Goal: Task Accomplishment & Management: Use online tool/utility

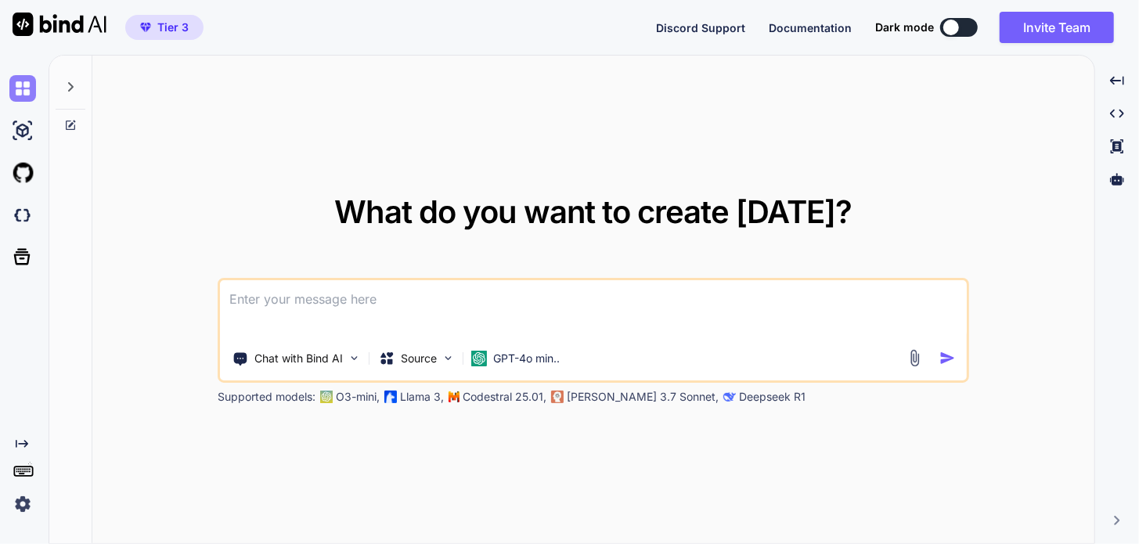
click at [22, 83] on img at bounding box center [22, 88] width 27 height 27
click at [23, 86] on img at bounding box center [22, 88] width 27 height 27
click at [17, 501] on img at bounding box center [22, 504] width 27 height 27
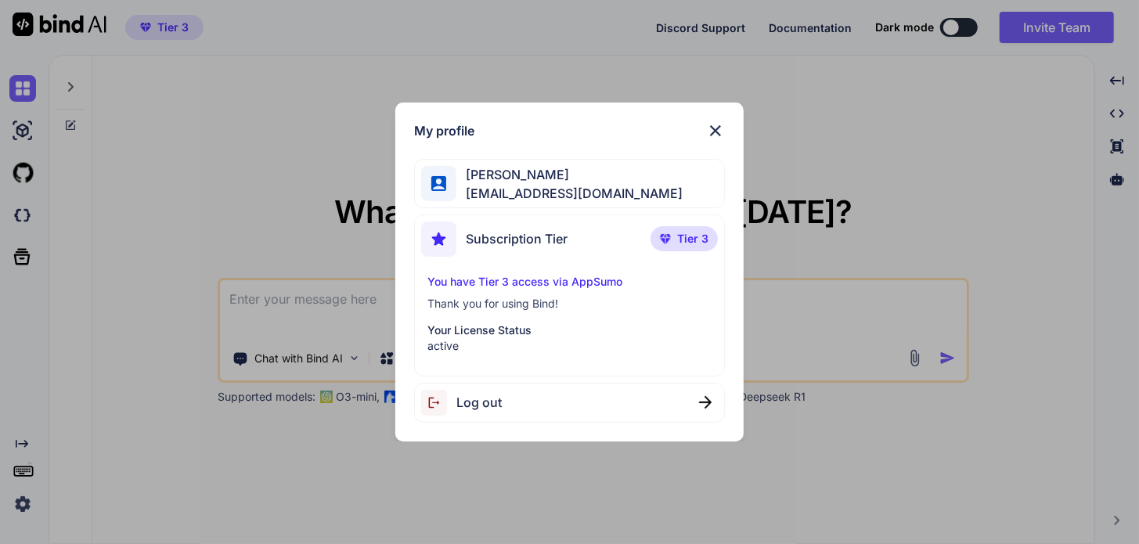
click at [717, 128] on img at bounding box center [715, 130] width 19 height 19
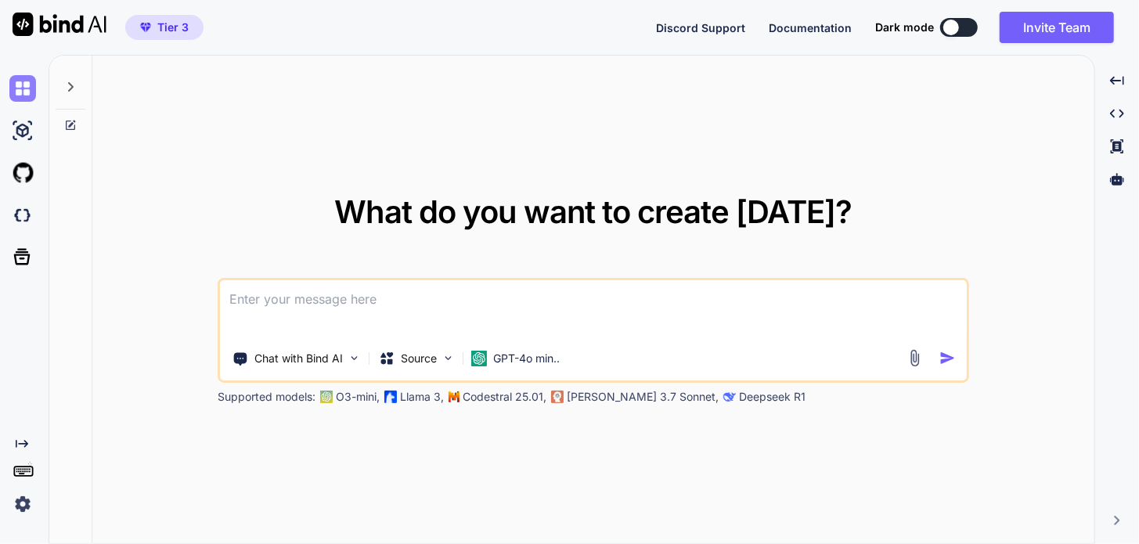
click at [27, 95] on img at bounding box center [22, 88] width 27 height 27
click at [28, 254] on icon at bounding box center [22, 257] width 16 height 16
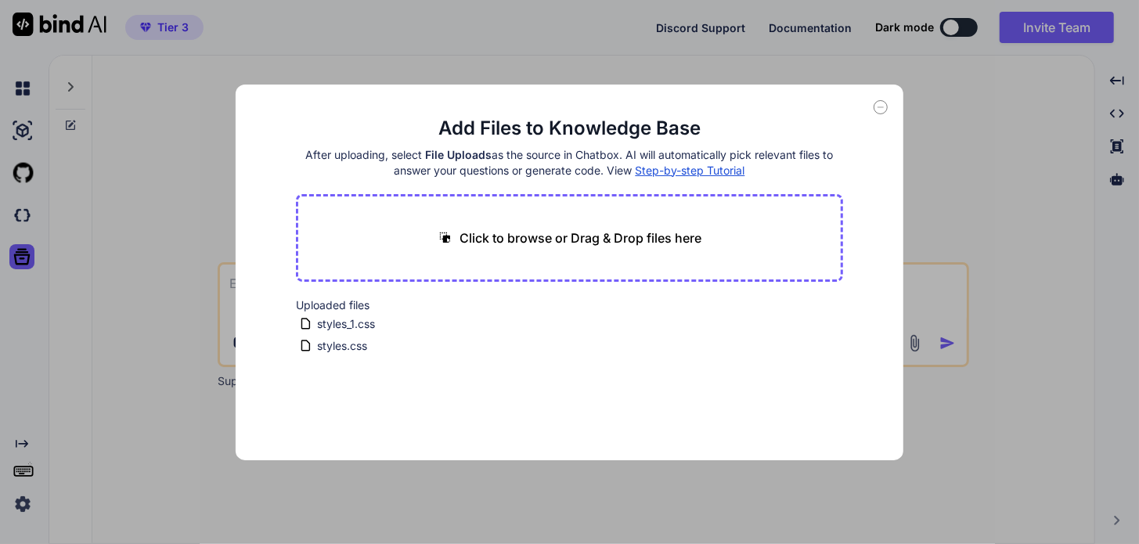
click at [880, 107] on icon at bounding box center [880, 107] width 5 height 0
type textarea "x"
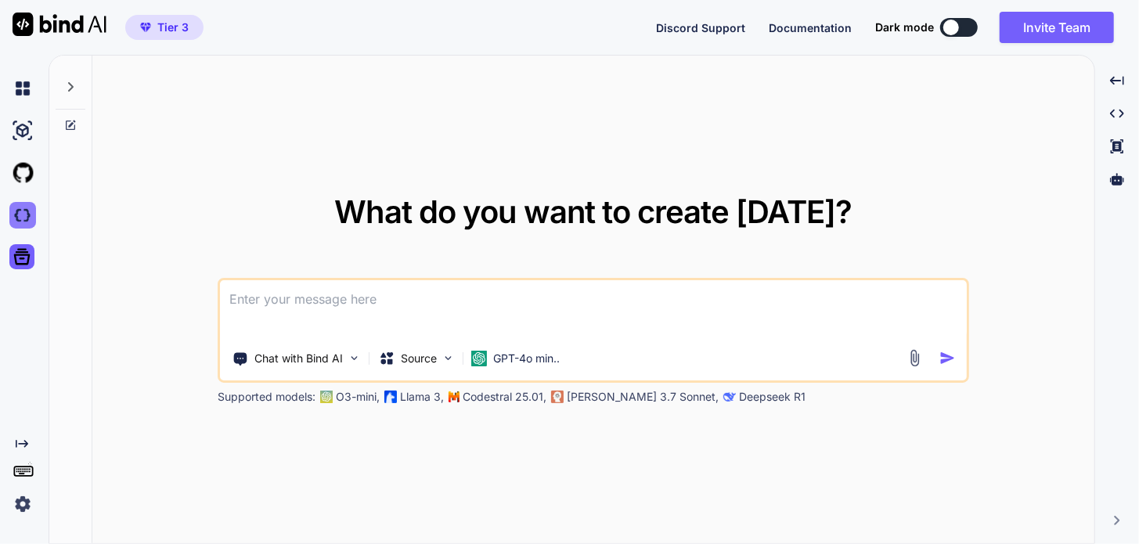
click at [26, 211] on img at bounding box center [22, 215] width 27 height 27
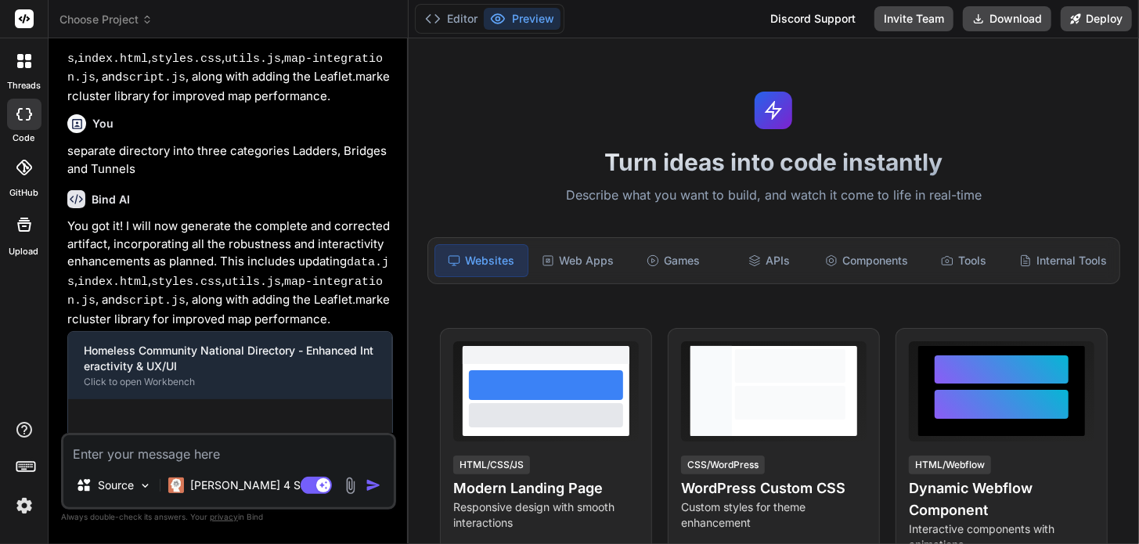
click at [23, 61] on icon at bounding box center [24, 61] width 14 height 14
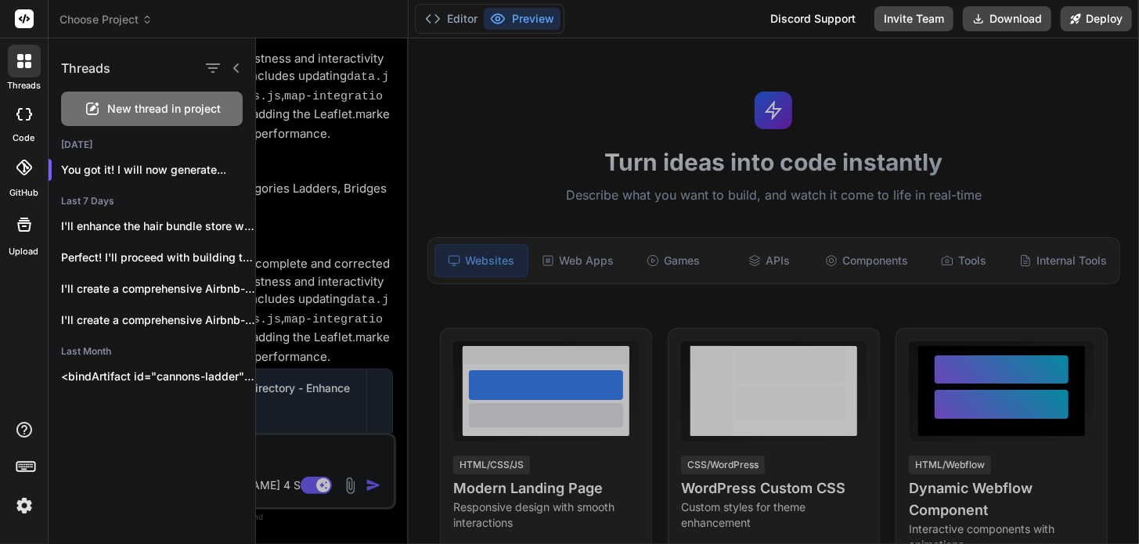
scroll to position [1432, 0]
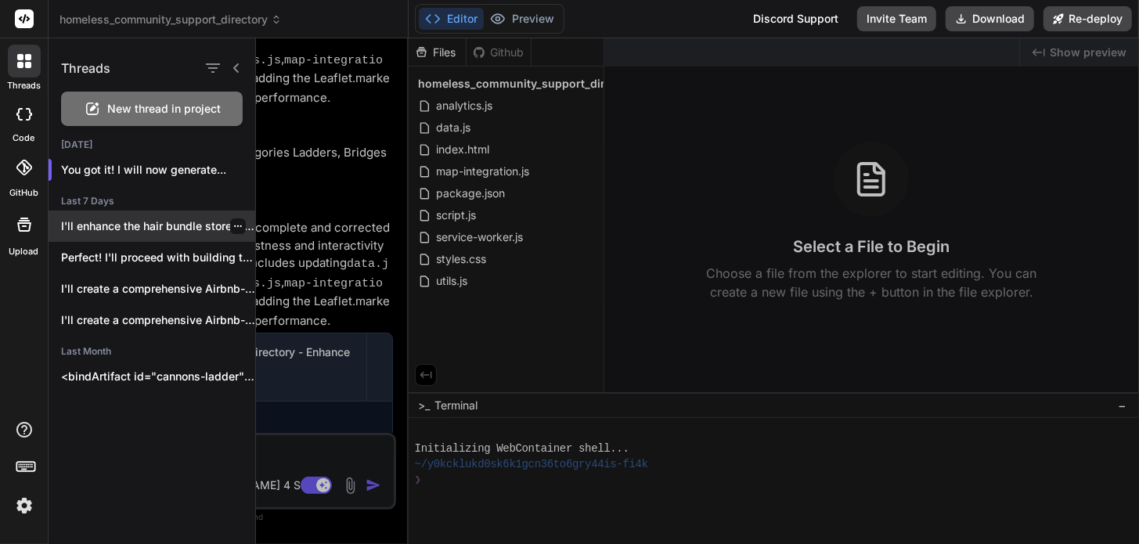
click at [112, 225] on p "I'll enhance the hair bundle store with..." at bounding box center [158, 226] width 194 height 16
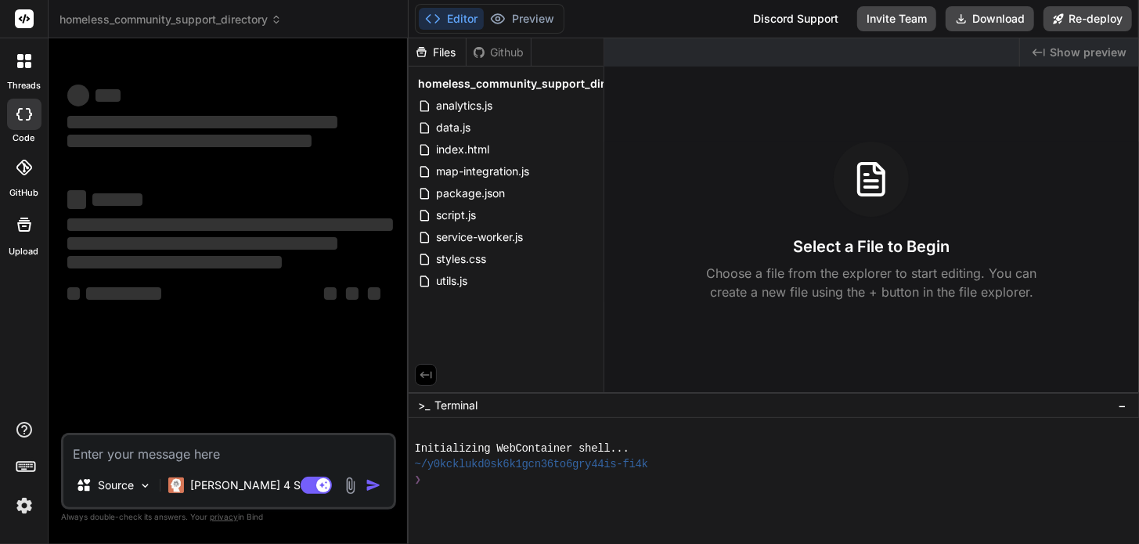
scroll to position [409, 0]
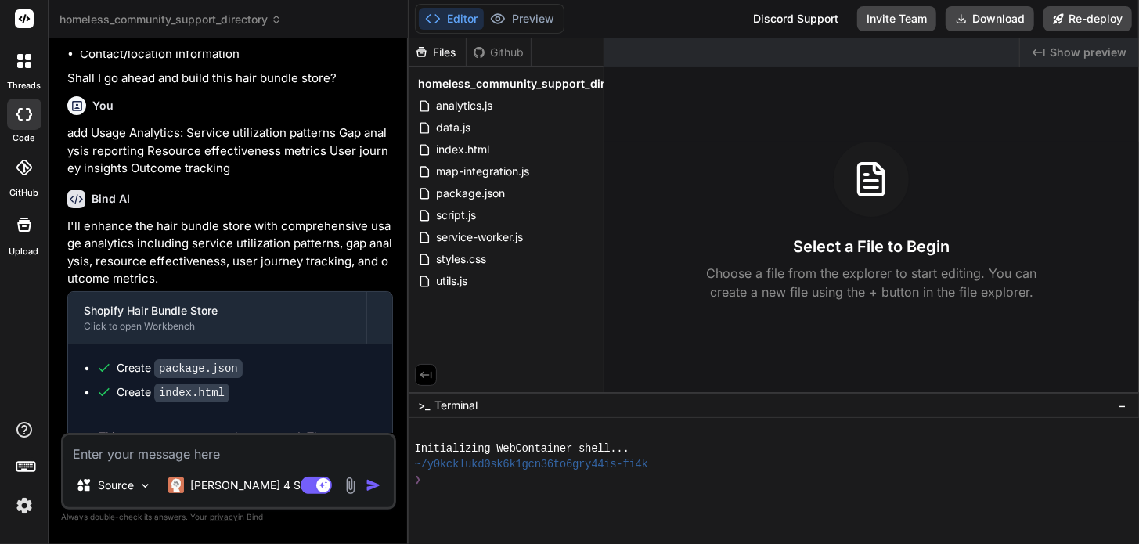
type textarea "x"
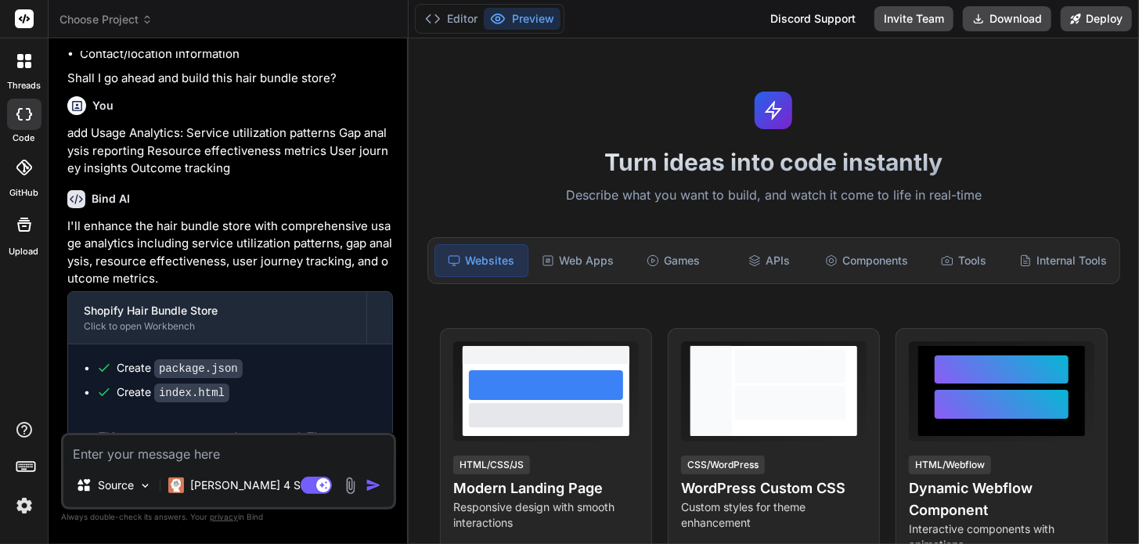
scroll to position [481, 0]
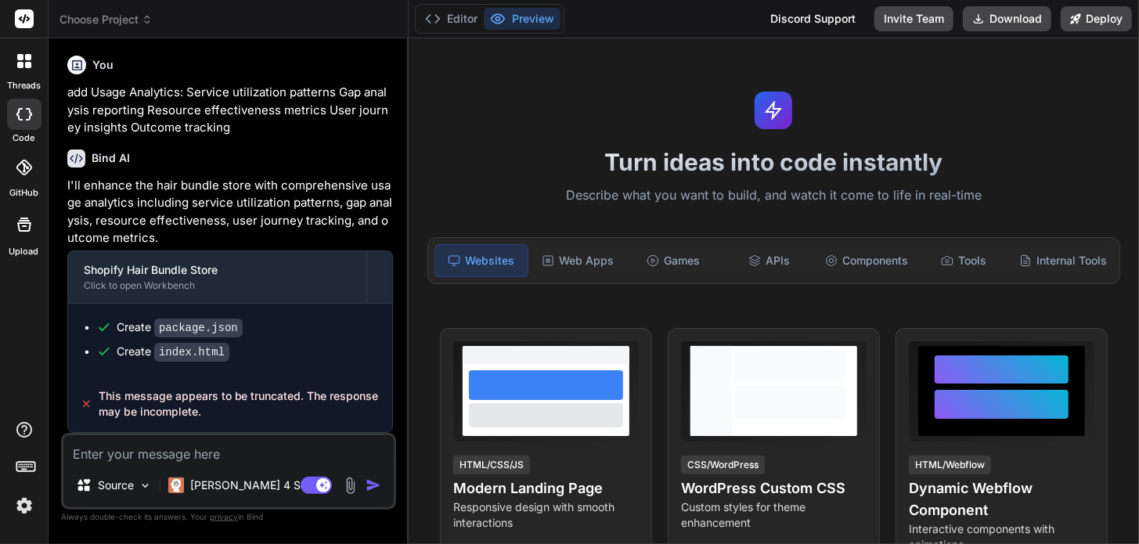
click at [176, 459] on textarea at bounding box center [228, 449] width 330 height 28
type textarea "a"
type textarea "x"
type textarea "ad"
type textarea "x"
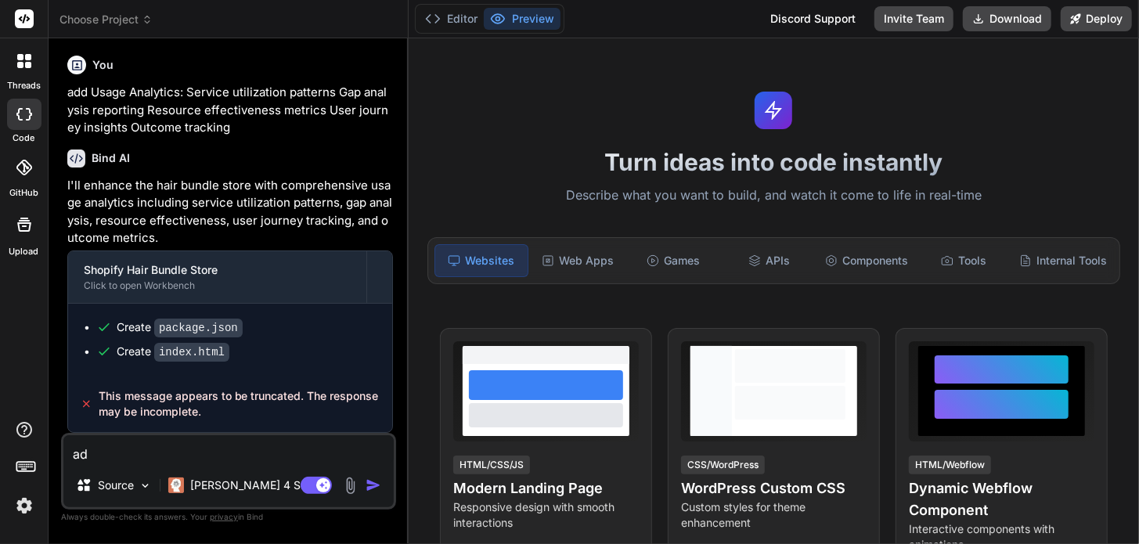
type textarea "add"
type textarea "x"
type textarea "add"
type textarea "x"
type textarea "add r"
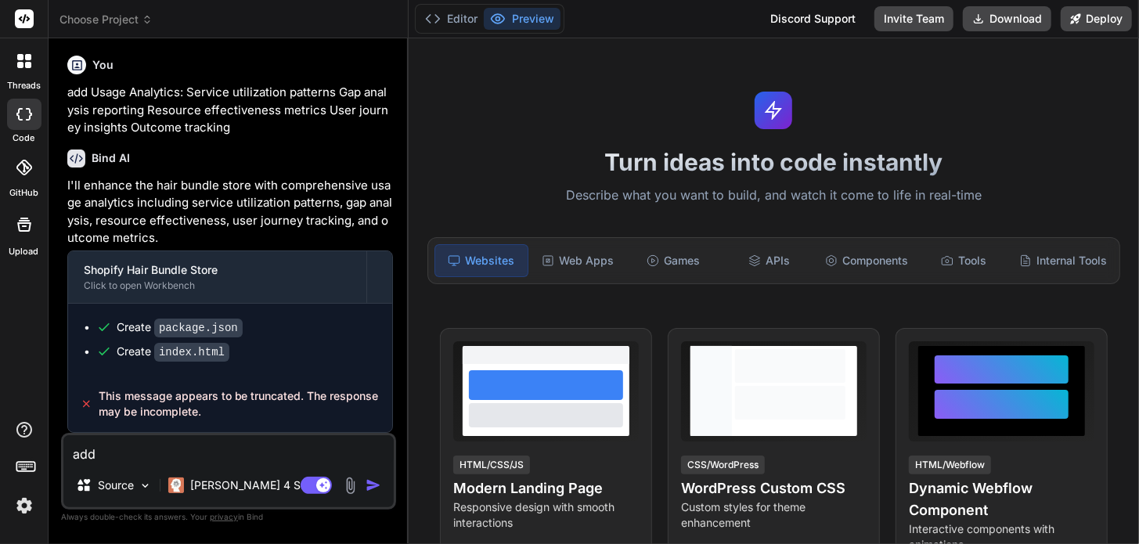
type textarea "x"
type textarea "add re"
type textarea "x"
type textarea "add res"
type textarea "x"
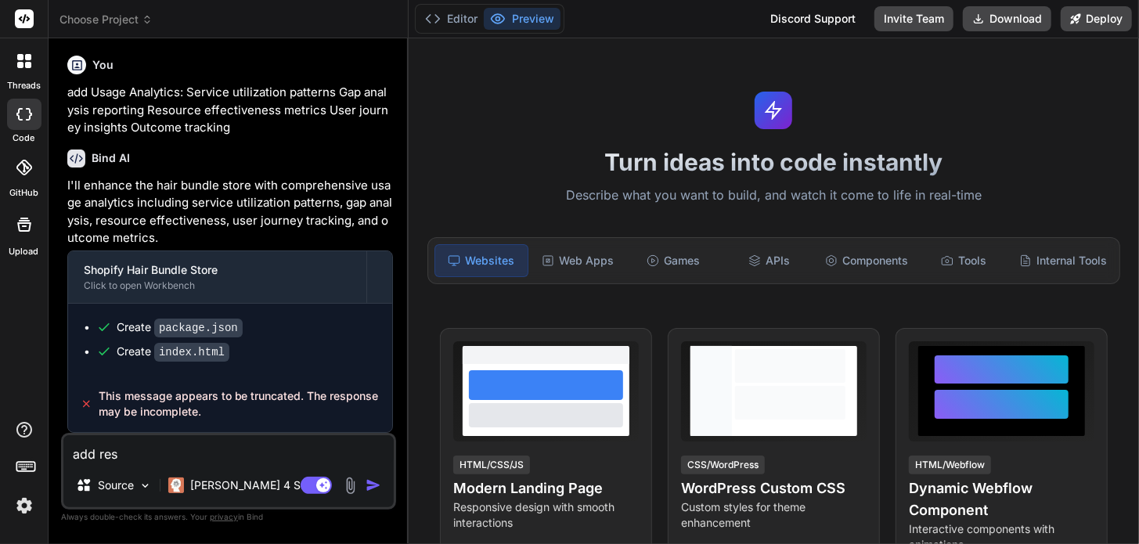
type textarea "add reso"
type textarea "x"
type textarea "add resou"
type textarea "x"
type textarea "add resour"
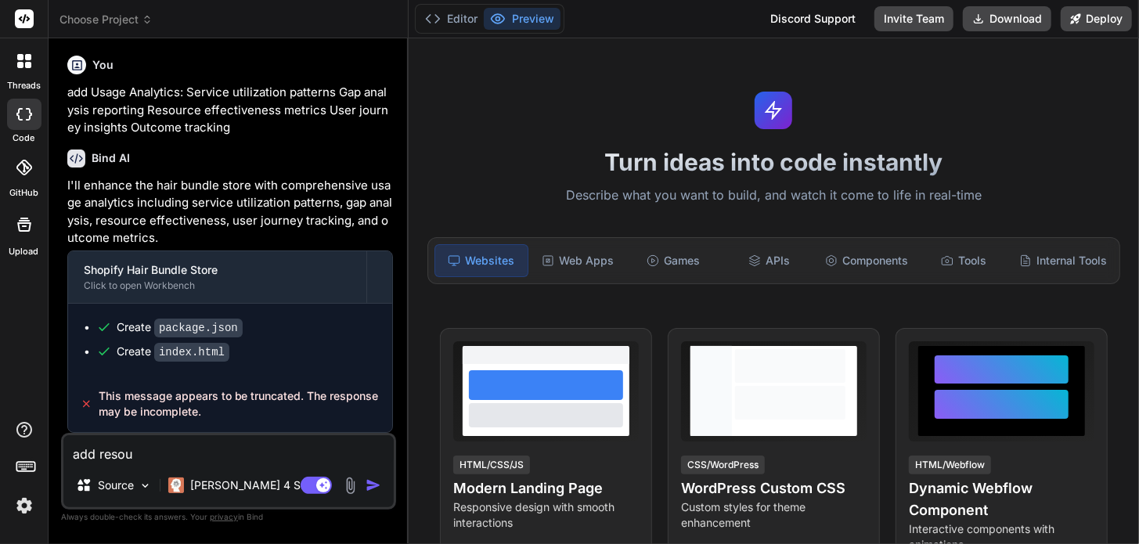
type textarea "x"
type textarea "add resours"
type textarea "x"
type textarea "add resourse"
type textarea "x"
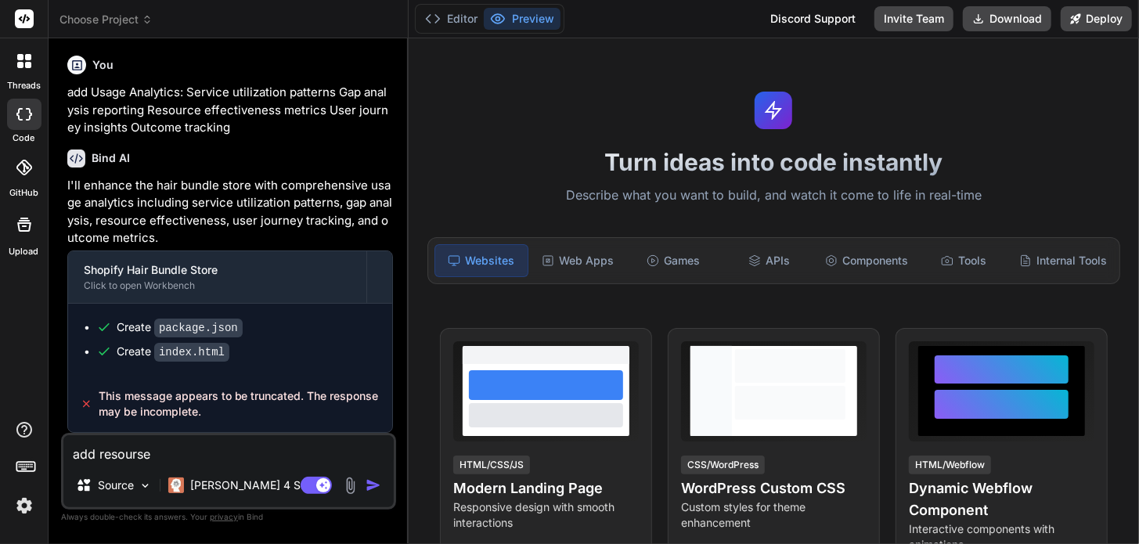
type textarea "add resoursec"
type textarea "x"
type textarea "add resoursece"
type textarea "x"
type textarea "add resoursece"
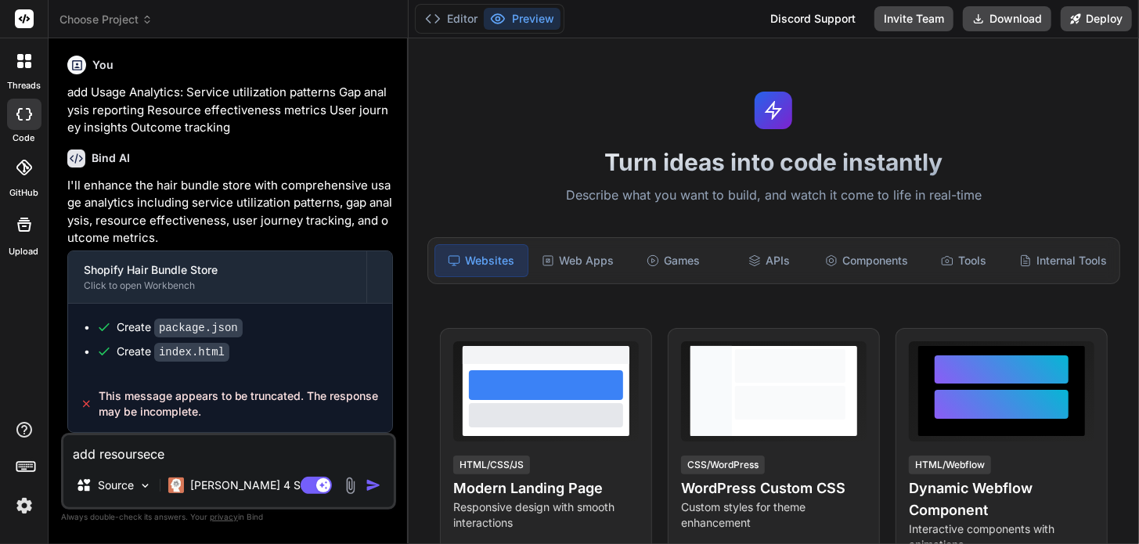
type textarea "x"
type textarea "add resoursece f"
type textarea "x"
type textarea "add resoursece fo"
type textarea "x"
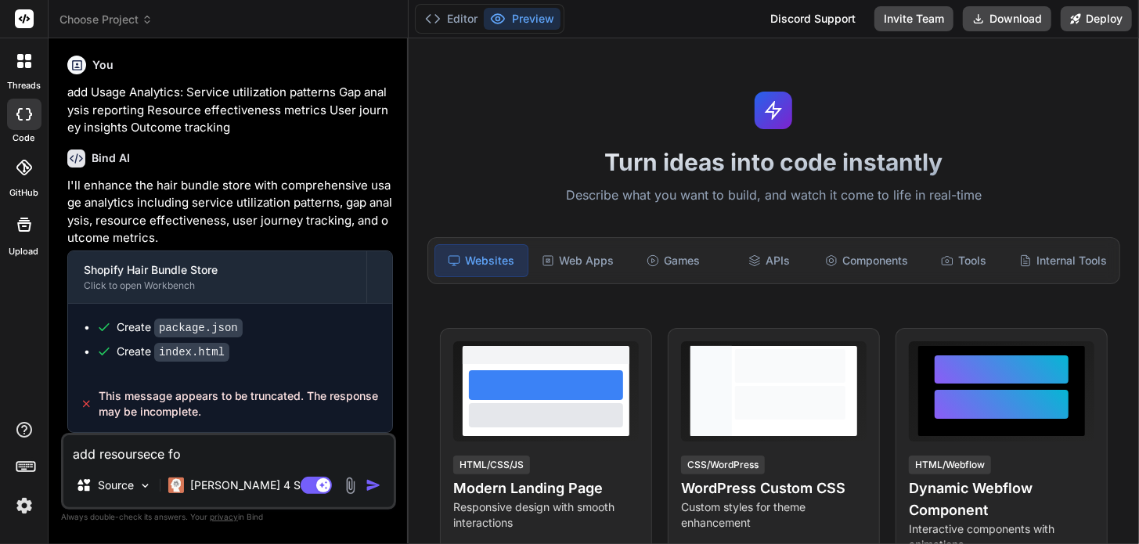
type textarea "add resoursece for"
type textarea "x"
type textarea "add resoursece for"
type textarea "x"
type textarea "add resoursece for h"
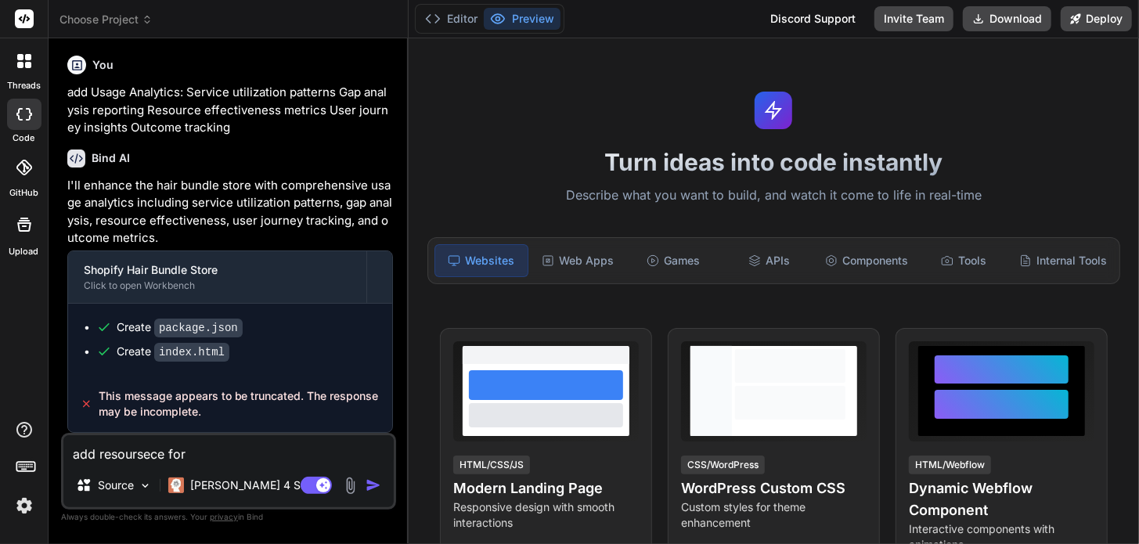
type textarea "x"
type textarea "add resoursece for ho"
type textarea "x"
type textarea "add resoursece for hom"
type textarea "x"
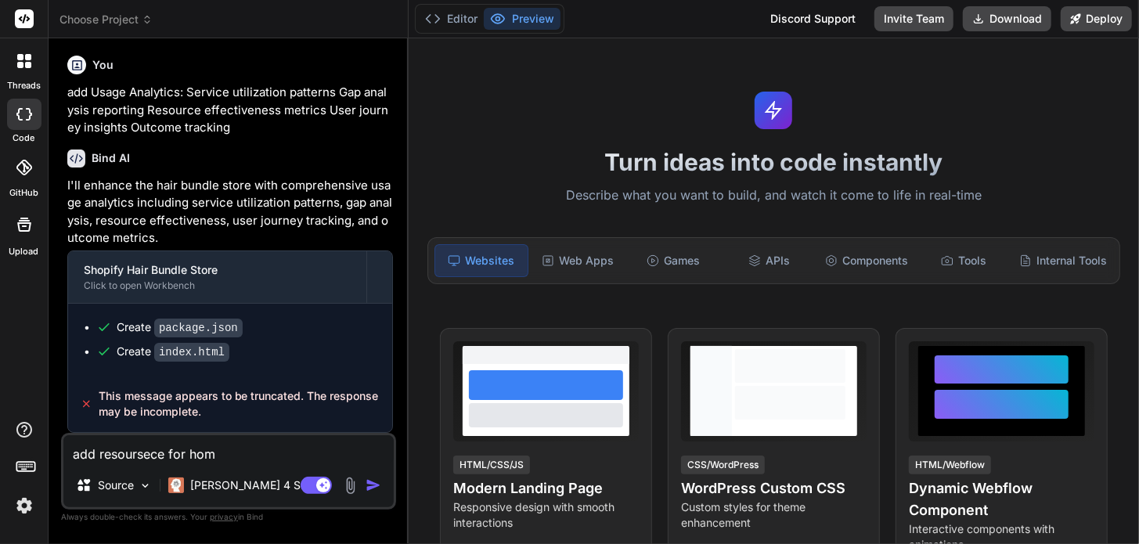
type textarea "add resoursece for home"
type textarea "x"
type textarea "add resoursece for homel"
type textarea "x"
type textarea "add resoursece for homele"
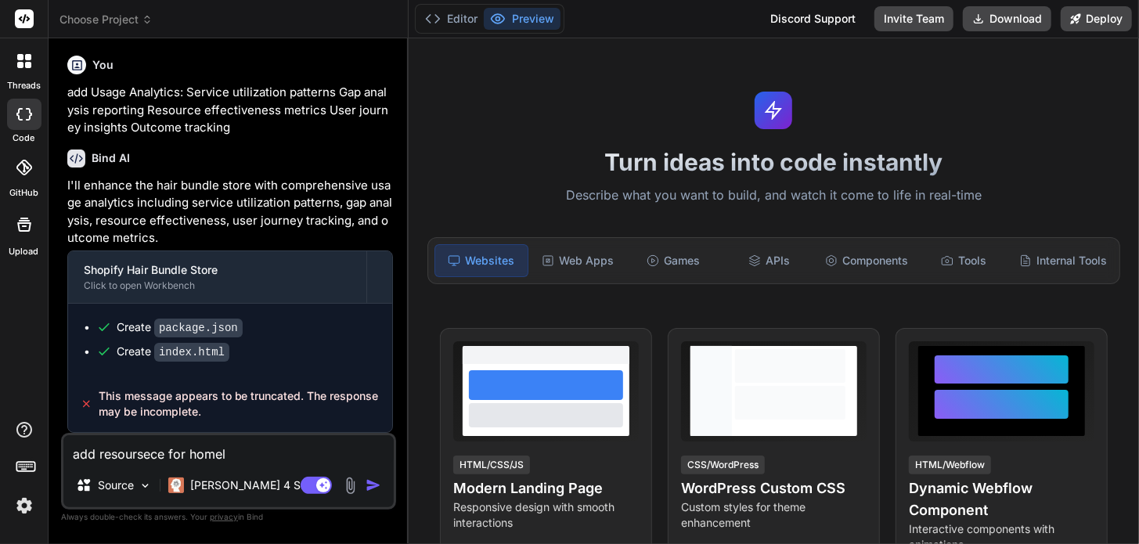
type textarea "x"
type textarea "add resoursece for homeles"
type textarea "x"
type textarea "add resoursece for homeless"
type textarea "x"
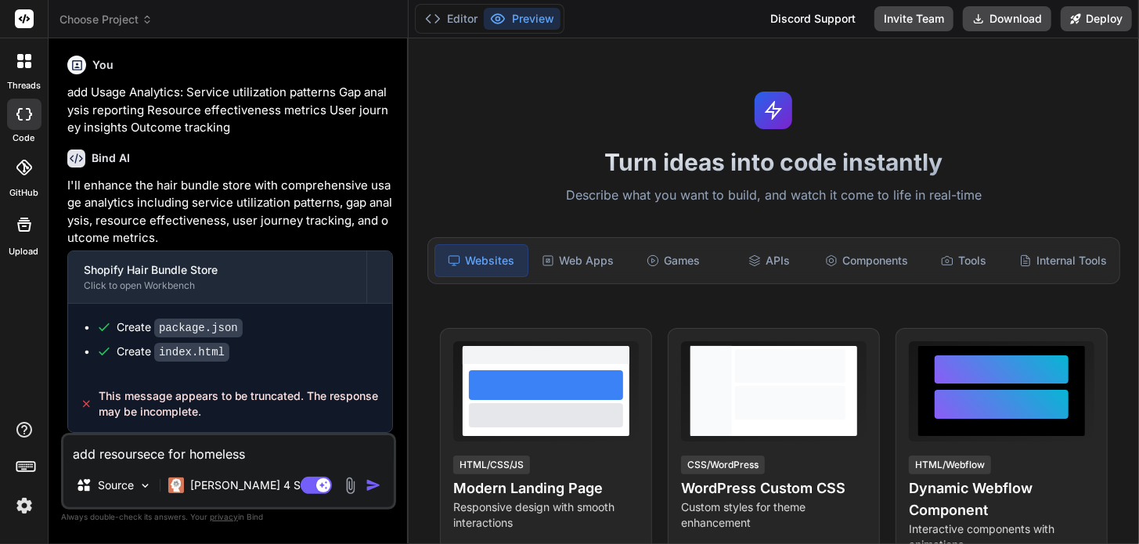
type textarea "add resoursece for homeless"
type textarea "x"
type textarea "add resoursece for homeless c"
type textarea "x"
type textarea "add resoursece for homeless co"
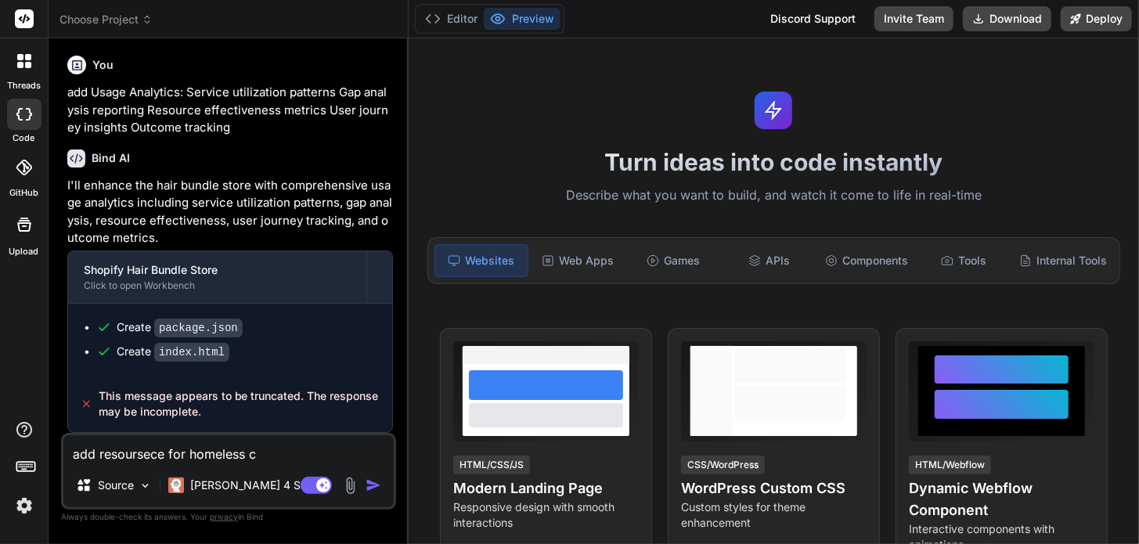
type textarea "x"
type textarea "add resoursece for homeless com"
type textarea "x"
type textarea "add resoursece for homeless comm"
type textarea "x"
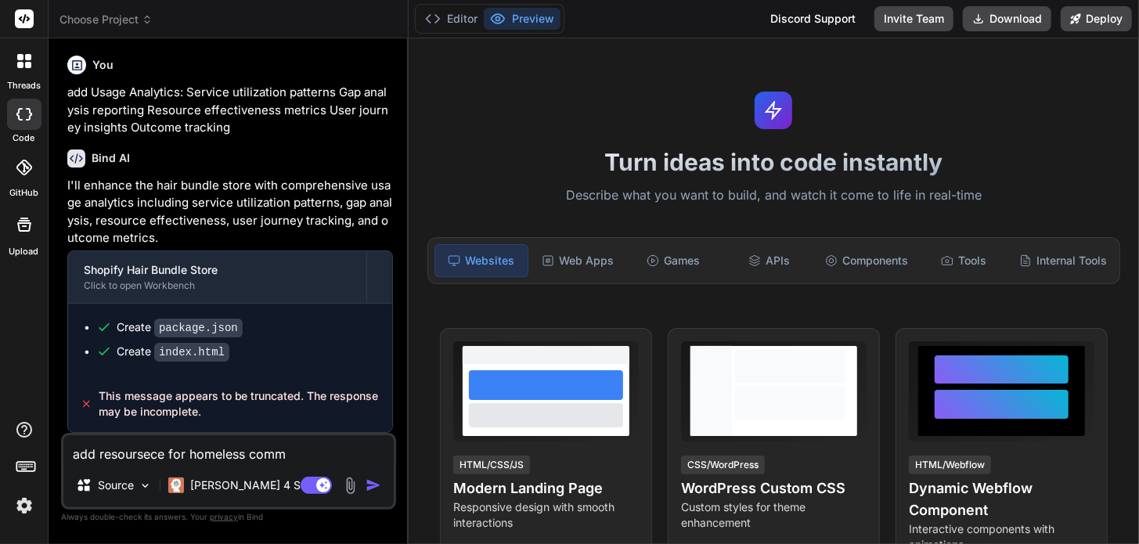
type textarea "add resoursece for homeless commu"
type textarea "x"
type textarea "add resoursece for homeless commun"
type textarea "x"
type textarea "add resoursece for homeless communi"
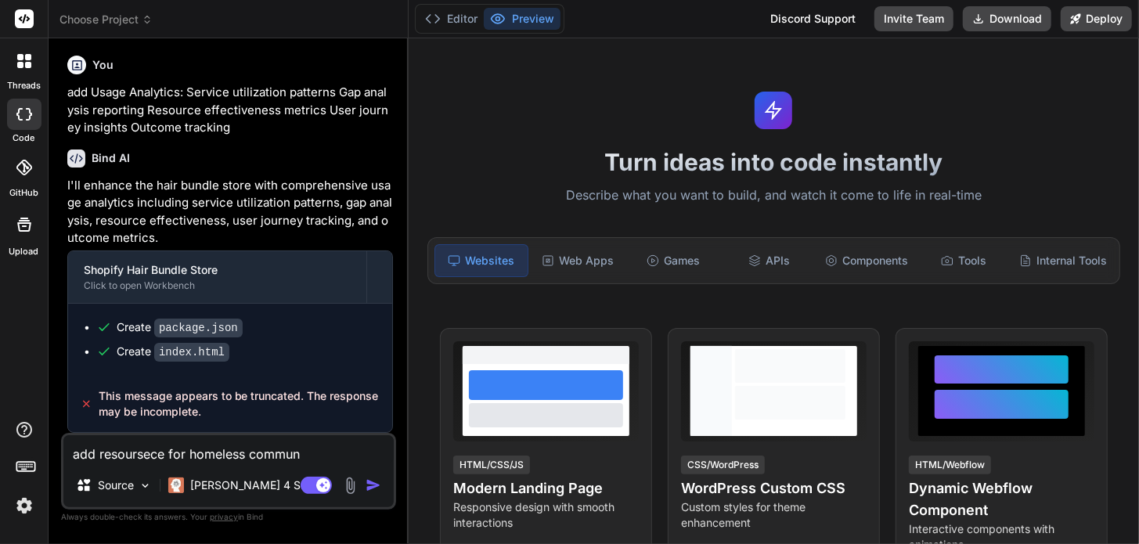
type textarea "x"
type textarea "add resoursece for homeless communit"
type textarea "x"
type textarea "add resoursece for homeless community"
type textarea "x"
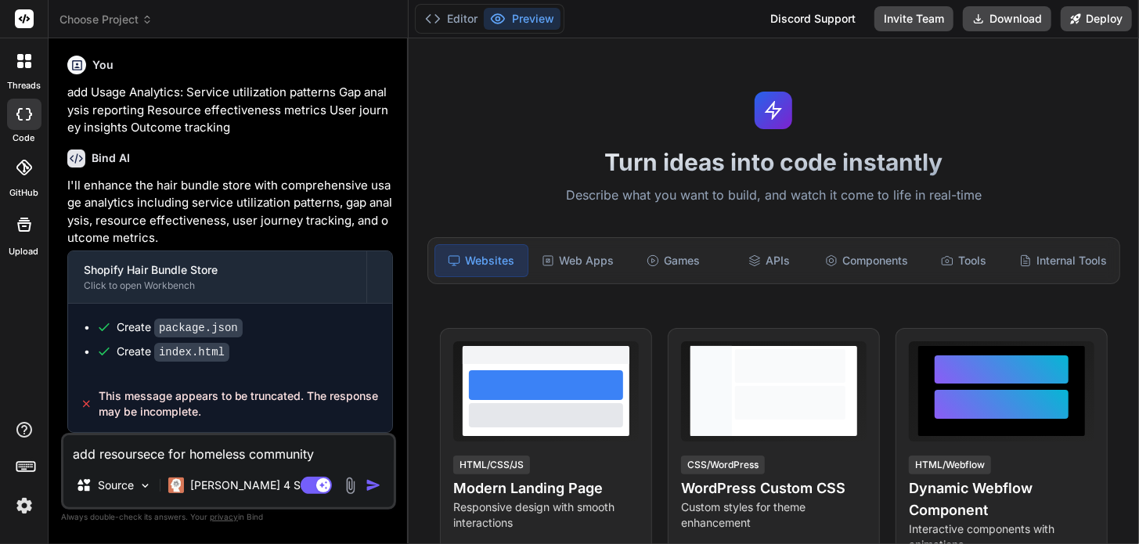
type textarea "add resoursece for homeless community"
type textarea "x"
type textarea "add resoursece for homeless community i"
type textarea "x"
type textarea "add resoursece for homeless community in"
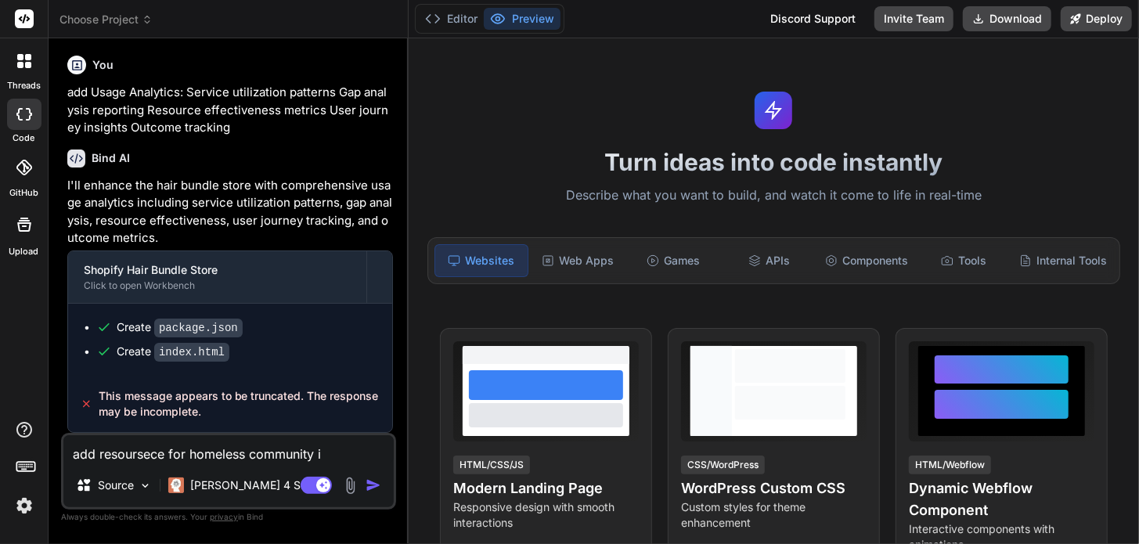
type textarea "x"
type textarea "add resoursece for homeless community inc"
type textarea "x"
type textarea "add resoursece for homeless community incl"
type textarea "x"
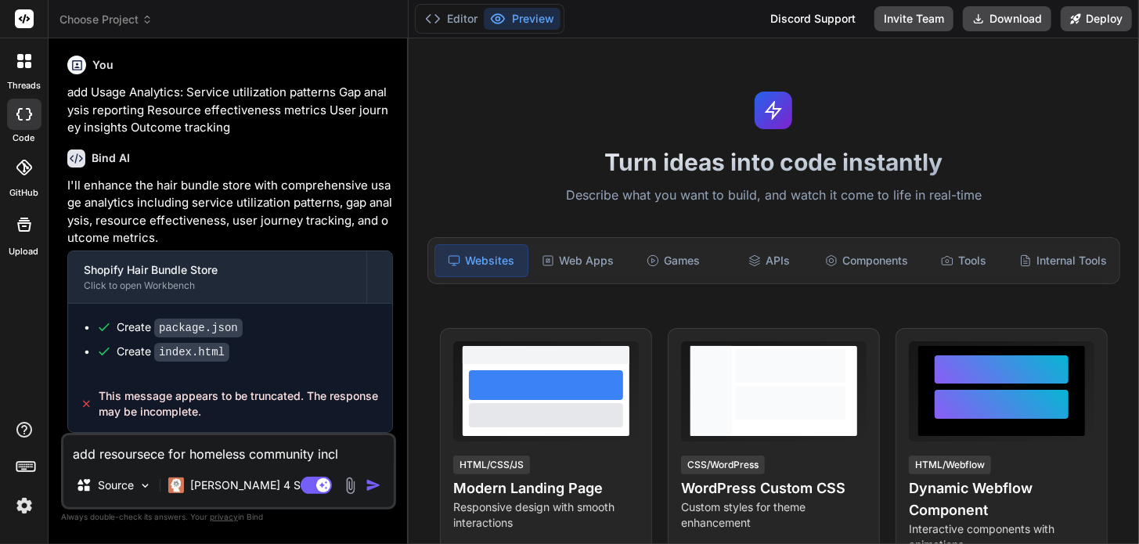
type textarea "add resoursece for homeless community inclu"
type textarea "x"
type textarea "add resoursece for homeless community includ"
type textarea "x"
type textarea "add resoursece for homeless community include"
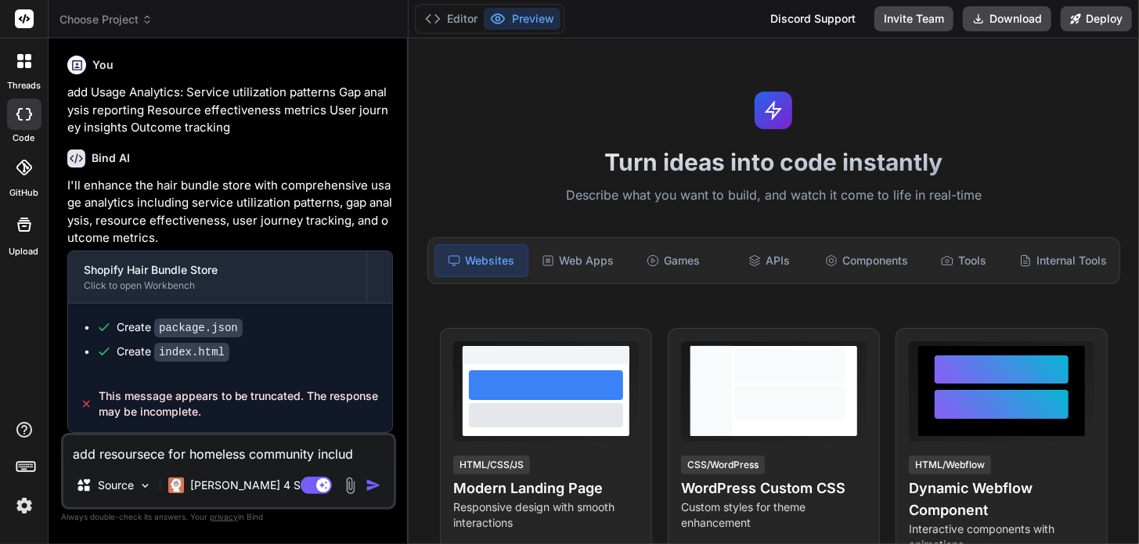
type textarea "x"
type textarea "add resoursece for homeless community include"
type textarea "x"
type textarea "add resoursece for homeless community include s"
type textarea "x"
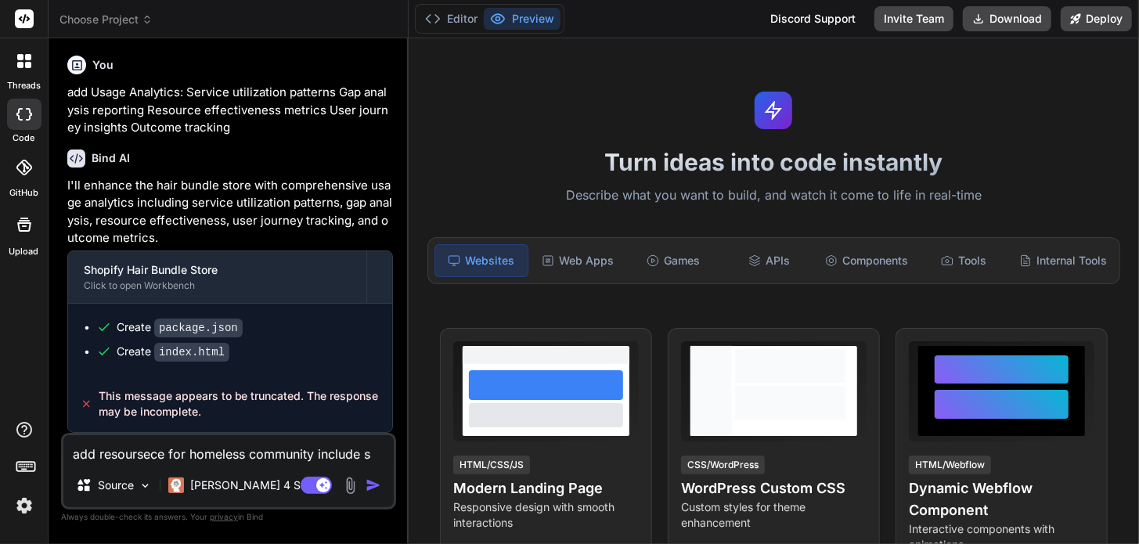
type textarea "add resoursece for homeless community include sh"
type textarea "x"
type textarea "add resoursece for homeless community include she"
type textarea "x"
type textarea "add resoursece for homeless community include shel"
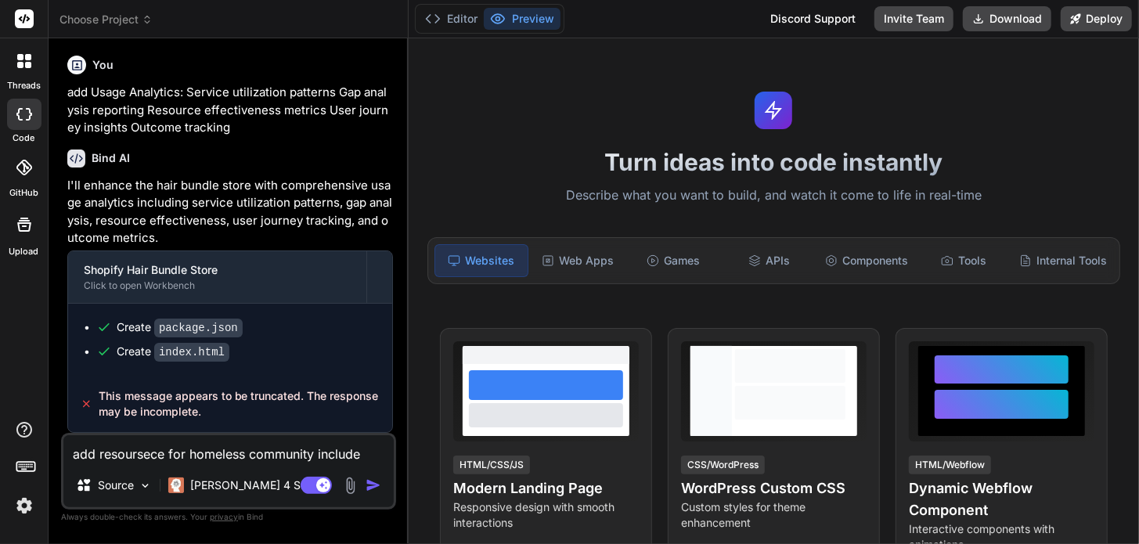
type textarea "x"
type textarea "add resoursece for homeless community include shelt"
type textarea "x"
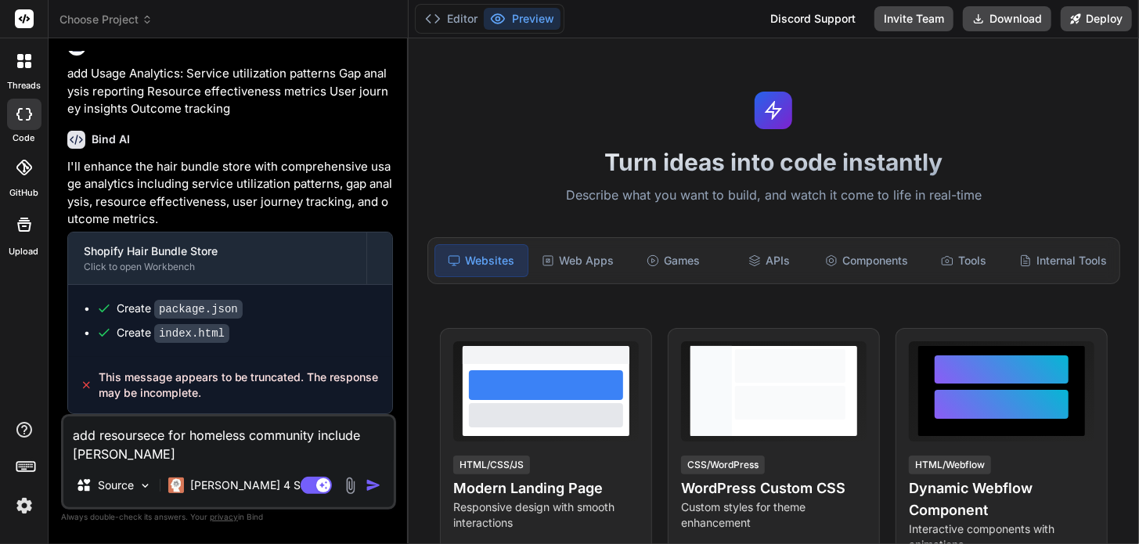
type textarea "add resoursece for homeless community include shelte"
type textarea "x"
type textarea "add resoursece for homeless community include shelter"
type textarea "x"
type textarea "add resoursece for homeless community include shelters"
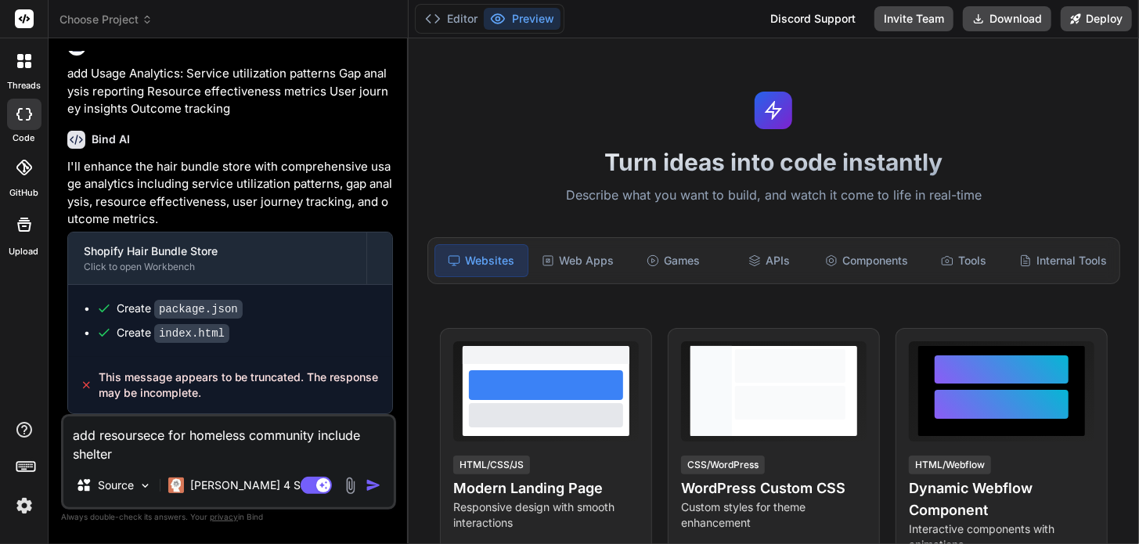
type textarea "x"
type textarea "add resoursece for homeless community include shelters,"
type textarea "x"
type textarea "add resoursece for homeless community include shelters,"
type textarea "x"
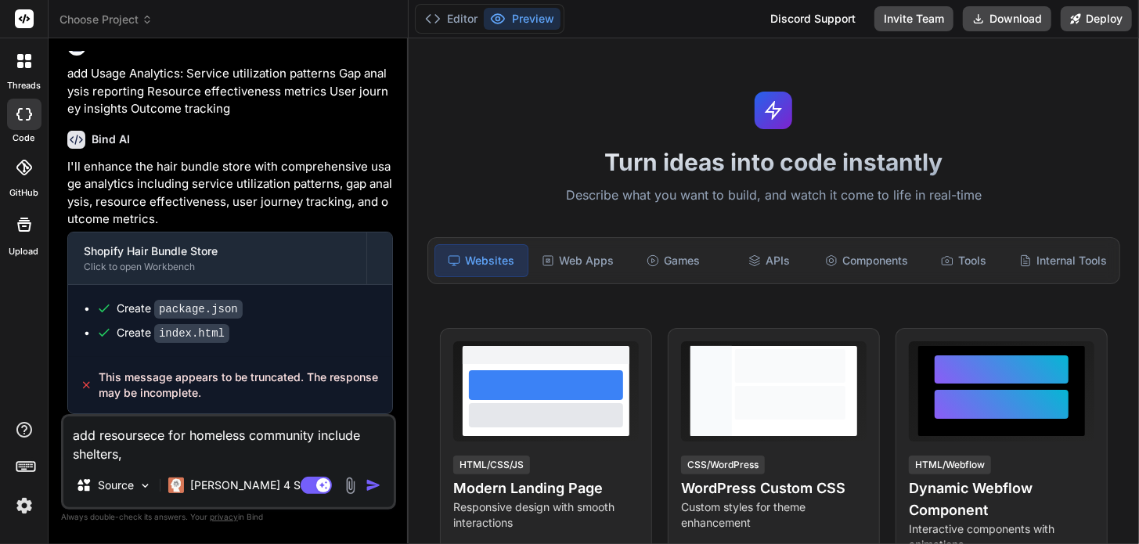
type textarea "add resoursece for homeless community include shelters, f"
type textarea "x"
type textarea "add resoursece for homeless community include shelters, fo"
type textarea "x"
type textarea "add resoursece for homeless community include shelters, foo"
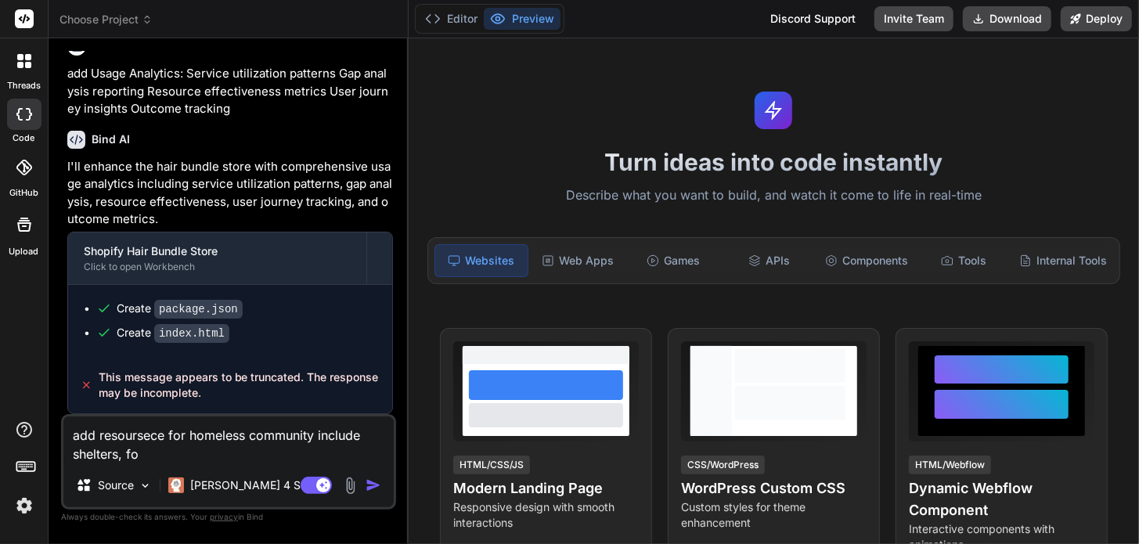
type textarea "x"
type textarea "add resoursece for homeless community include shelters, food"
type textarea "x"
type textarea "add resoursece for homeless community include shelters, food"
type textarea "x"
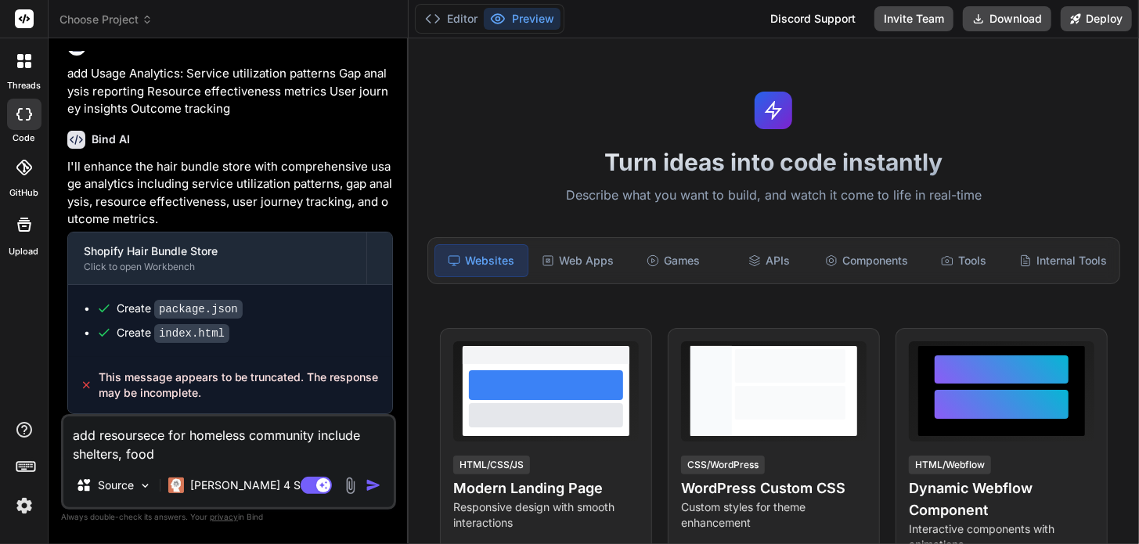
type textarea "add resoursece for homeless community include shelters, food b"
type textarea "x"
type textarea "add resoursece for homeless community include shelters, food ba"
type textarea "x"
type textarea "add resoursece for homeless community include shelters, food ban"
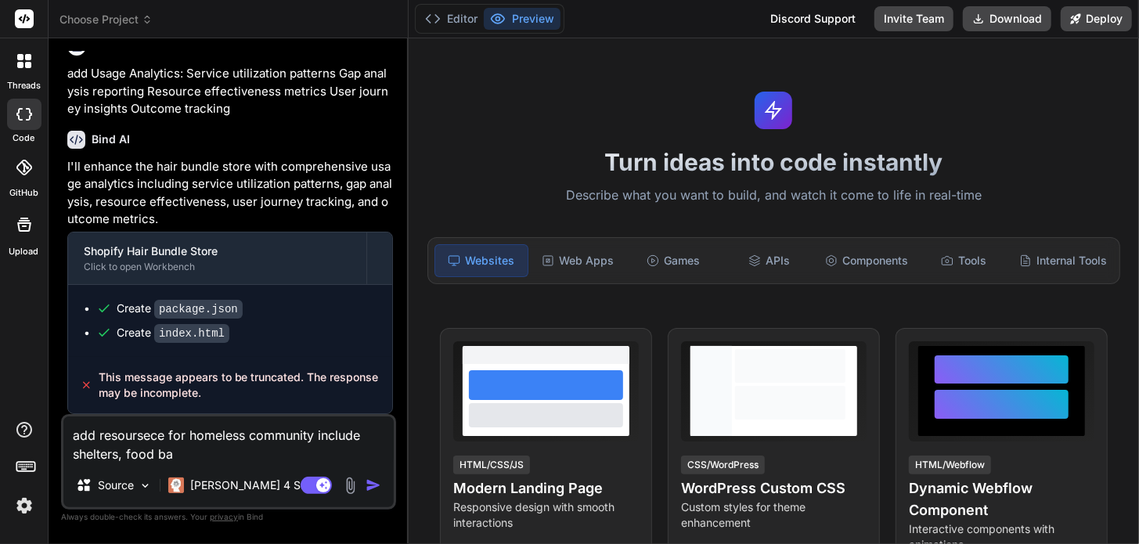
type textarea "x"
type textarea "add resoursece for homeless community include shelters, food banl"
type textarea "x"
type textarea "add resoursece for homeless community include shelters, food banls"
type textarea "x"
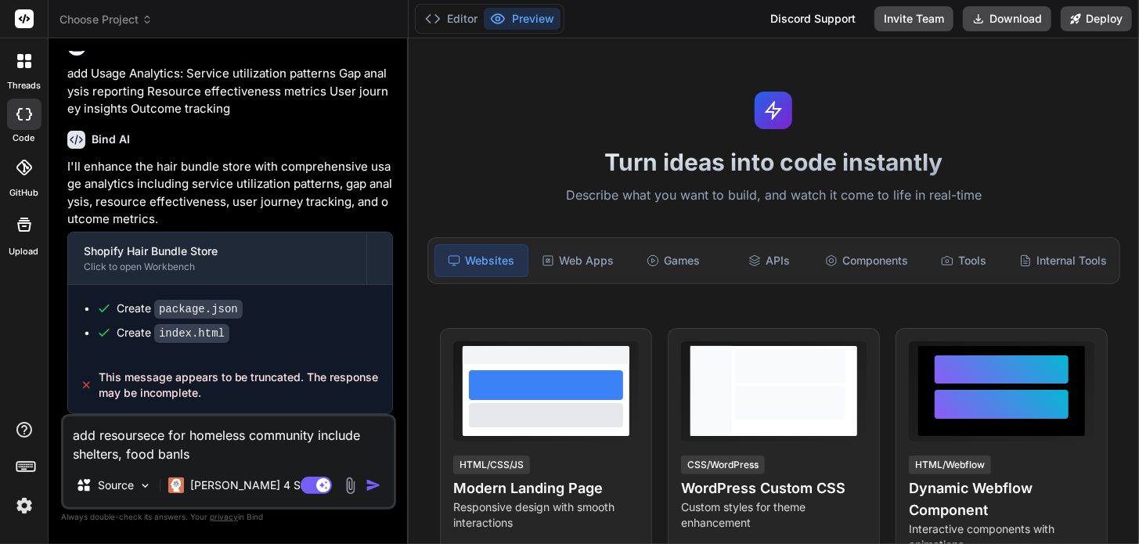
type textarea "add resoursece for homeless community include shelters, food banls,"
type textarea "x"
type textarea "add resoursece for homeless community include shelters, food banls,"
type textarea "x"
type textarea "add resoursece for homeless community include shelters, food banls, f"
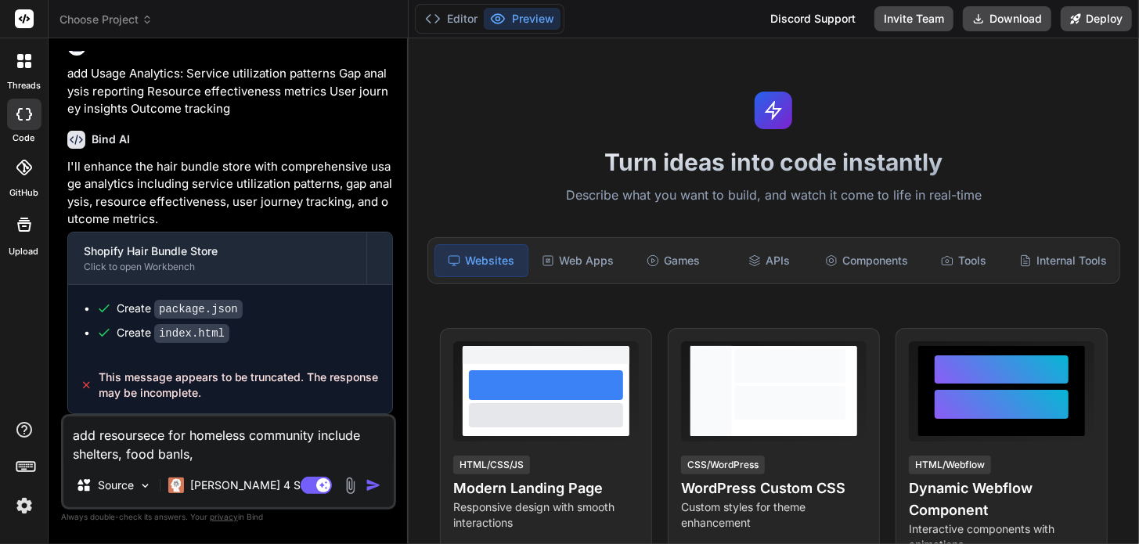
type textarea "x"
type textarea "add resoursece for homeless community include shelters, food banls, fr"
type textarea "x"
type textarea "add resoursece for homeless community include shelters, food banls, fre"
type textarea "x"
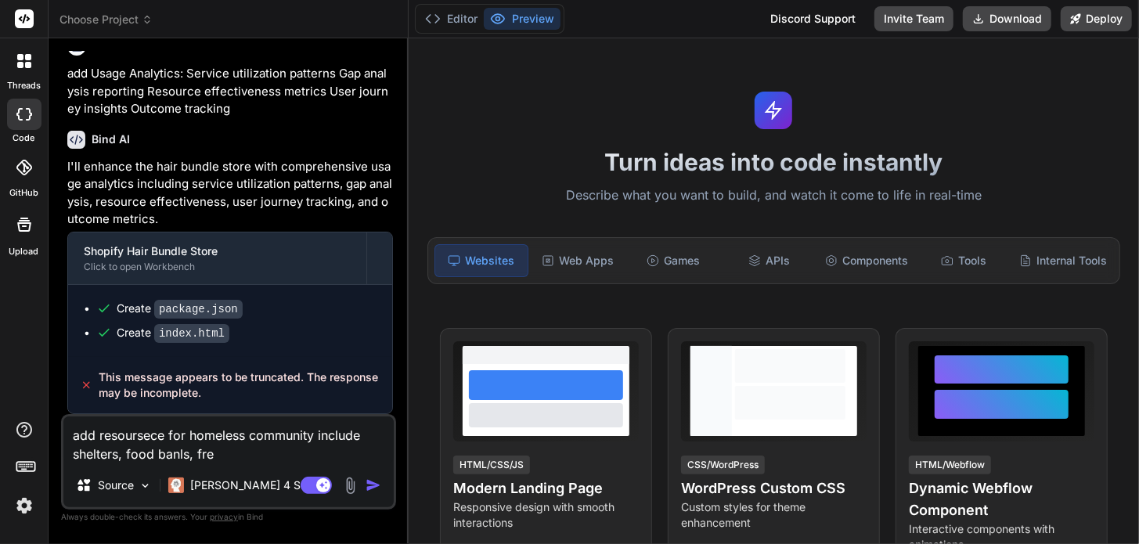
type textarea "add resoursece for homeless community include shelters, food banls, free"
type textarea "x"
type textarea "add resoursece for homeless community include shelters, food banls, free"
type textarea "x"
type textarea "add resoursece for homeless community include shelters, food banls, free c"
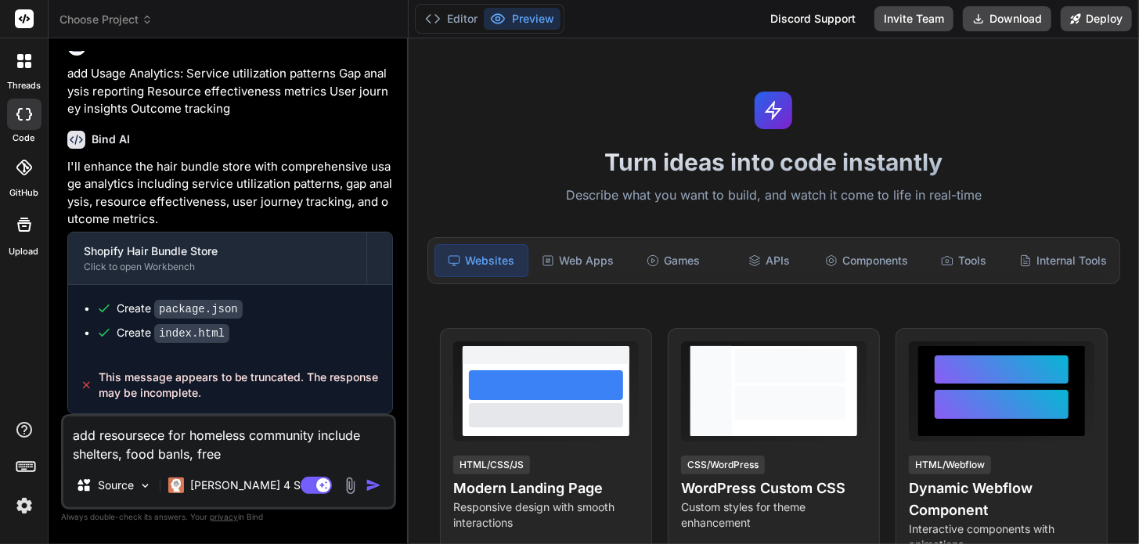
type textarea "x"
type textarea "add resoursece for homeless community include shelters, food banls, free cl"
type textarea "x"
type textarea "add resoursece for homeless community include shelters, food banls, free clo"
type textarea "x"
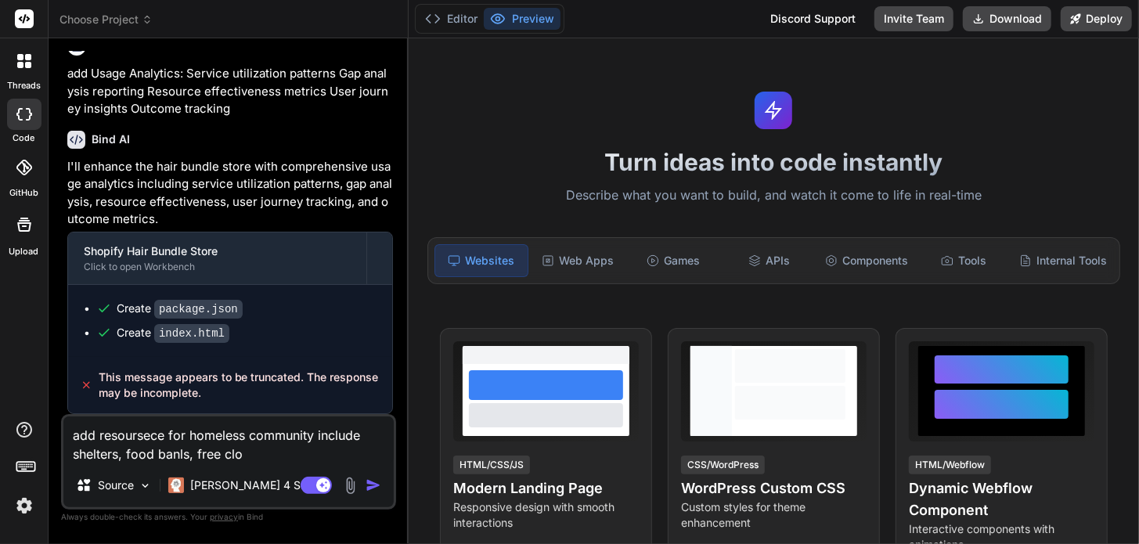
type textarea "add resoursece for homeless community include shelters, food banls, free clot"
type textarea "x"
type textarea "add resoursece for homeless community include shelters, food banls, free cloth"
type textarea "x"
type textarea "add resoursece for homeless community include shelters, food banls, free clothi"
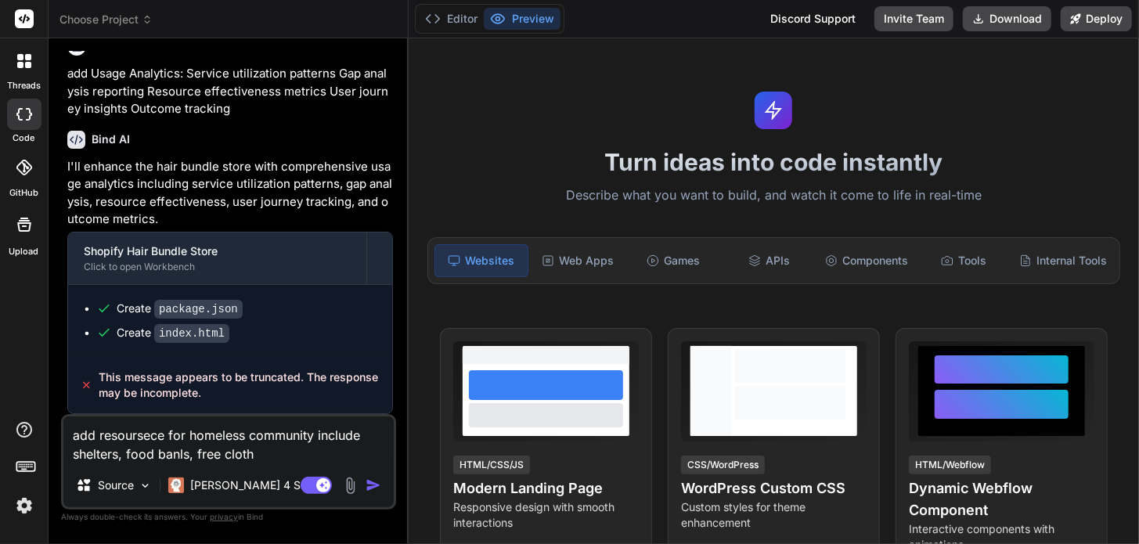
type textarea "x"
type textarea "add resoursece for homeless community include shelters, food banls, free clothin"
type textarea "x"
type textarea "add resoursece for homeless community include shelters, food banls, free clothi…"
type textarea "x"
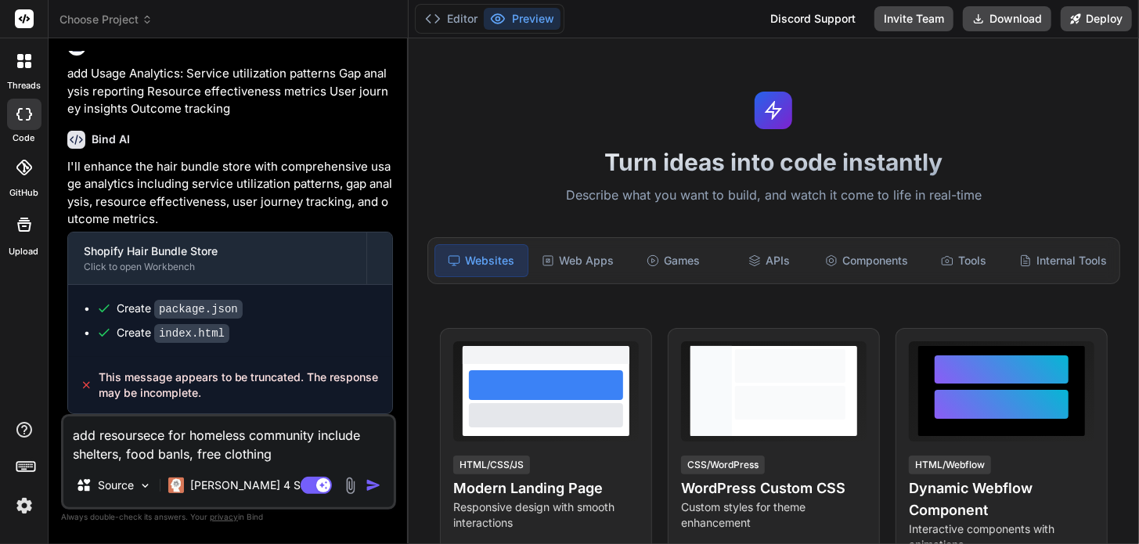
type textarea "add resoursece for homeless community include shelters, food banls, free clothi…"
type textarea "x"
type textarea "add resoursece for homeless community include shelters, food banls, free clothi…"
type textarea "x"
type textarea "add recourses for homeless community include shelters, food banls, free clothin…"
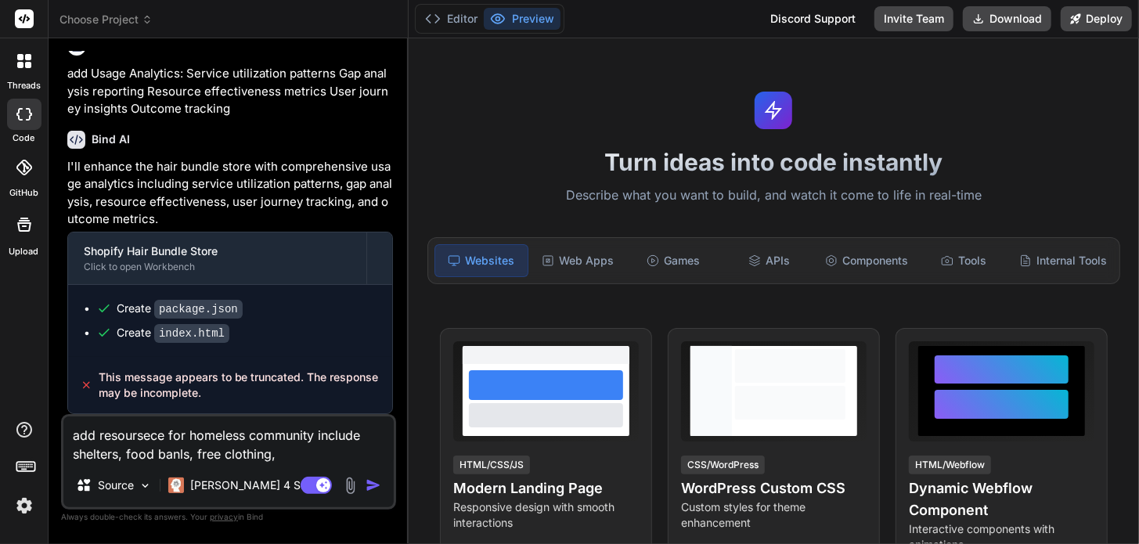
type textarea "x"
type textarea "add recourses for homeless community include shelters, food banks, free clothin…"
type textarea "x"
click at [290, 457] on textarea "add recourses for homeless community include shelters, food banks, free clothin…" at bounding box center [228, 439] width 330 height 47
type textarea "add recourses for homeless community include shelters, food banks, free clothin…"
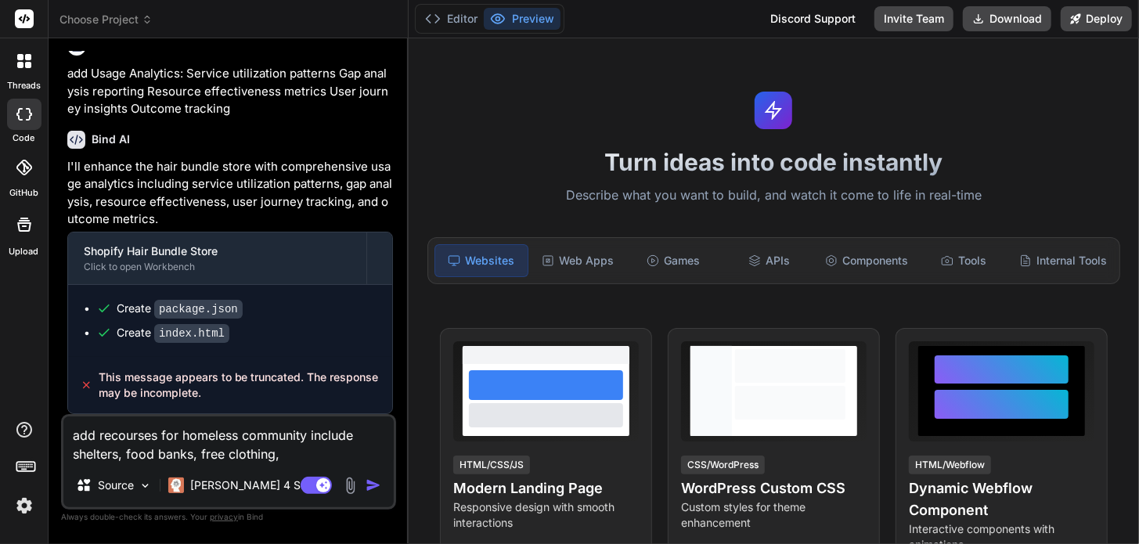
type textarea "x"
type textarea "add recourses for homeless community include shelters, food banks, free clothin…"
type textarea "x"
type textarea "add recourses for homeless community include shelters, food banks, free clothin…"
type textarea "x"
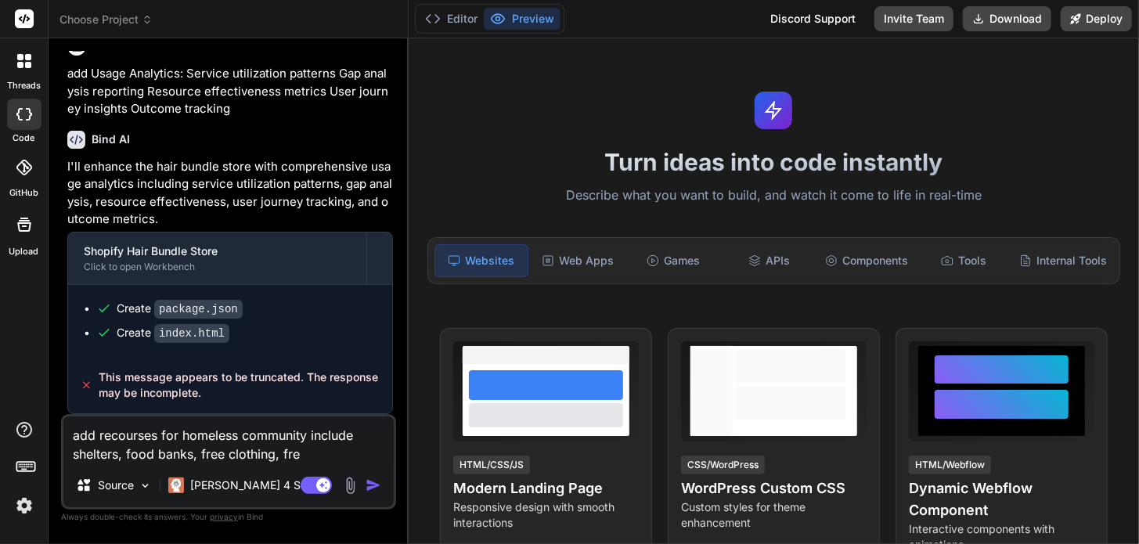
type textarea "add recourses for homeless community include shelters, food banks, free clothin…"
type textarea "x"
type textarea "add recourses for homeless community include shelters, food banks, free clothin…"
type textarea "x"
type textarea "add recourses for homeless community include shelters, food banks, free clothin…"
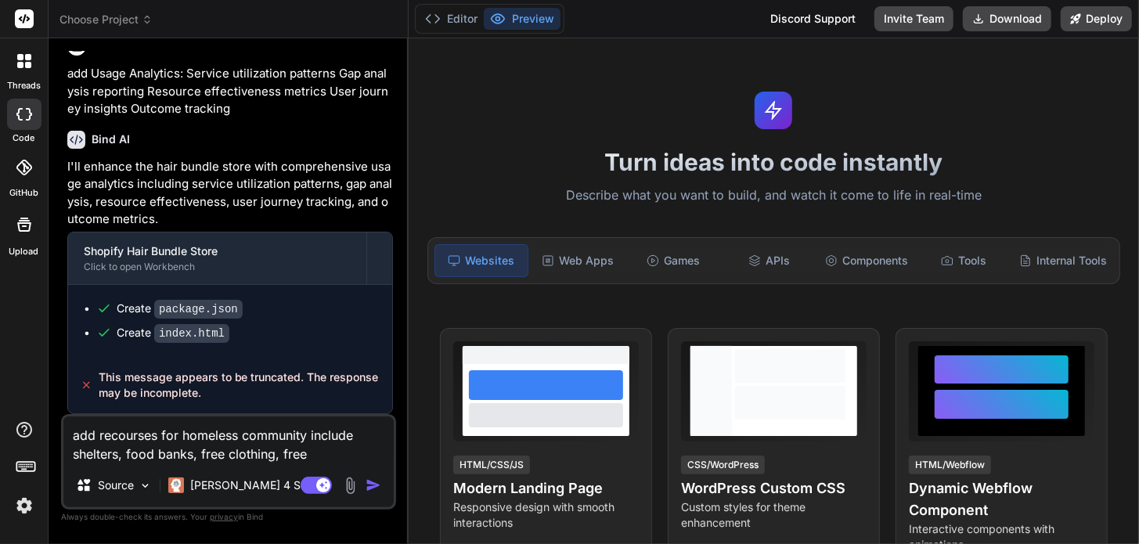
type textarea "x"
type textarea "add recourses for homeless community include shelters, food banks, free clothin…"
type textarea "x"
type textarea "add recourses for homeless community include shelters, food banks, free clothin…"
type textarea "x"
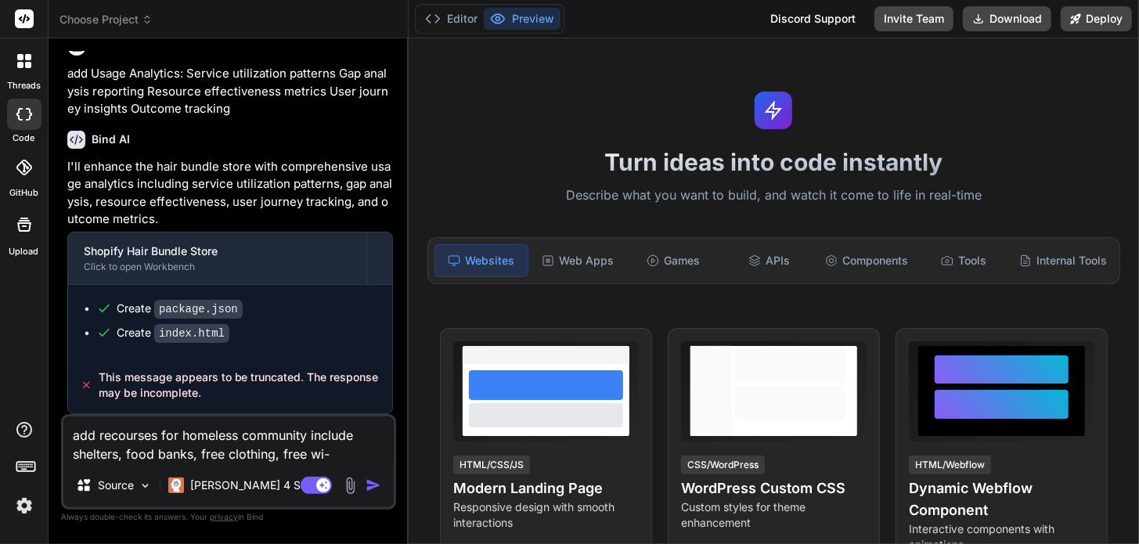
type textarea "add recourses for homeless community include shelters, food banks, free clothin…"
type textarea "x"
type textarea "add recourses for homeless community include shelters, food banks, free clothin…"
type textarea "x"
type textarea "add recourses for homeless community include shelters, food banks, free clothin…"
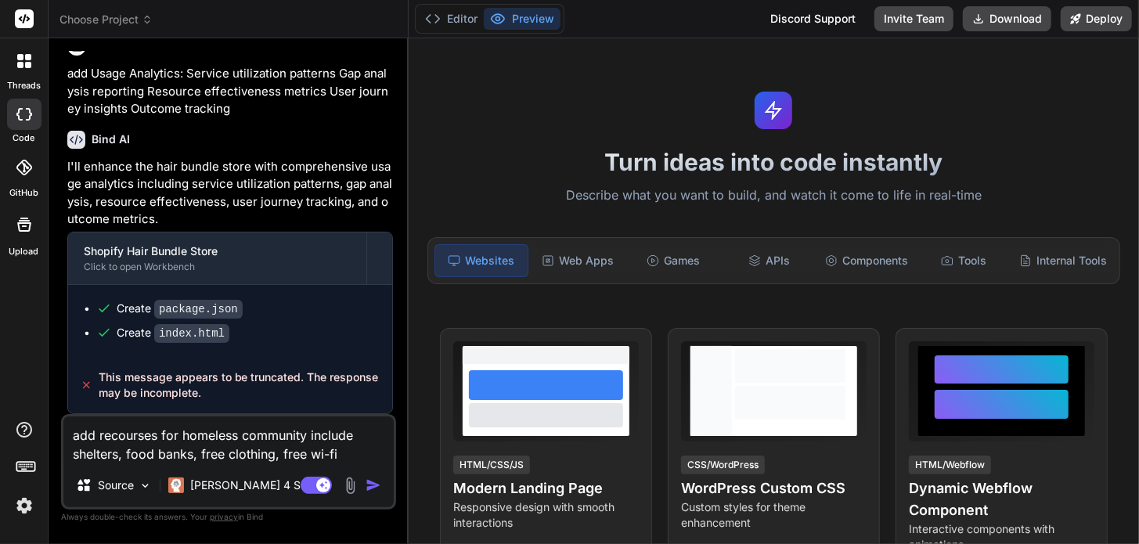
type textarea "x"
type textarea "add recourses for homeless community include shelters, food banks, free clothin…"
type textarea "x"
type textarea "add recourses for homeless community include shelters, food banks, free clothin…"
type textarea "x"
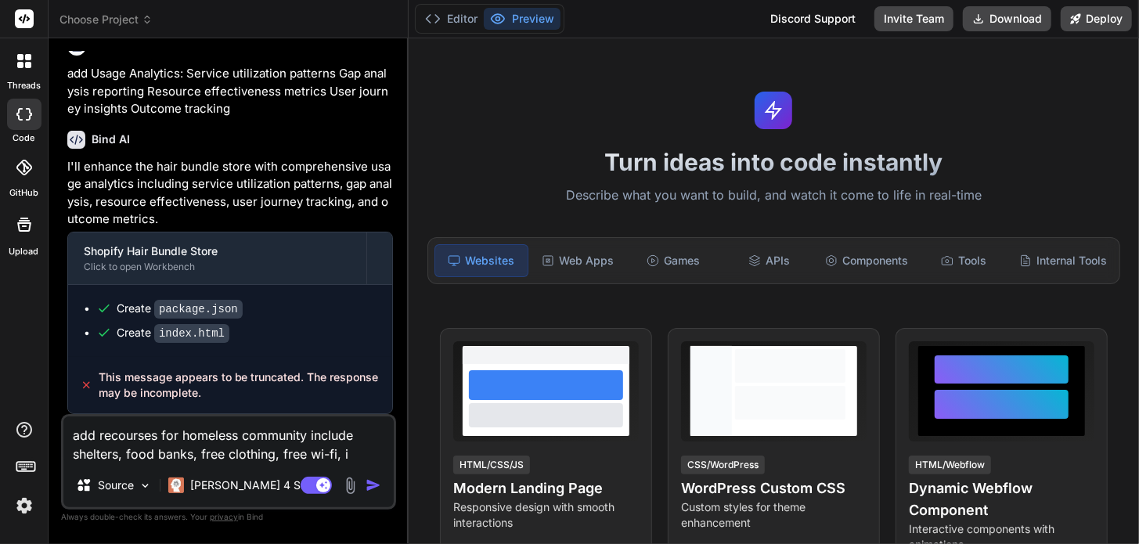
type textarea "add recourses for homeless community include shelters, food banks, free clothin…"
type textarea "x"
type textarea "add recourses for homeless community include shelters, food banks, free clothin…"
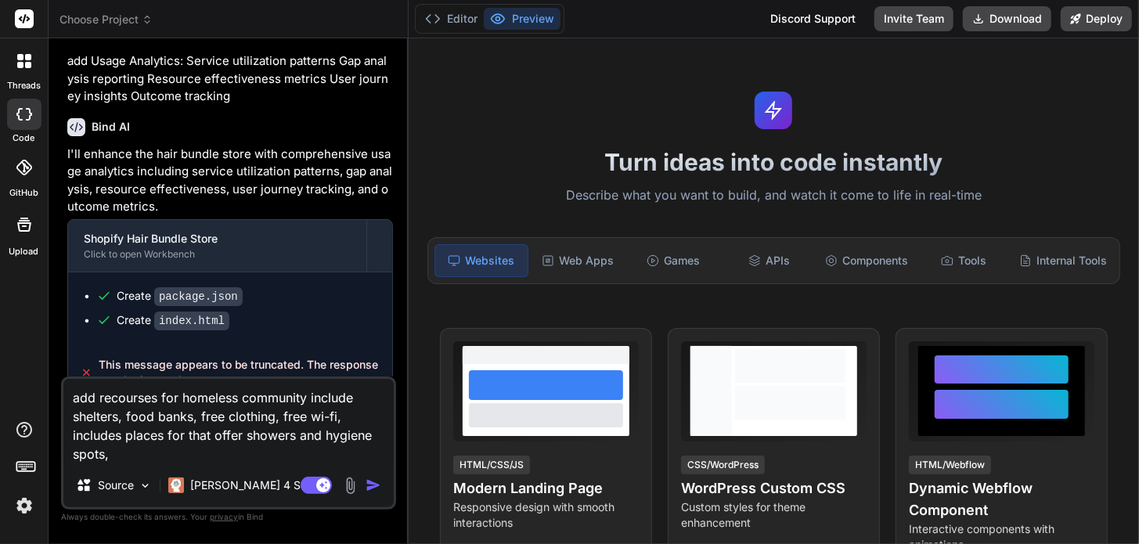
click at [123, 449] on textarea "add recourses for homeless community include shelters, food banks, free clothin…" at bounding box center [228, 421] width 330 height 85
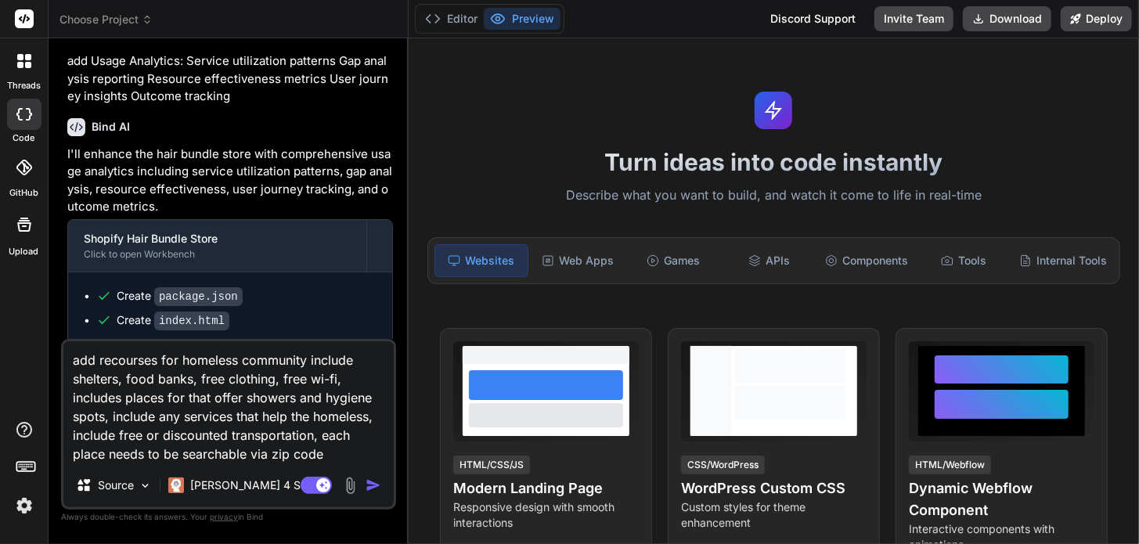
click at [377, 482] on img "button" at bounding box center [374, 485] width 16 height 16
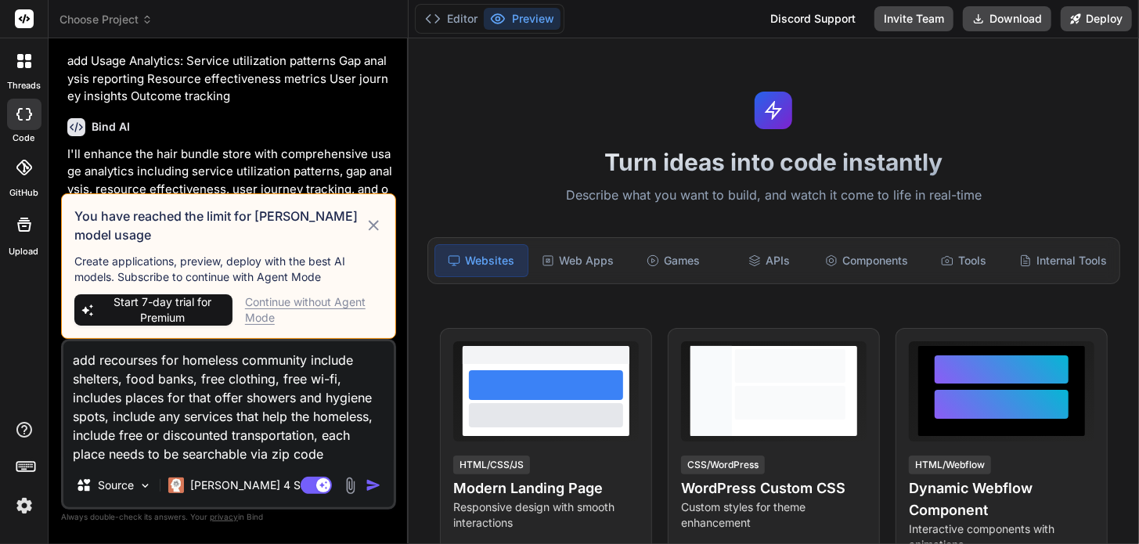
click at [269, 301] on div "Continue without Agent Mode" at bounding box center [314, 309] width 138 height 31
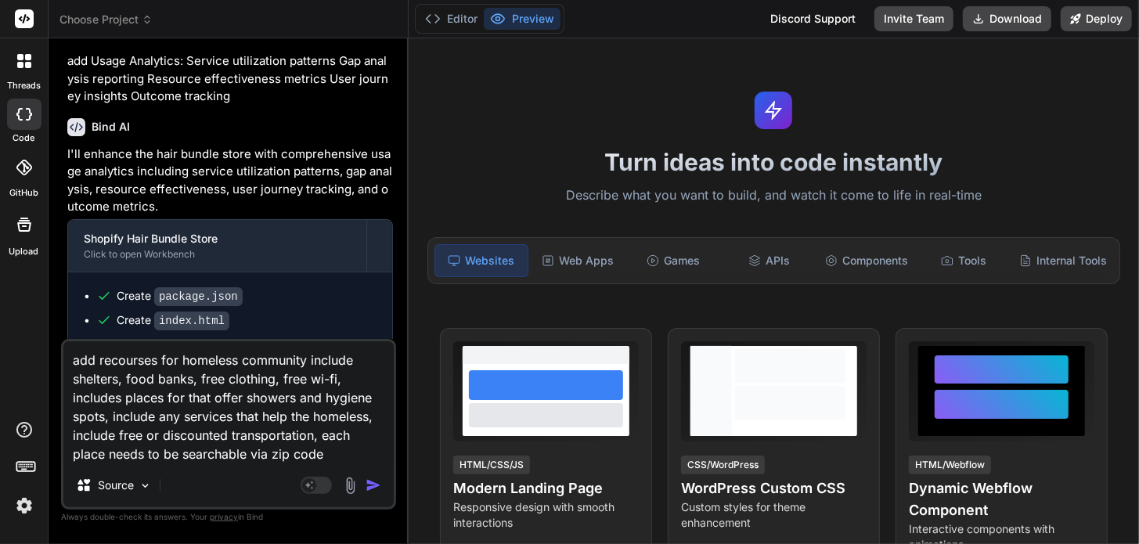
click at [372, 486] on img "button" at bounding box center [374, 485] width 16 height 16
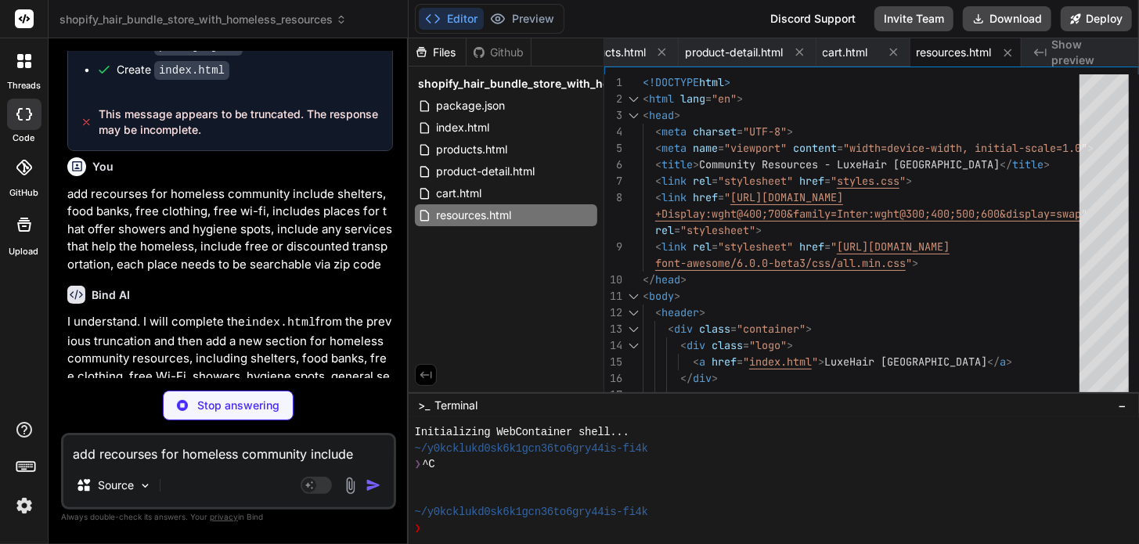
scroll to position [158, 0]
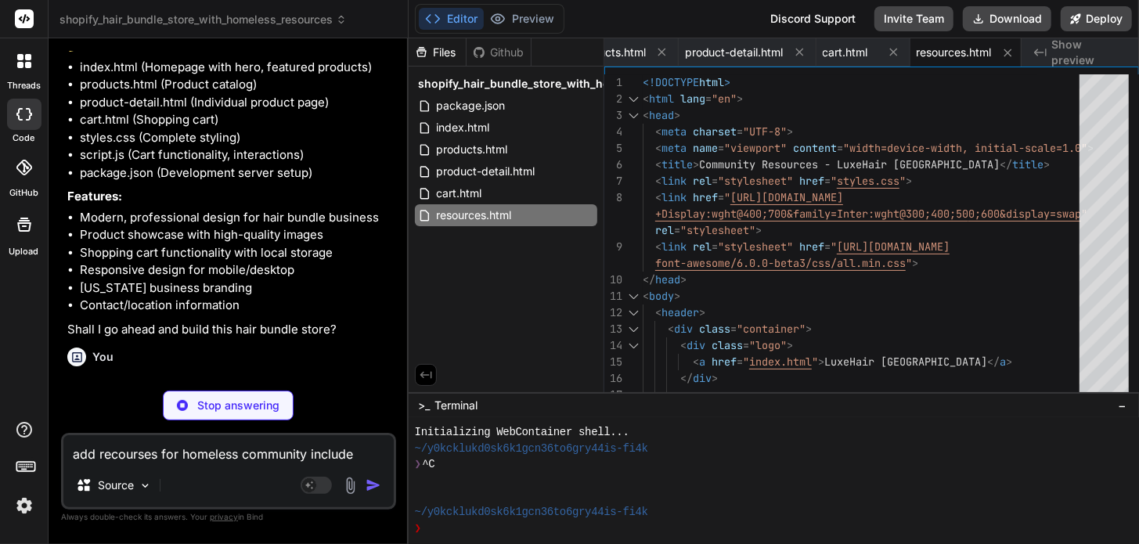
click at [223, 404] on p "Stop answering" at bounding box center [238, 406] width 82 height 16
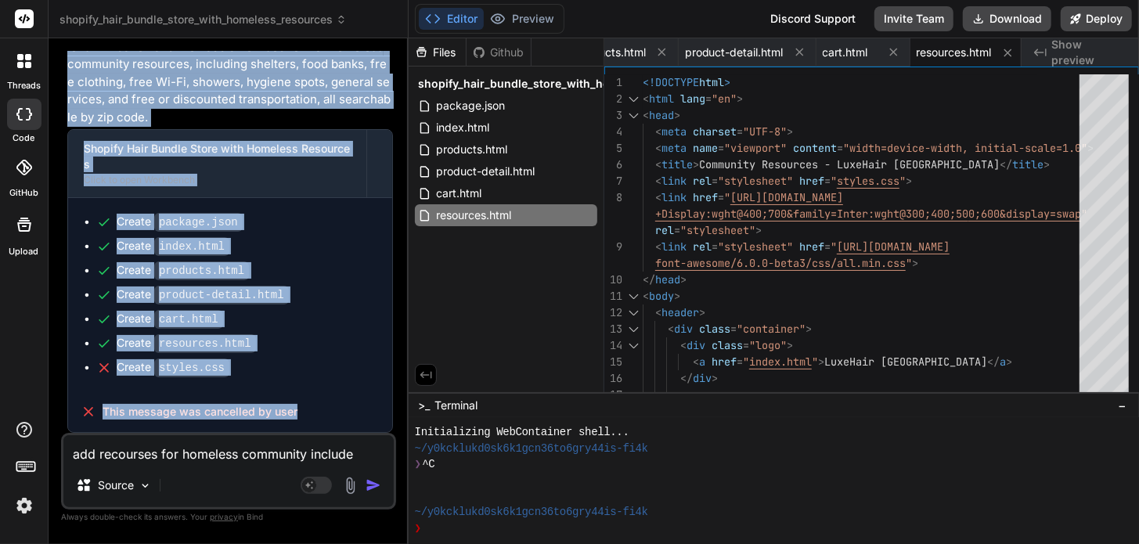
scroll to position [1072, 0]
drag, startPoint x: 63, startPoint y: 388, endPoint x: 258, endPoint y: 117, distance: 333.2
click at [258, 117] on div "You build a shoplifty store for a company that sales hair bundles in new York B…" at bounding box center [228, 297] width 335 height 492
copy div "add recourses for homeless community include shelters, food banks, free clothin…"
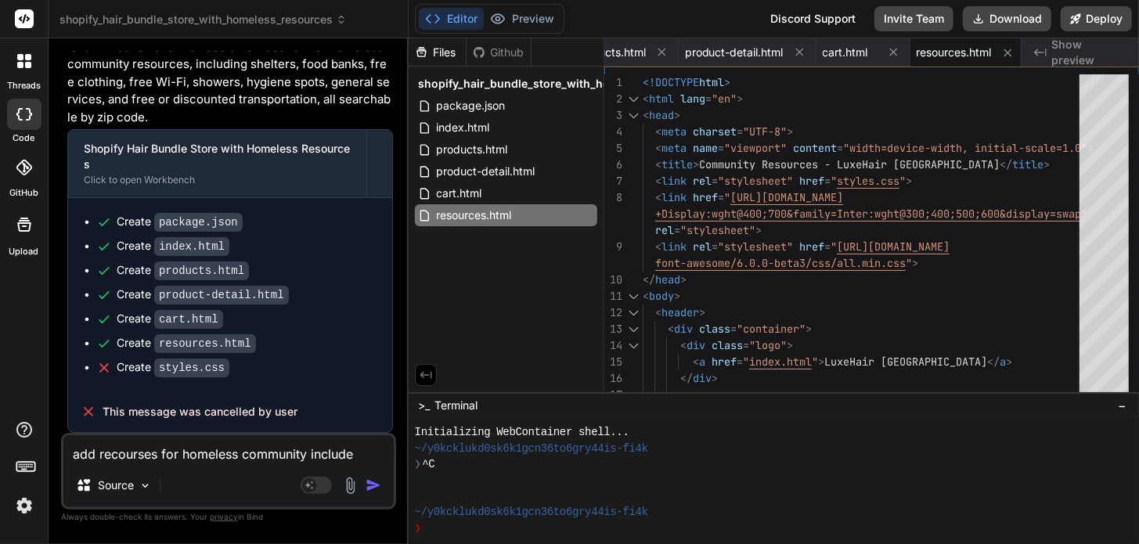
click at [27, 61] on icon at bounding box center [24, 61] width 14 height 14
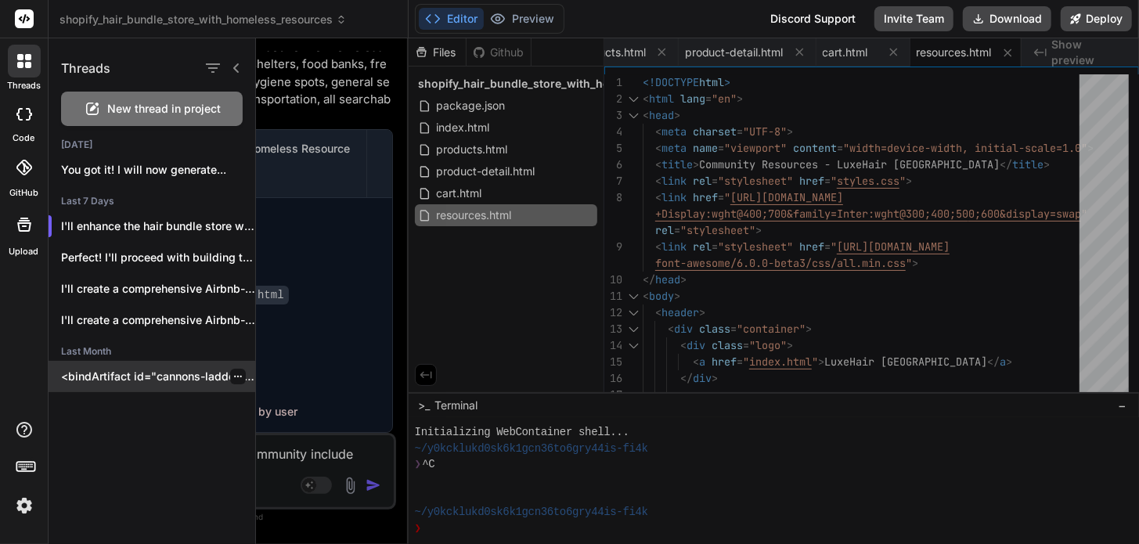
click at [156, 377] on p "<bindArtifact id="cannons-ladder" title="Cannons Ladder"> <bindAction type="fil…" at bounding box center [158, 377] width 194 height 16
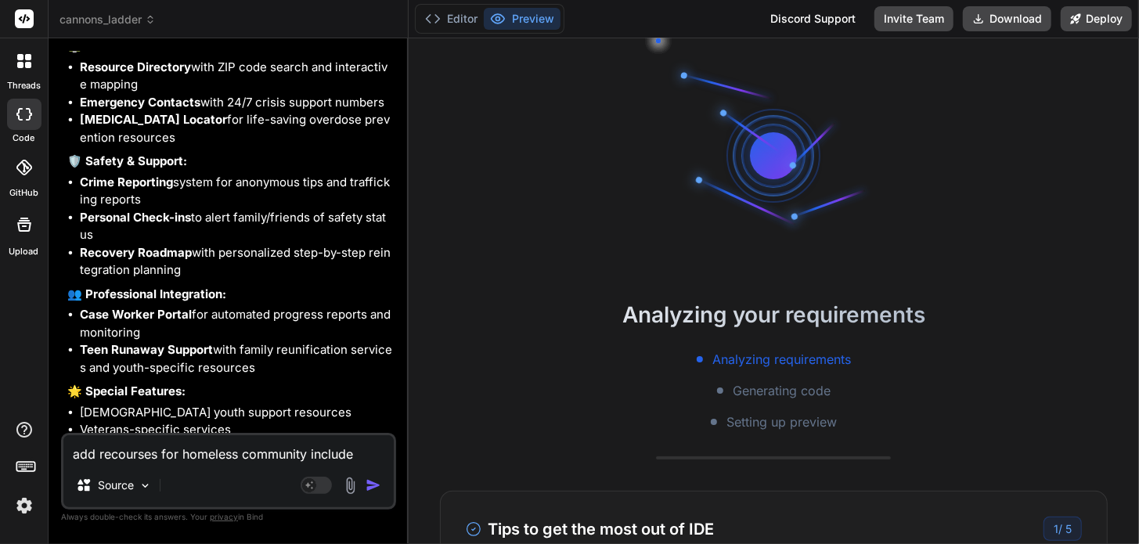
scroll to position [6967, 0]
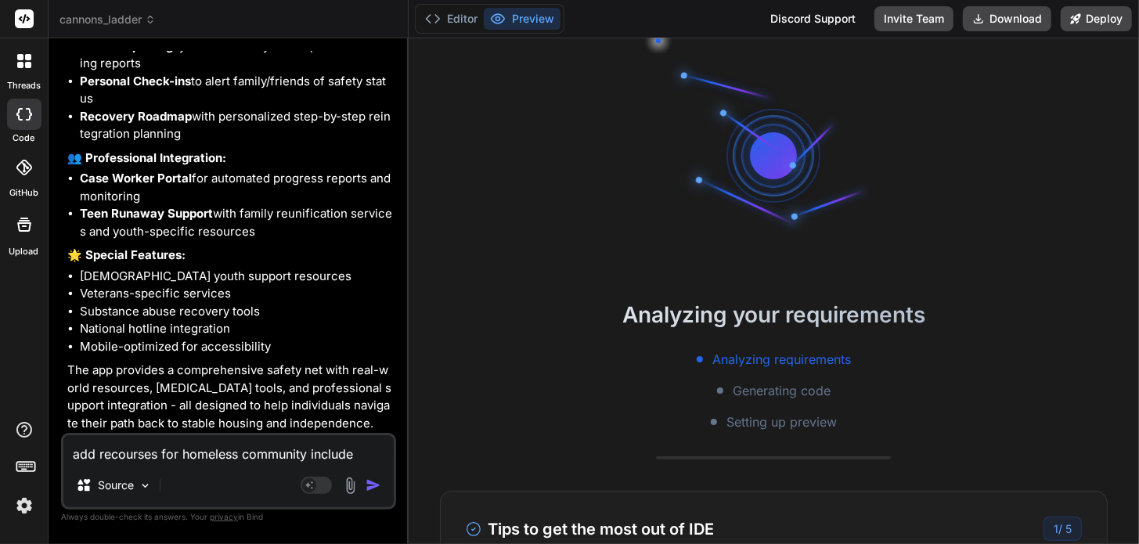
paste textarea "Bind AI I understand. I will complete the index.html from the previous truncati…"
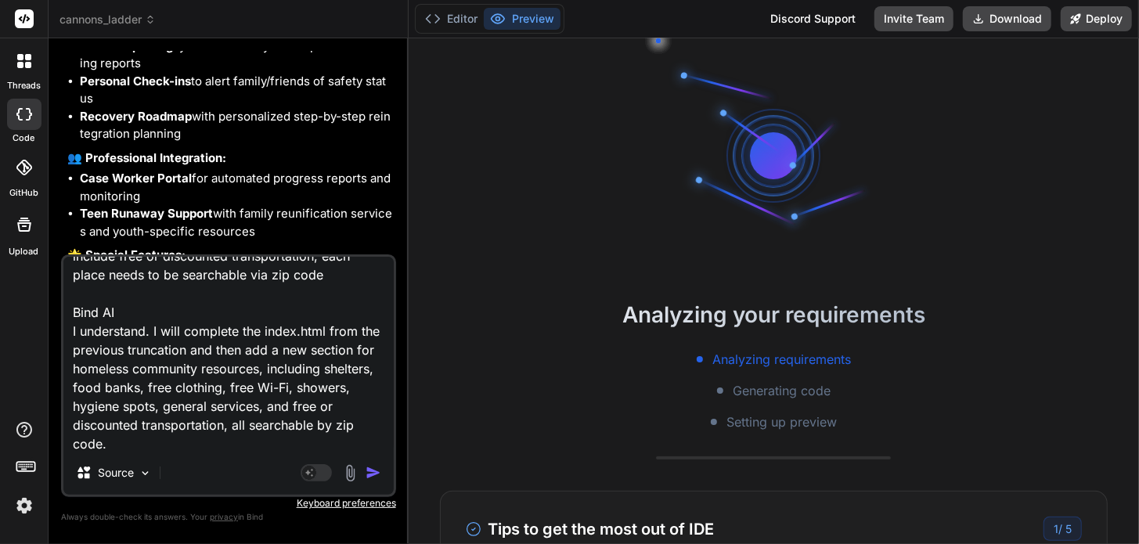
click at [373, 474] on img "button" at bounding box center [374, 473] width 16 height 16
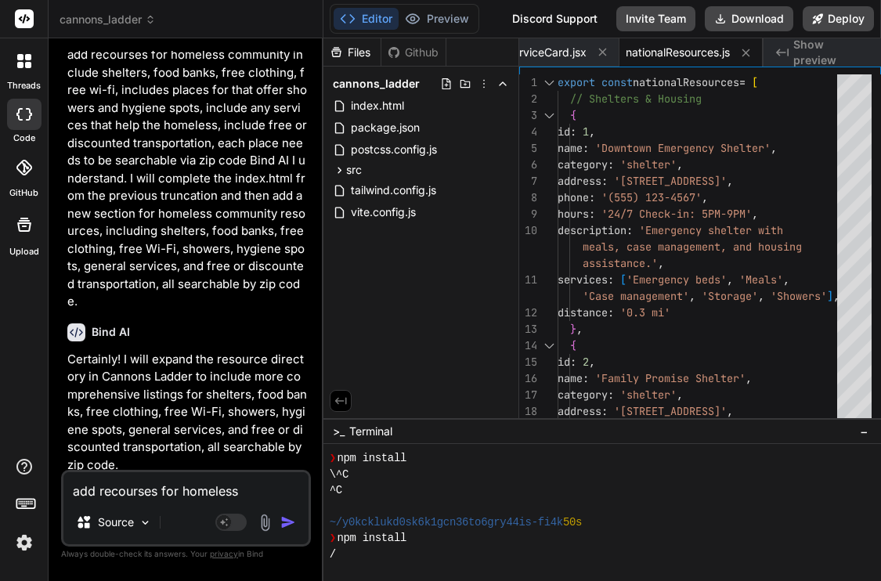
scroll to position [9085, 0]
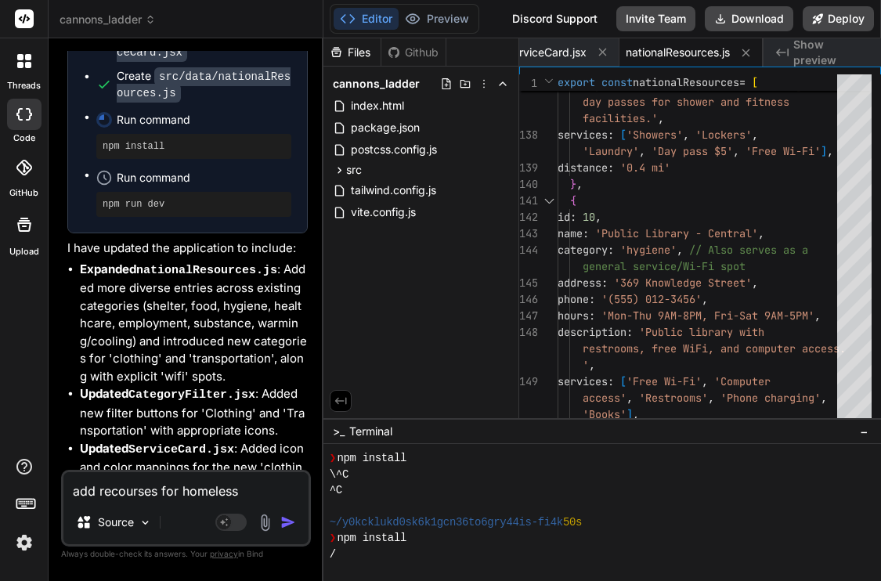
click at [820, 56] on span "Show preview" at bounding box center [830, 52] width 75 height 31
click at [825, 24] on button "Deploy" at bounding box center [837, 18] width 71 height 25
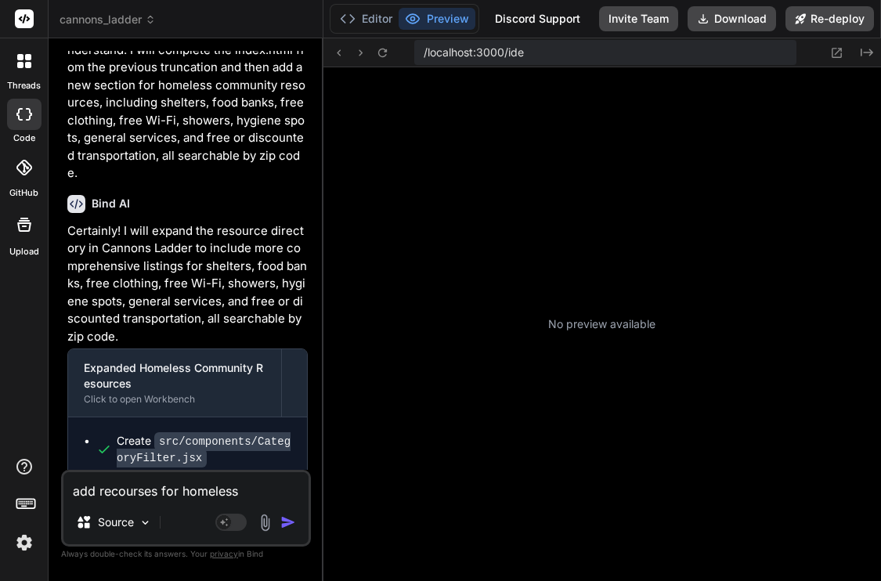
scroll to position [192, 0]
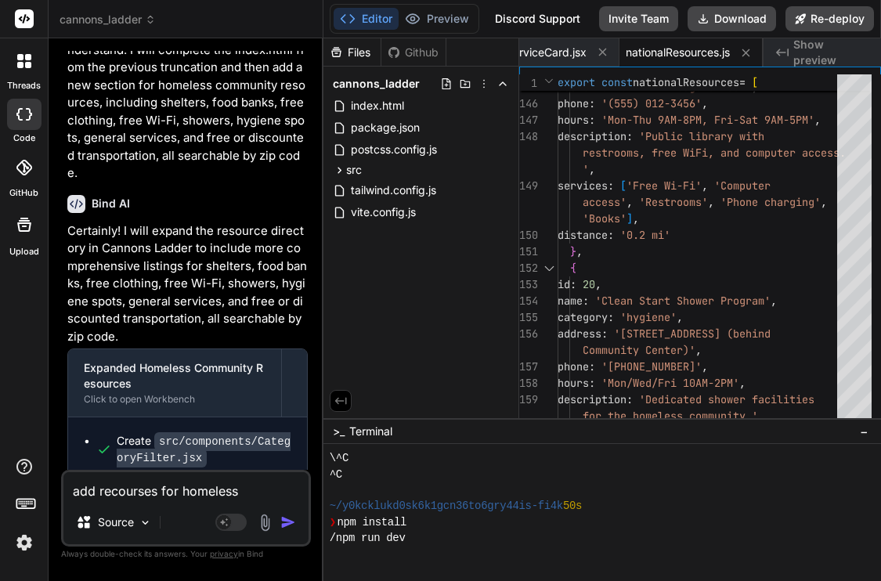
click at [379, 20] on button "Editor" at bounding box center [365, 19] width 65 height 22
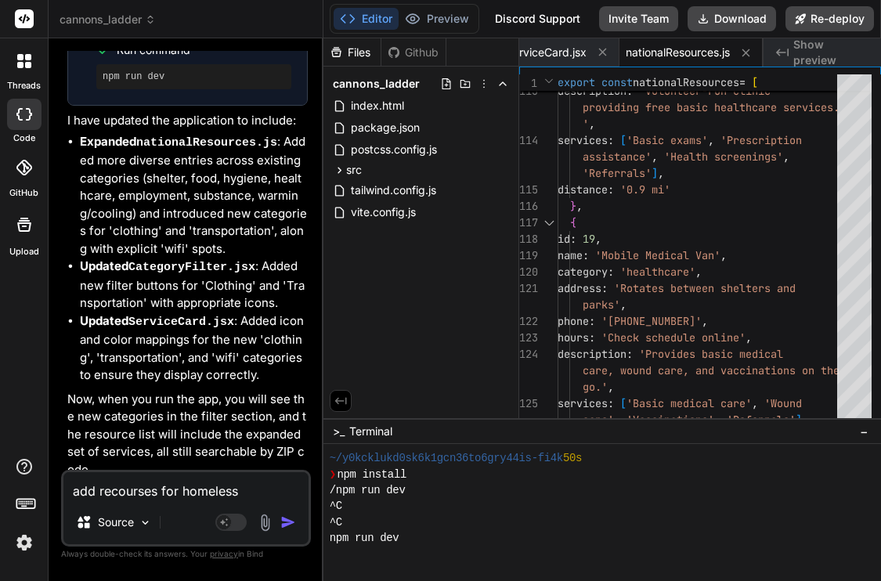
scroll to position [9358, 0]
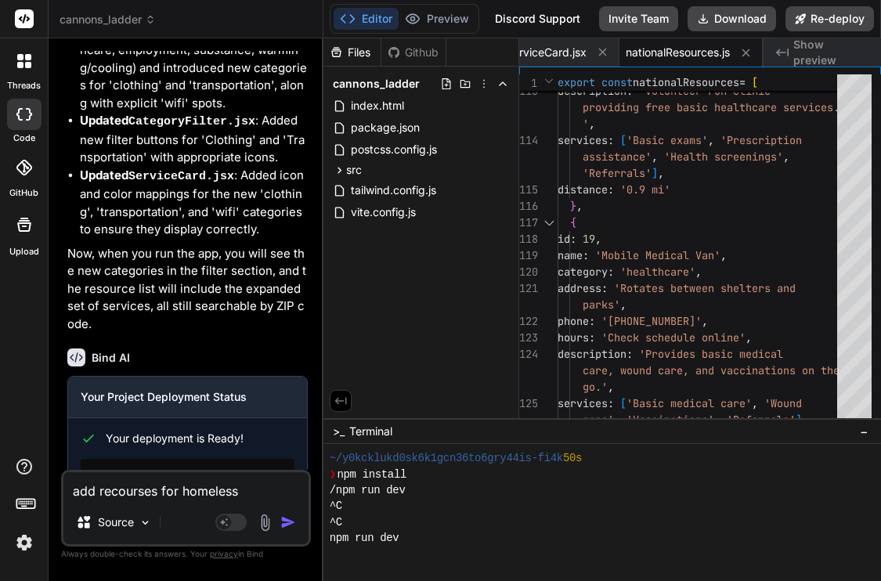
click at [182, 512] on link "Open your application" at bounding box center [159, 526] width 157 height 28
click at [149, 485] on textarea "add recourses for homeless community include shelters, food banks, free clothin…" at bounding box center [185, 486] width 245 height 28
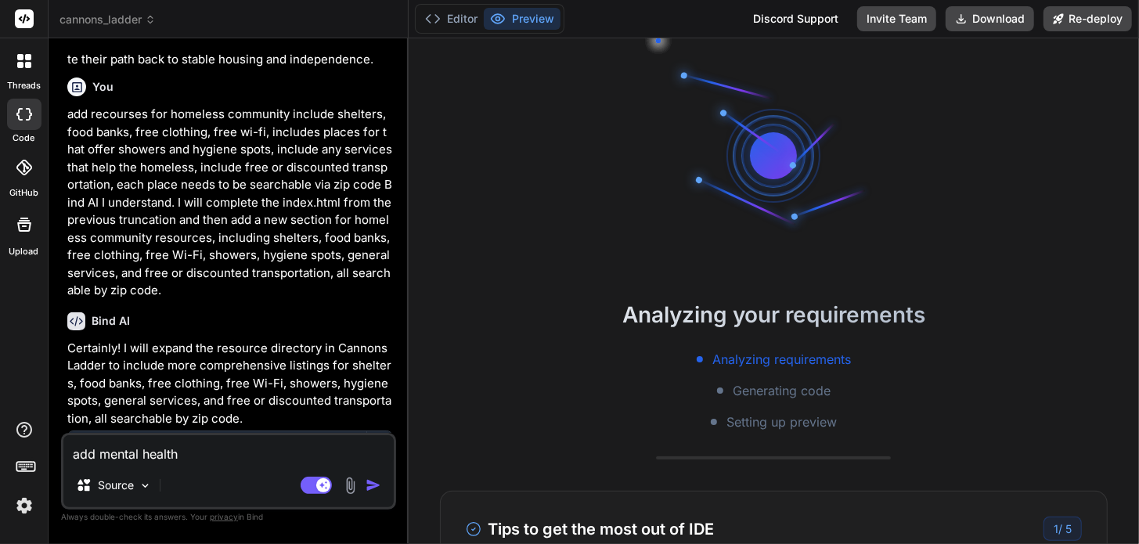
scroll to position [6597, 0]
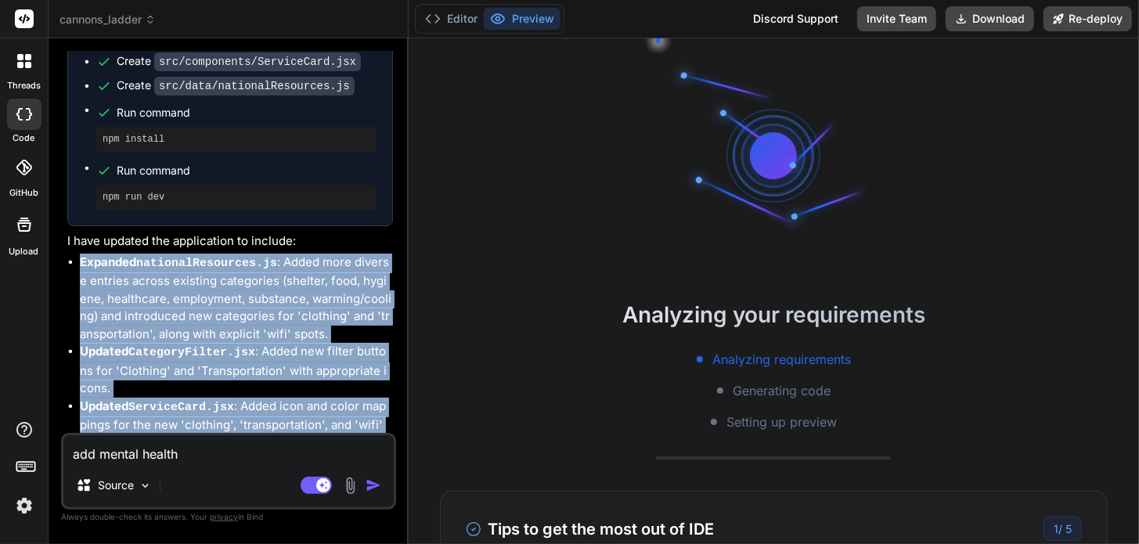
drag, startPoint x: 76, startPoint y: 222, endPoint x: 359, endPoint y: 452, distance: 365.0
click at [355, 459] on div "You add a section where the homeless can report crimes or sex trafficking Bind …" at bounding box center [228, 297] width 335 height 492
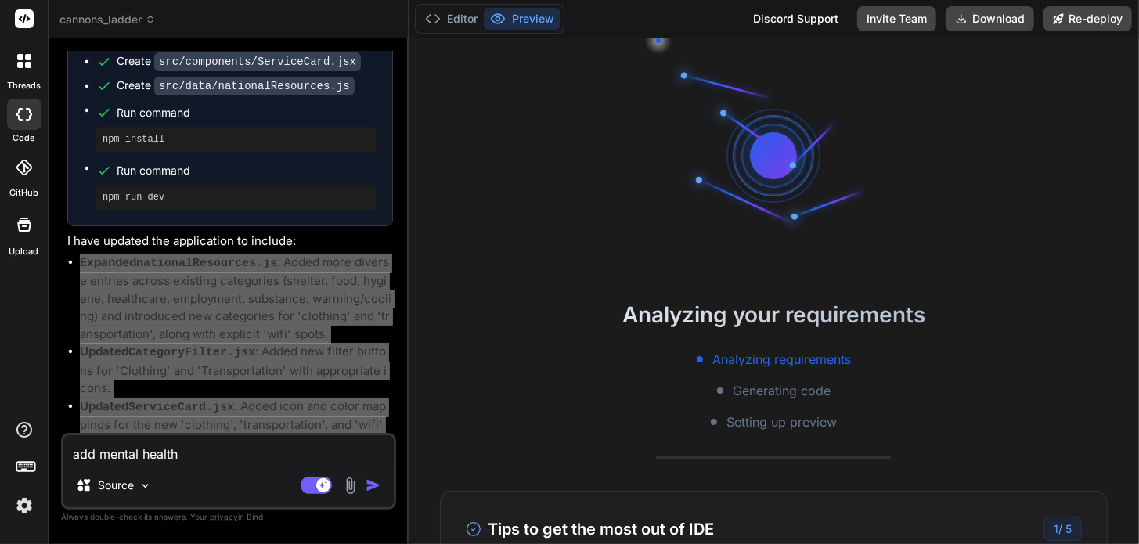
type textarea "x"
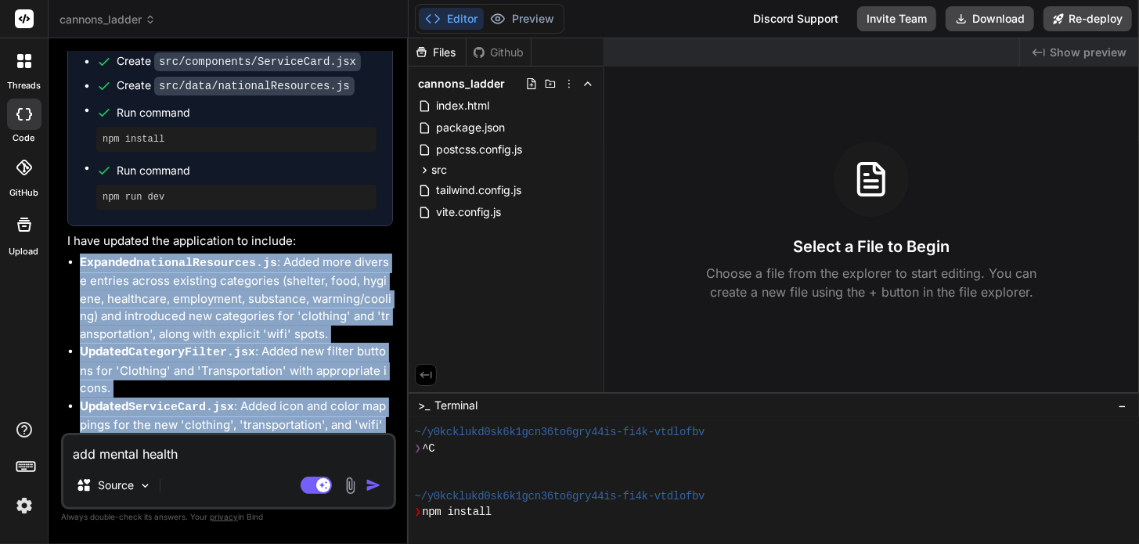
scroll to position [48, 0]
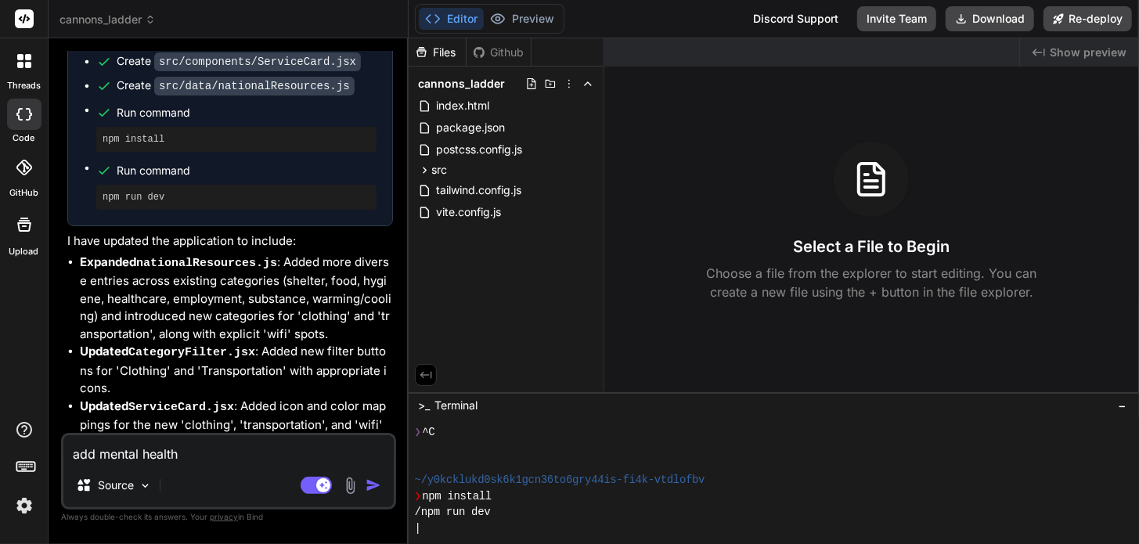
drag, startPoint x: 183, startPoint y: 449, endPoint x: 61, endPoint y: 445, distance: 122.2
click at [61, 445] on div "add mental health Source Agent Mode. When this toggle is activated, AI automati…" at bounding box center [228, 471] width 335 height 77
paste textarea ", substance abuse, domestic abuse and crisis management services and locations.…"
type textarea "add mental health , substance abuse, domestic abuse and crisis management servi…"
type textarea "x"
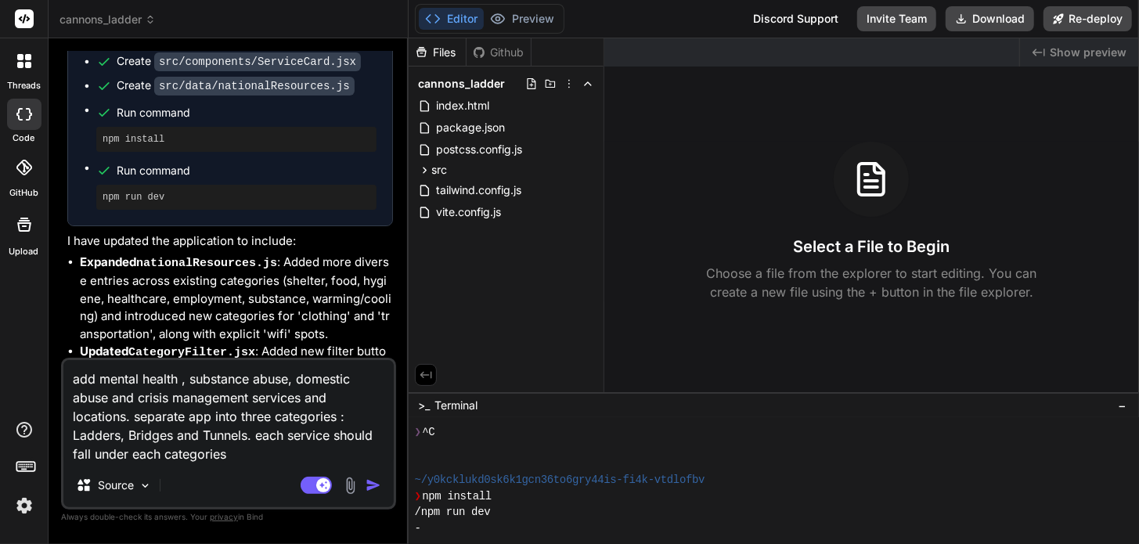
type textarea "add mental health , substance abuse, domestic abuse and crisis management servi…"
click at [377, 485] on img "button" at bounding box center [374, 485] width 16 height 16
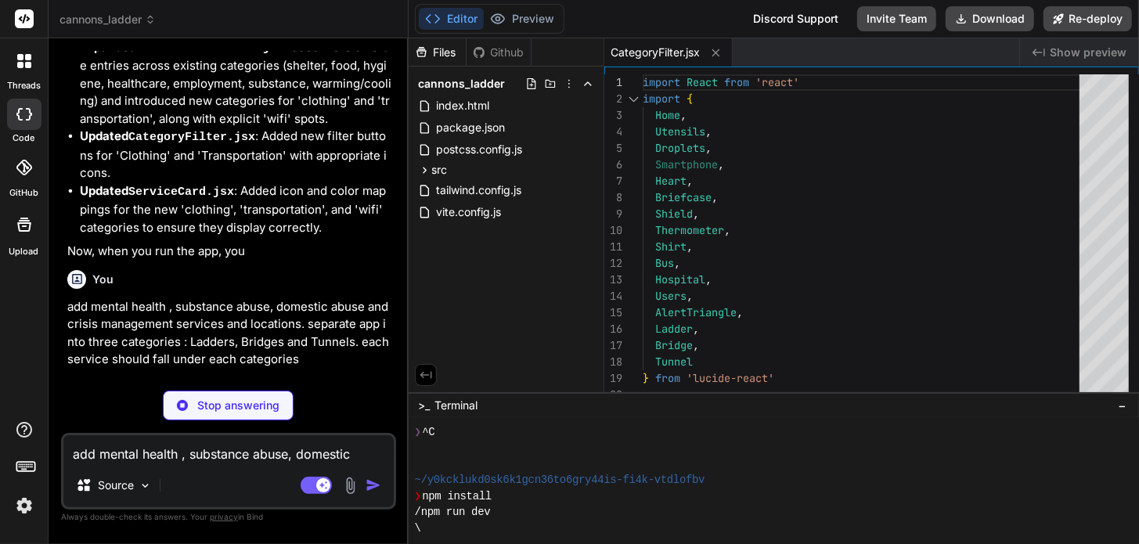
scroll to position [7049, 0]
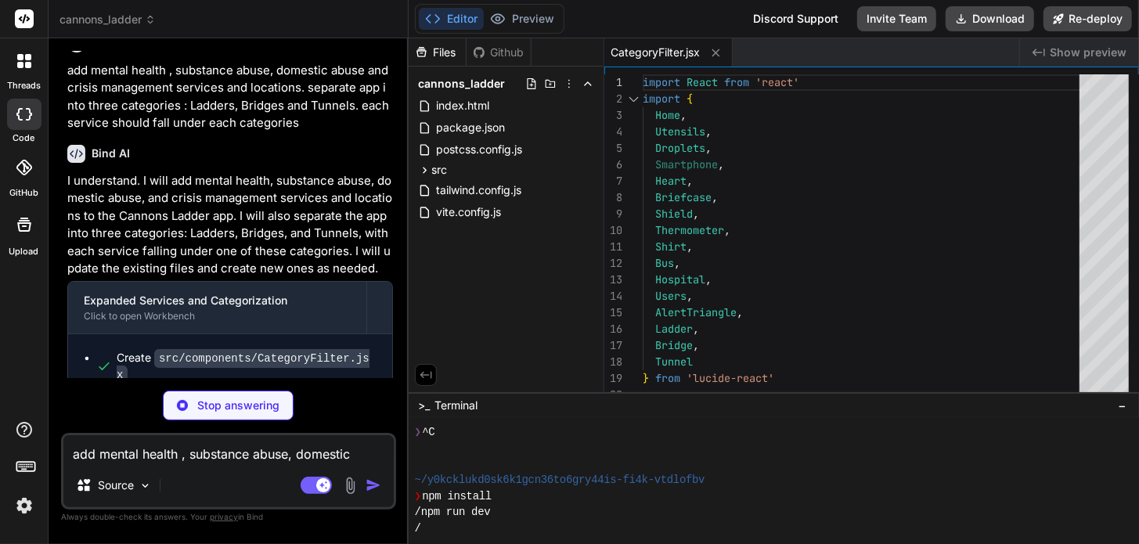
type textarea "x"
type textarea "</button> )} </div> </div> ) } export default ServiceCard"
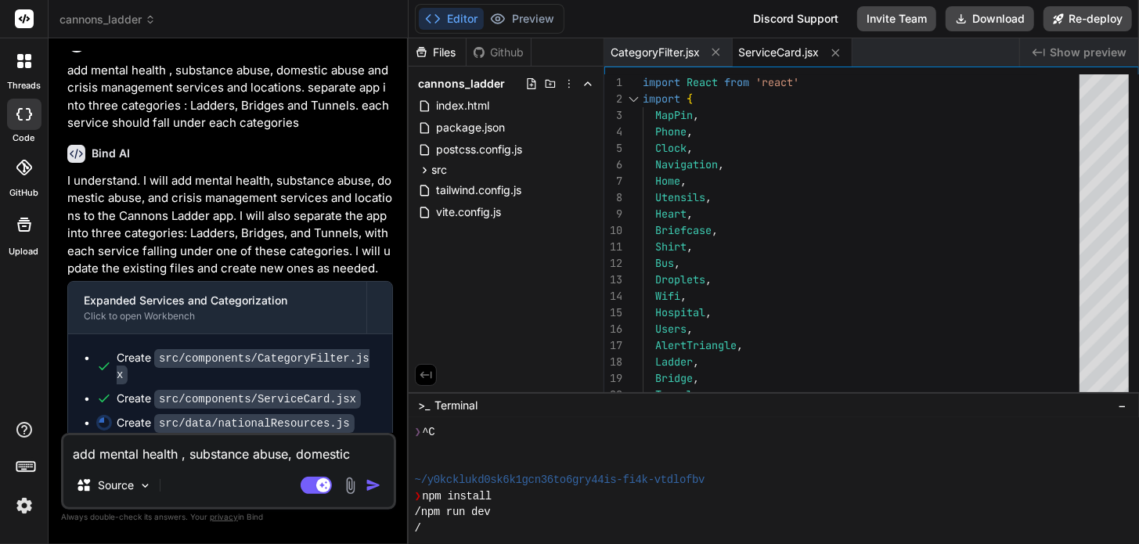
scroll to position [7017, 0]
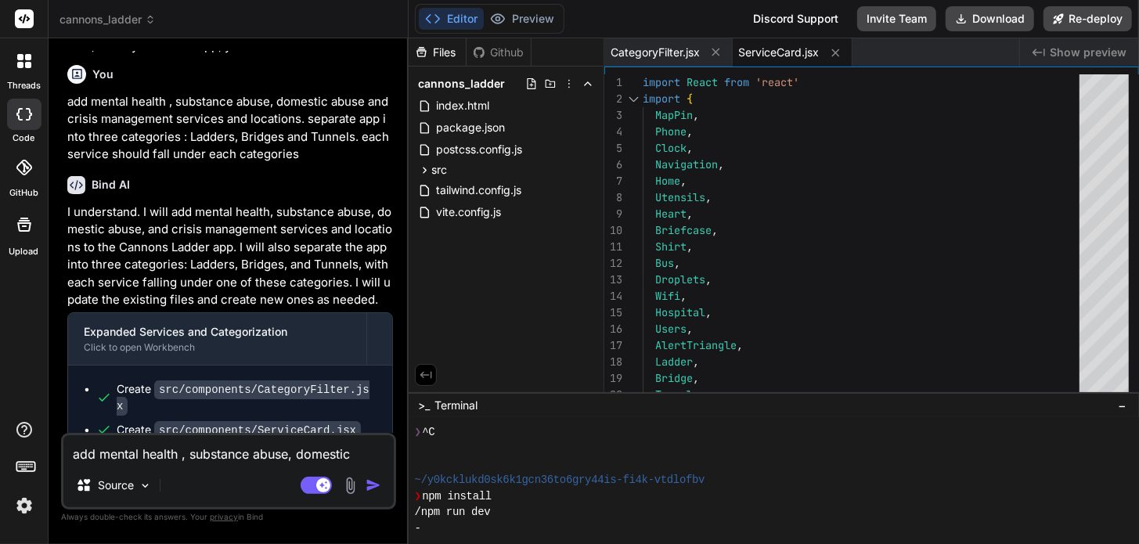
type textarea "x"
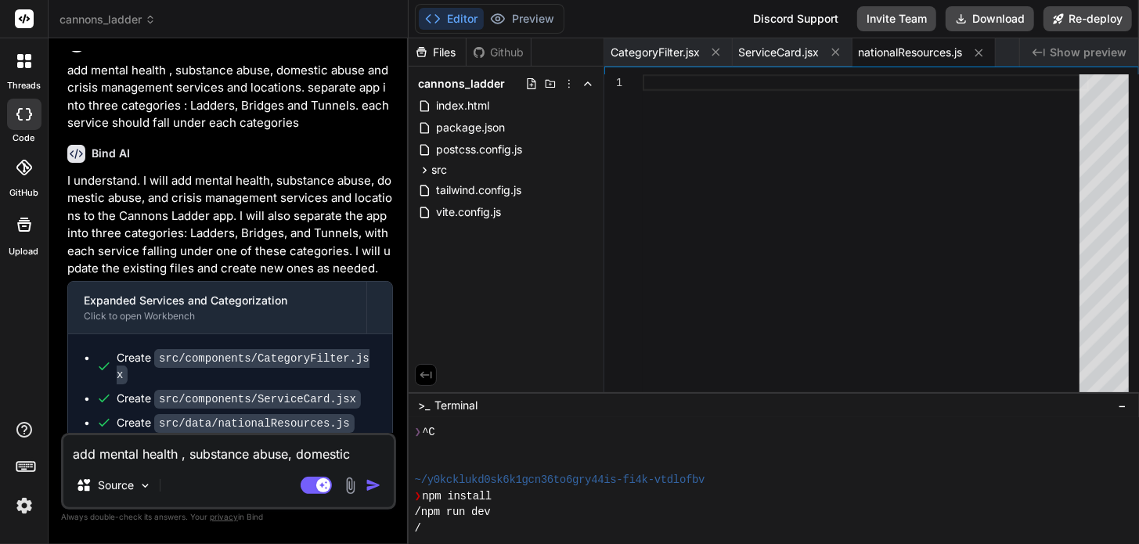
scroll to position [7074, 0]
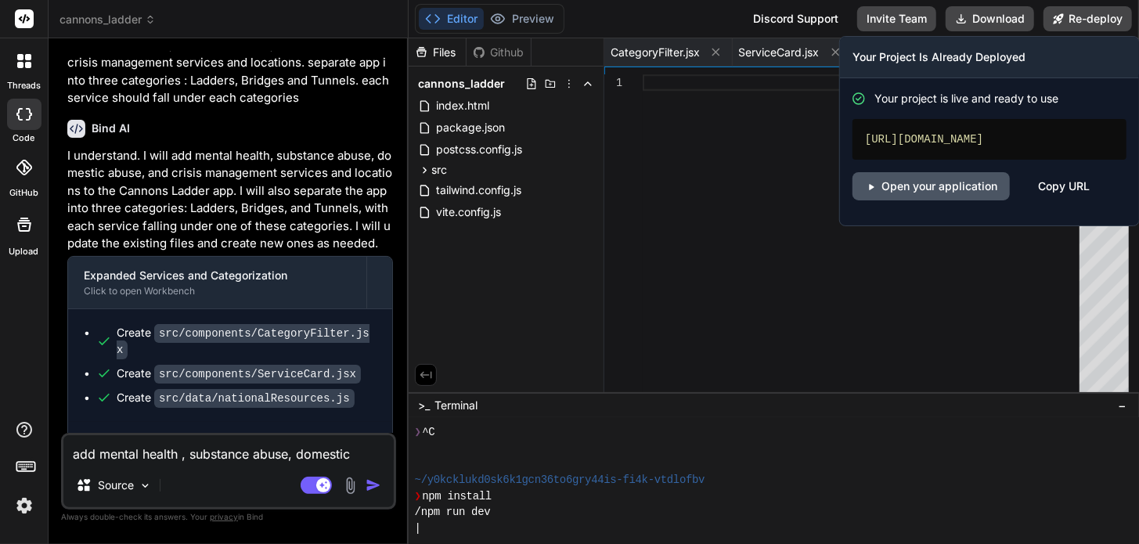
click at [940, 189] on link "Open your application" at bounding box center [930, 186] width 157 height 28
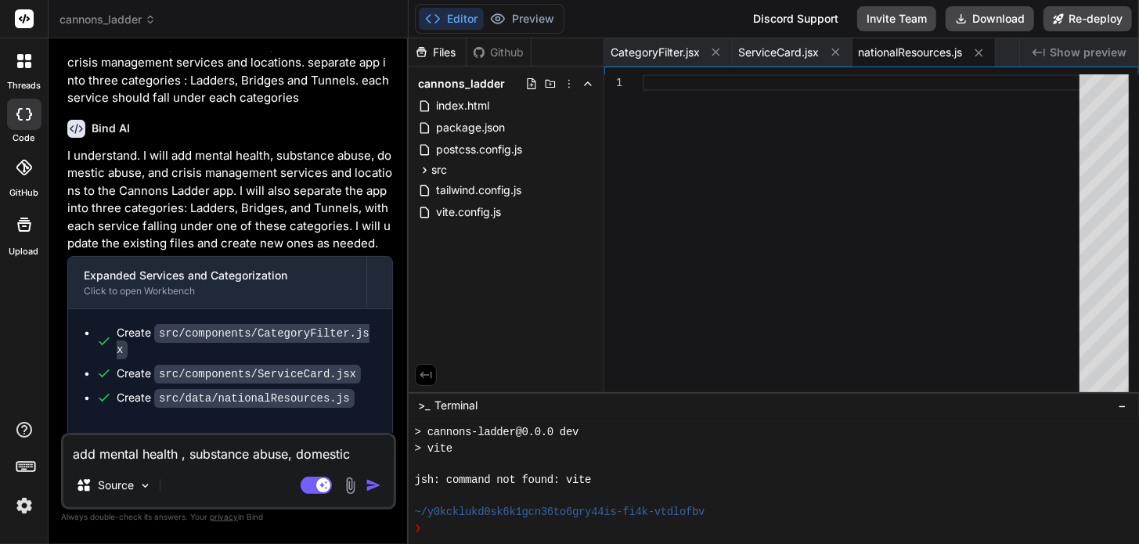
scroll to position [544, 0]
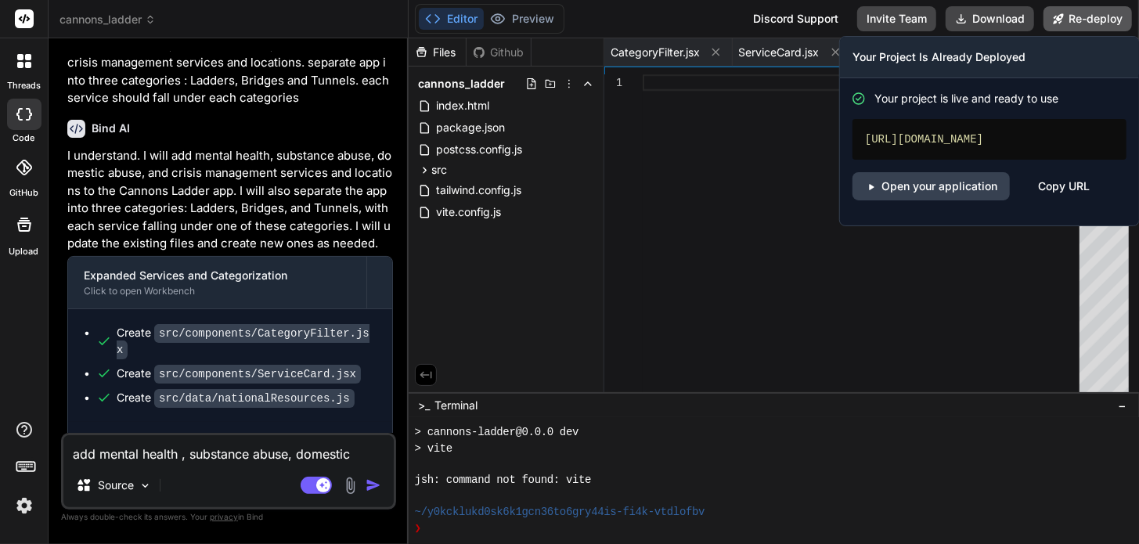
click at [1083, 20] on button "Re-deploy" at bounding box center [1087, 18] width 88 height 25
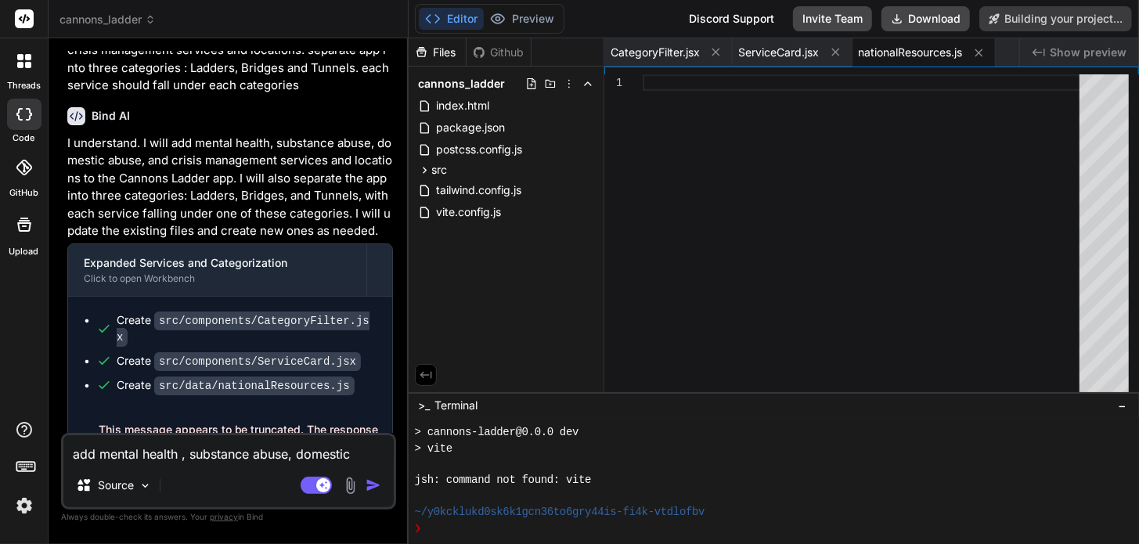
scroll to position [7210, 0]
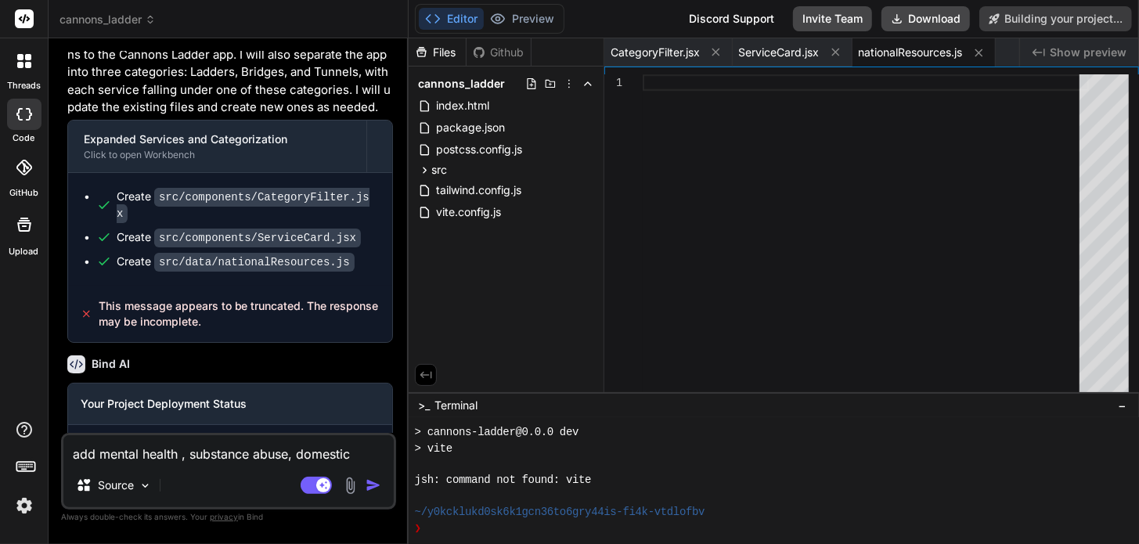
type textarea "x"
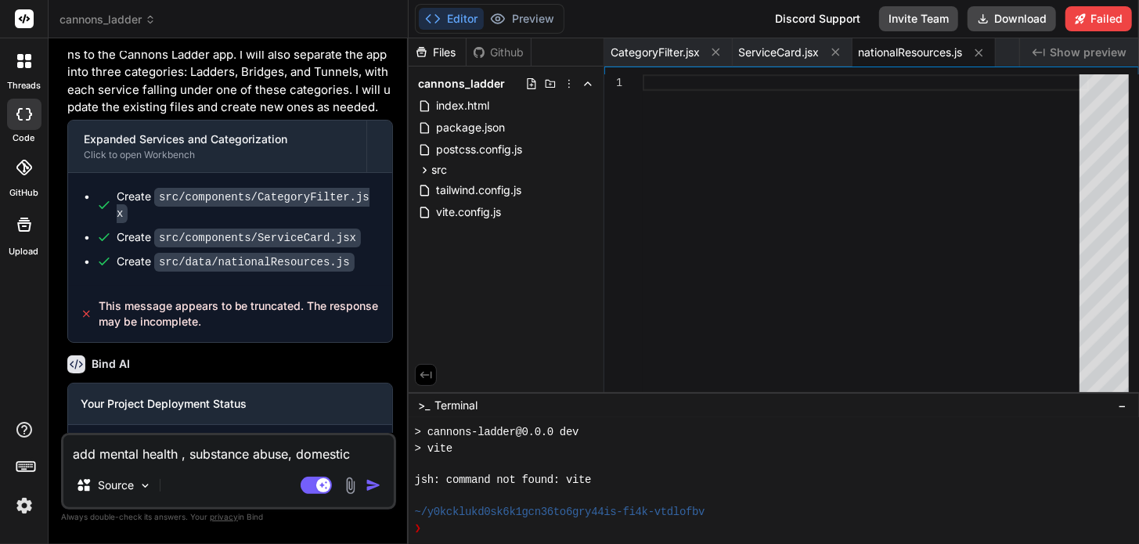
scroll to position [7254, 0]
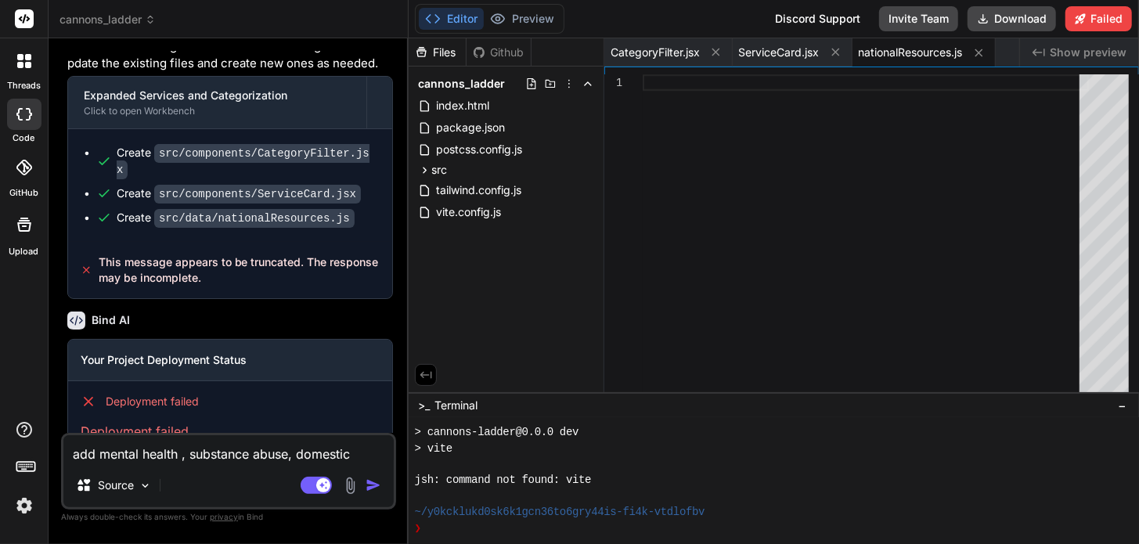
click at [212, 455] on textarea "add mental health , substance abuse, domestic abuse and crisis management servi…" at bounding box center [228, 449] width 330 height 28
type textarea "g"
type textarea "x"
type textarea "f"
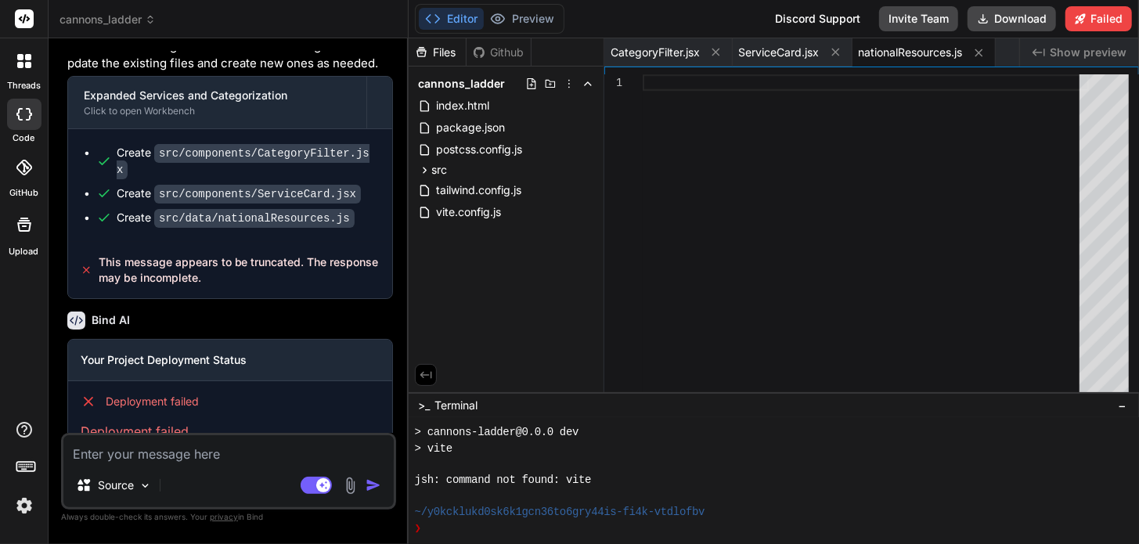
type textarea "x"
type textarea "fi"
type textarea "x"
type textarea "fix"
type textarea "x"
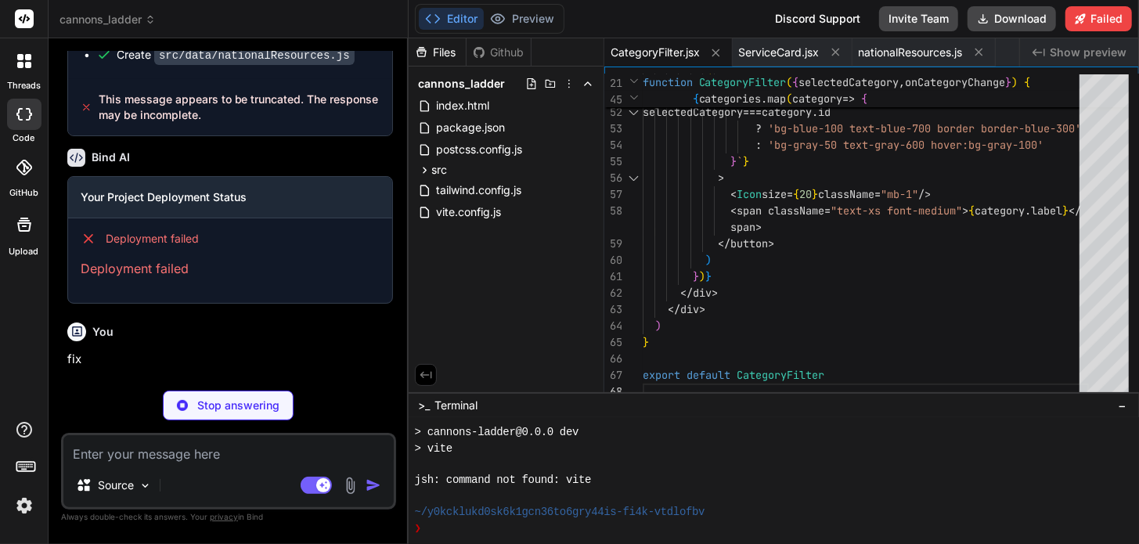
scroll to position [7652, 0]
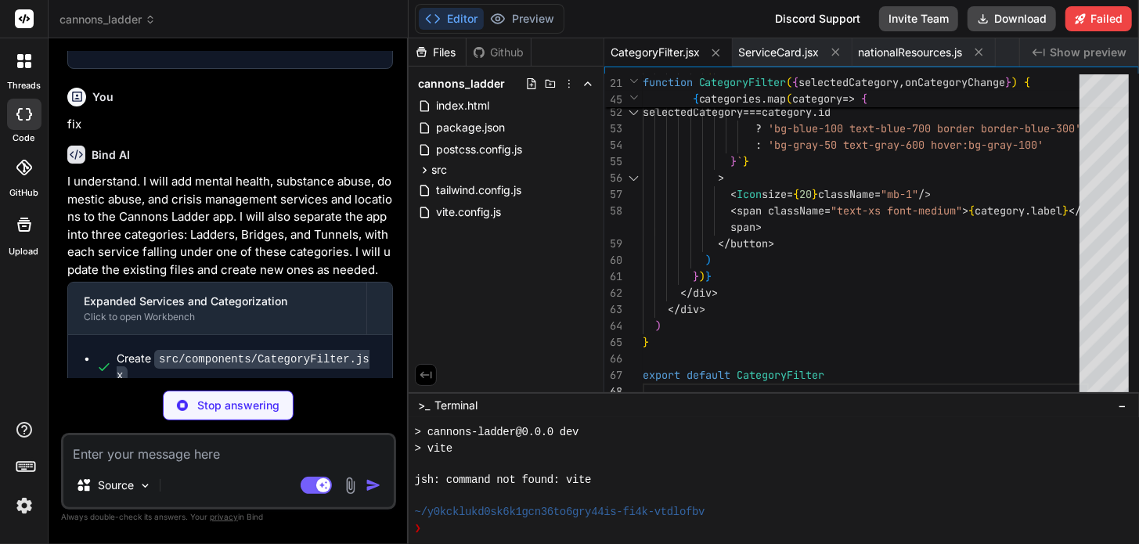
type textarea "x"
type textarea "</button> )} </div> </div> ) } export default ServiceCard"
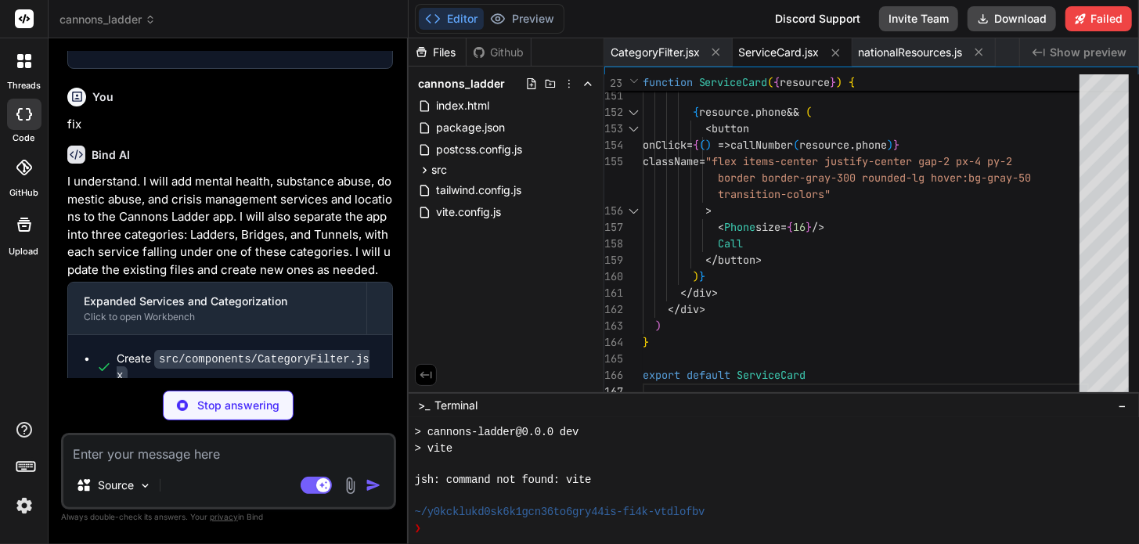
scroll to position [7622, 0]
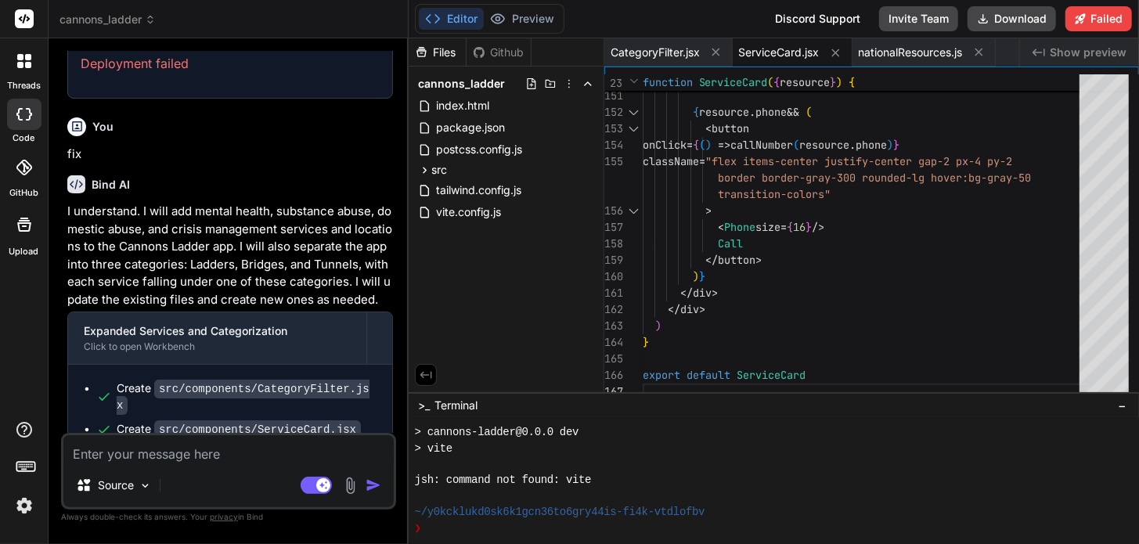
type textarea "x"
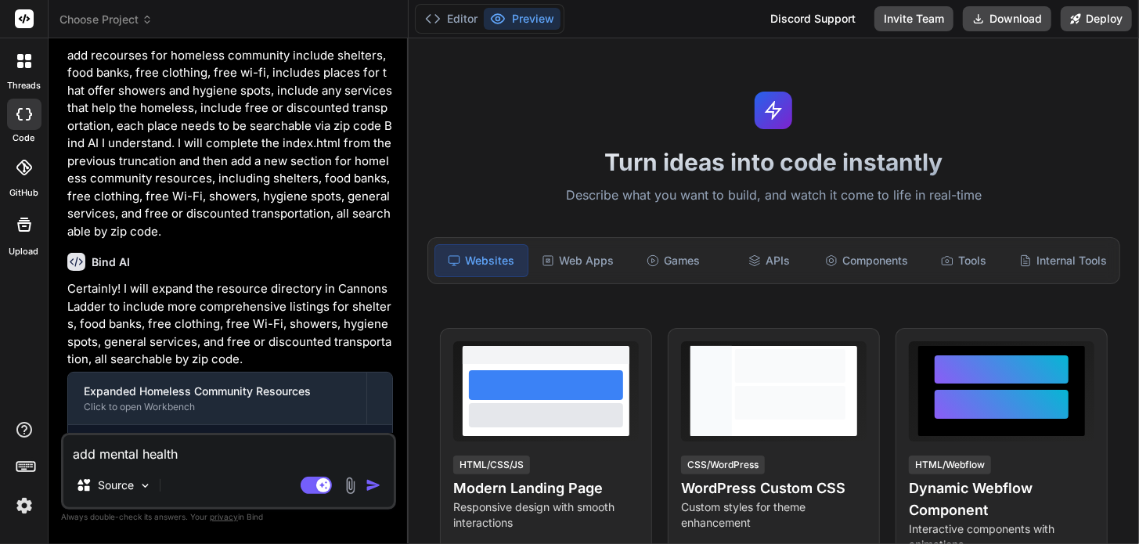
scroll to position [6110, 0]
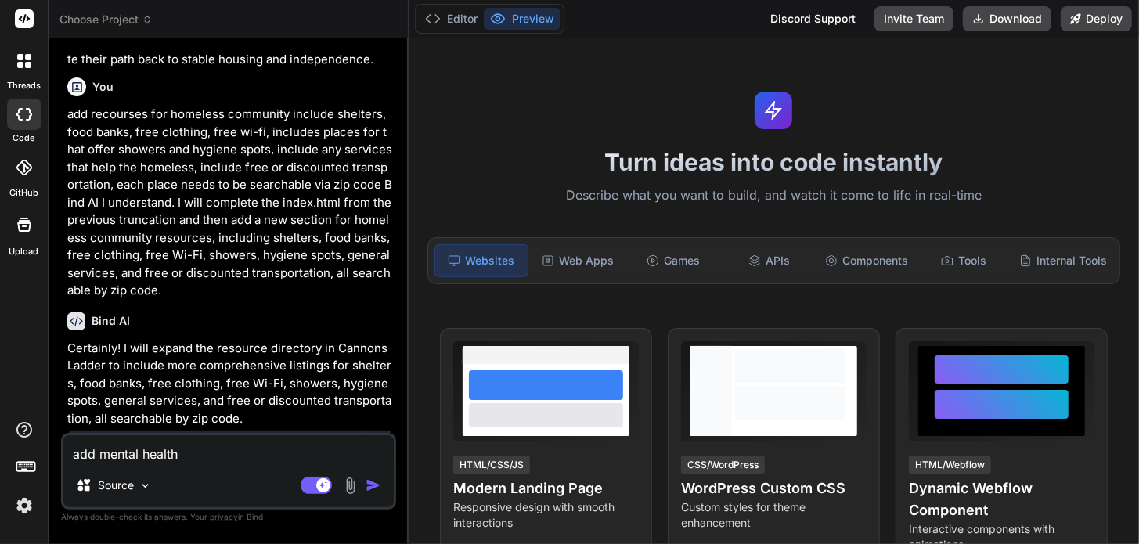
type textarea "x"
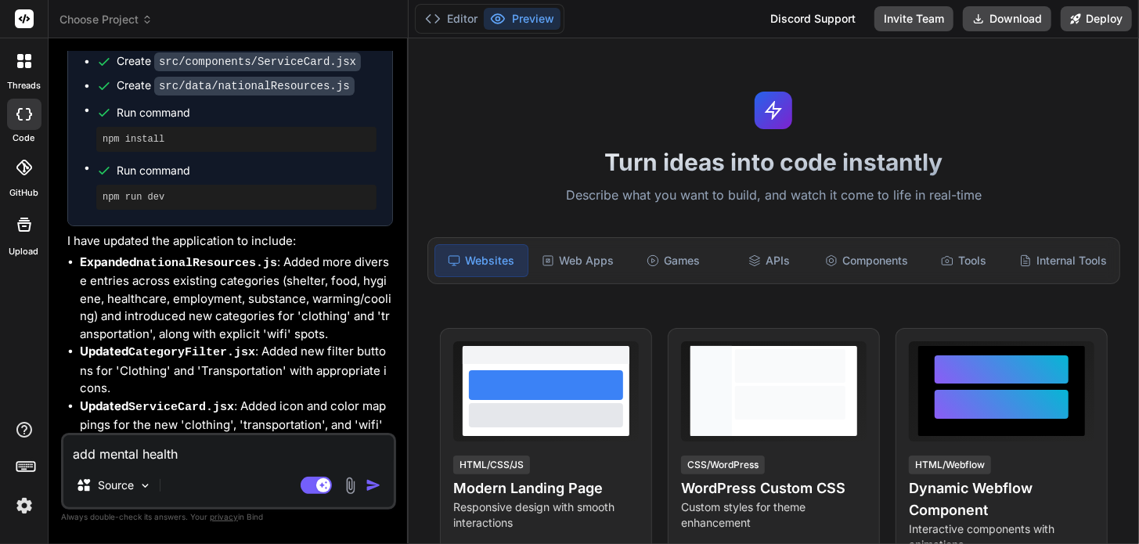
click at [182, 454] on textarea "add mental health" at bounding box center [228, 449] width 330 height 28
type textarea "add mental health ,"
type textarea "x"
type textarea "add mental health ,"
type textarea "x"
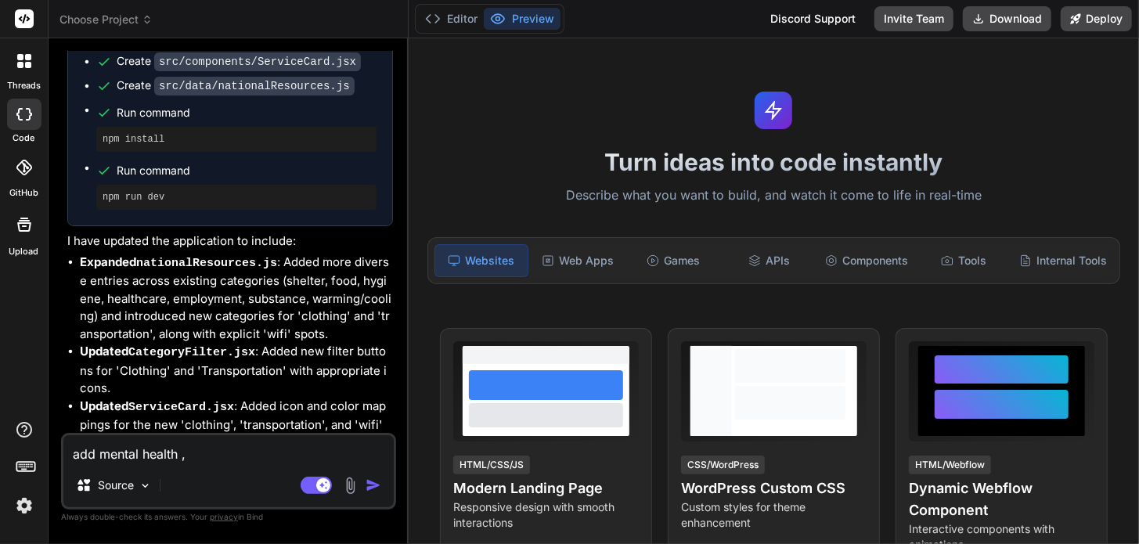
type textarea "add mental health , s"
type textarea "x"
type textarea "add mental health , su"
type textarea "x"
type textarea "add mental health , sub"
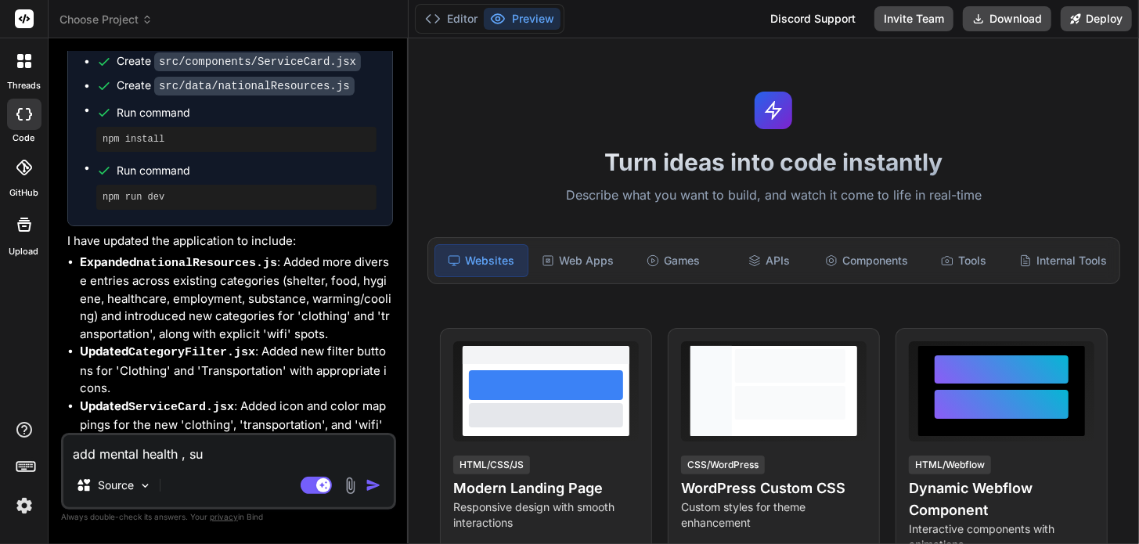
type textarea "x"
type textarea "add mental health , subs"
type textarea "x"
type textarea "add mental health , subst"
type textarea "x"
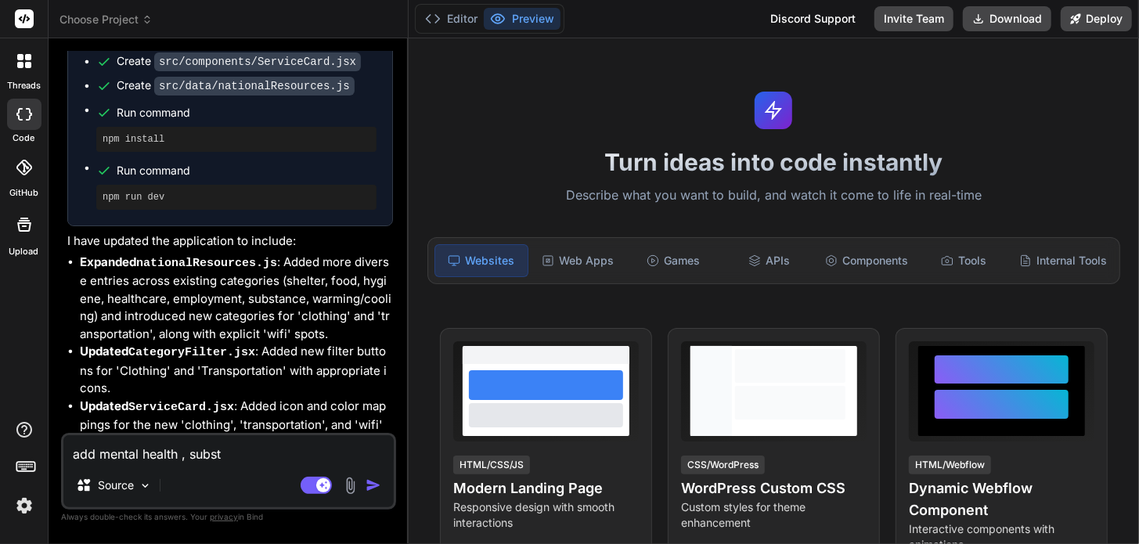
type textarea "add mental health , substa"
type textarea "x"
type textarea "add mental health , substan"
type textarea "x"
type textarea "add mental health , substanc"
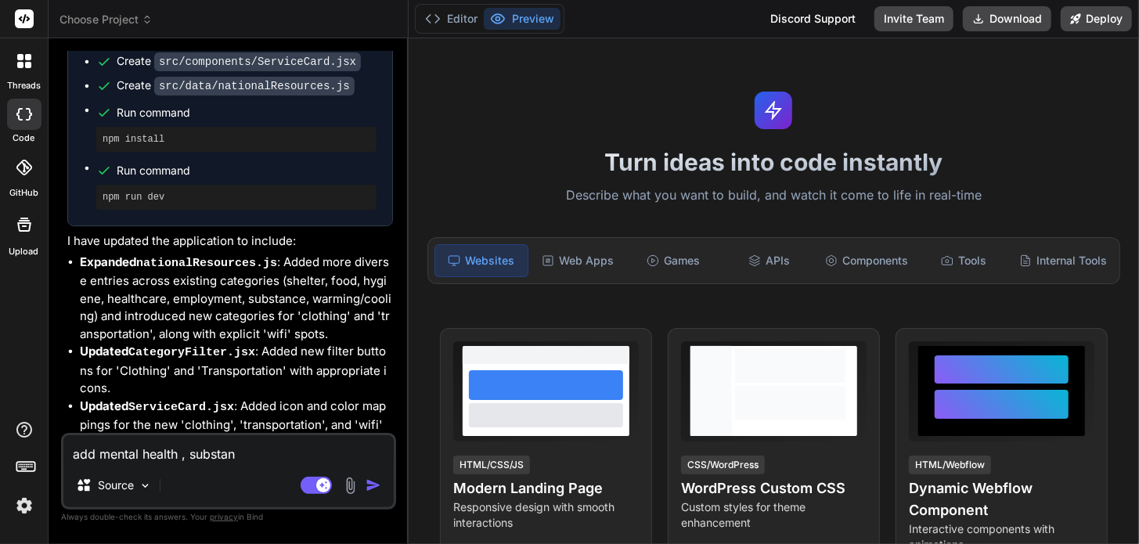
type textarea "x"
type textarea "add mental health , substance"
type textarea "x"
type textarea "add mental health , substance"
type textarea "x"
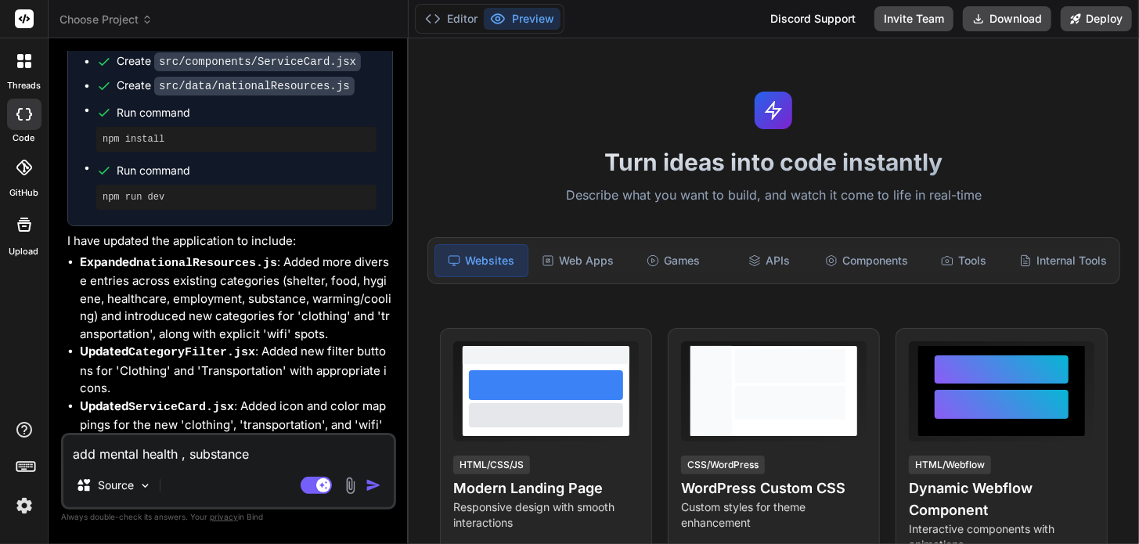
type textarea "add mental health , substance a"
type textarea "x"
type textarea "add mental health , substance ab"
type textarea "x"
type textarea "add mental health , substance abu"
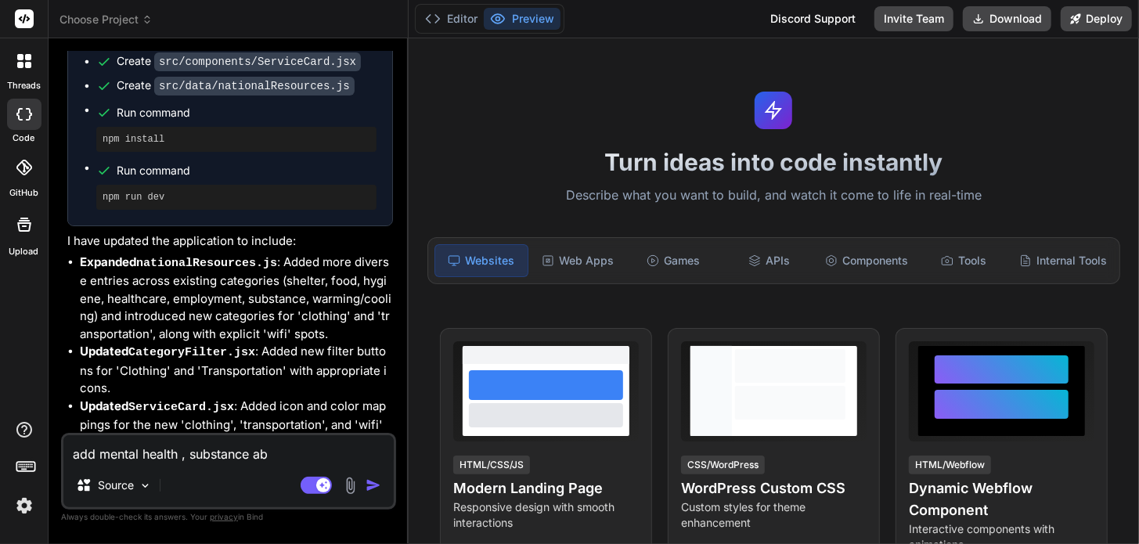
type textarea "x"
type textarea "add mental health , substance abus"
type textarea "x"
type textarea "add mental health , substance abuse"
type textarea "x"
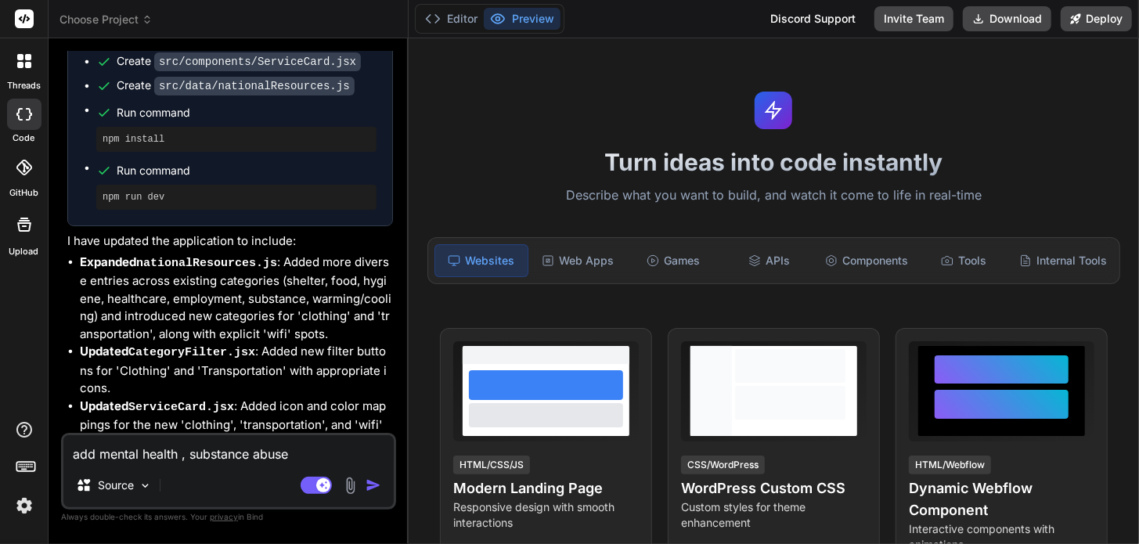
type textarea "add mental health , substance abuse,"
type textarea "x"
type textarea "add mental health , substance abuse,"
type textarea "x"
type textarea "add mental health , substance abuse, d"
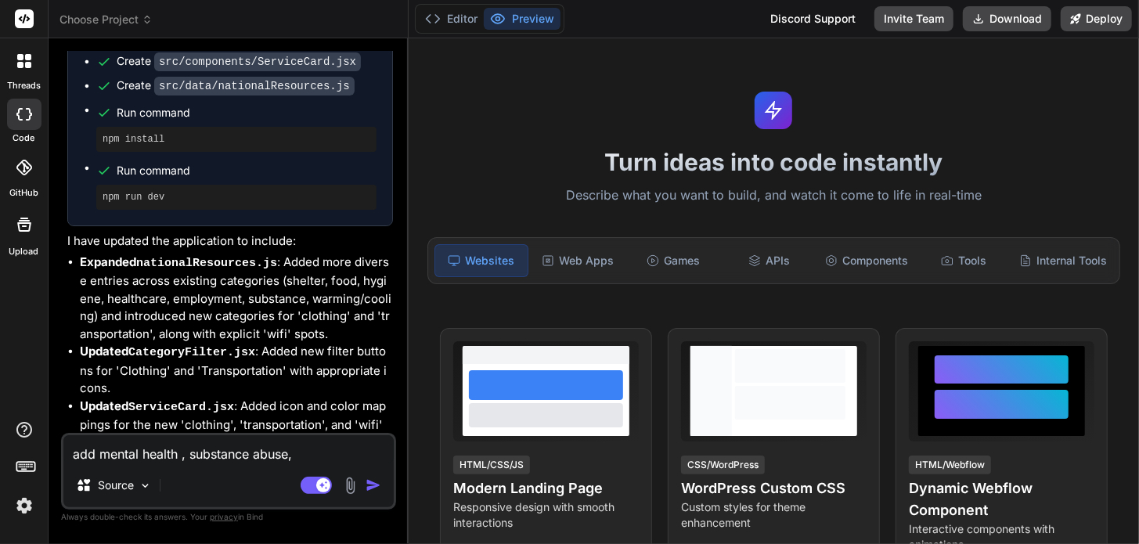
type textarea "x"
type textarea "add mental health , substance abuse, de"
type textarea "x"
type textarea "add mental health , substance abuse, dem"
type textarea "x"
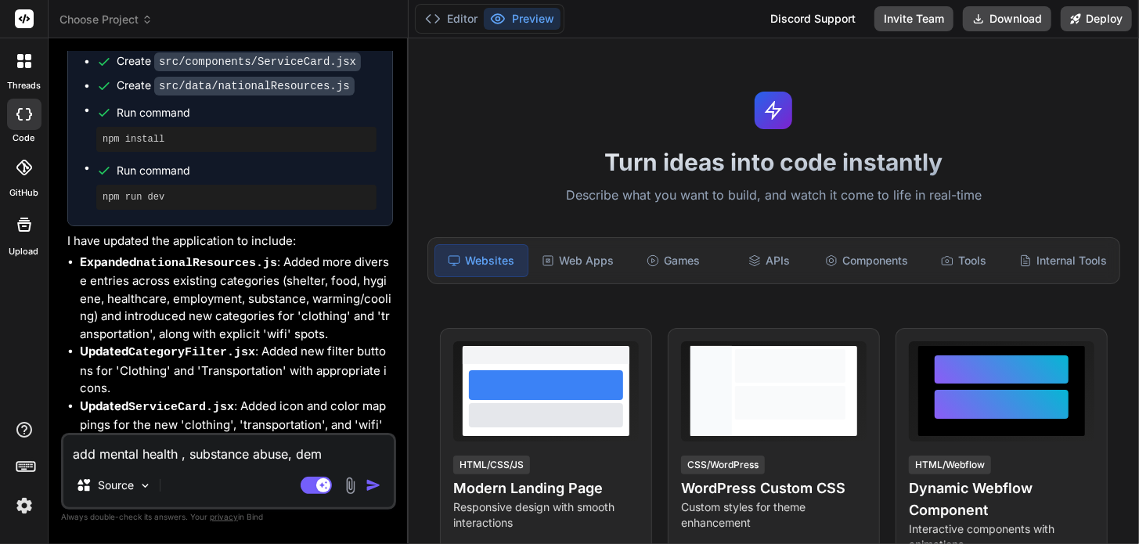
type textarea "add mental health , substance abuse, dems"
type textarea "x"
type textarea "add mental health , substance abuse, demst"
type textarea "x"
type textarea "add mental health , substance abuse, demsti"
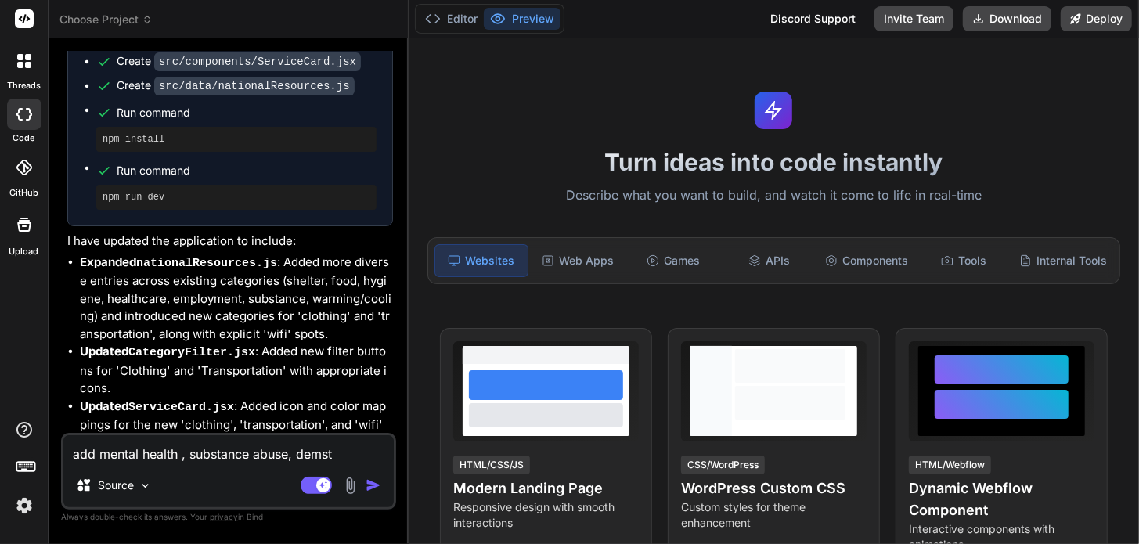
type textarea "x"
type textarea "add mental health , substance abuse, demstic"
type textarea "x"
type textarea "add mental health , substance abuse, demstic"
type textarea "x"
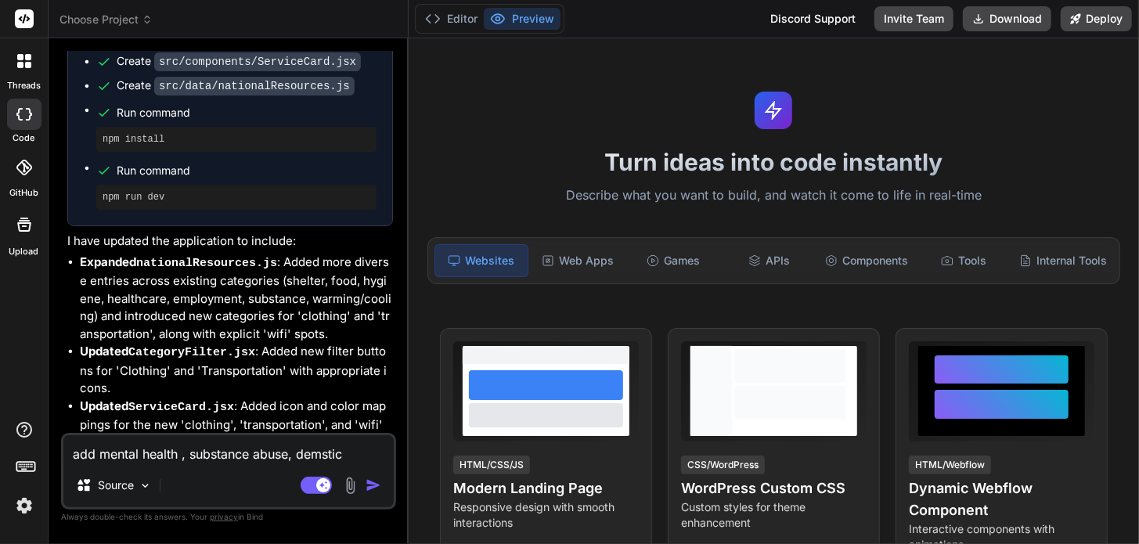
type textarea "add mental health , substance abuse, demstic a"
type textarea "x"
type textarea "add mental health , substance abuse, demstic ab"
type textarea "x"
type textarea "add mental health , substance abuse, demstic abu"
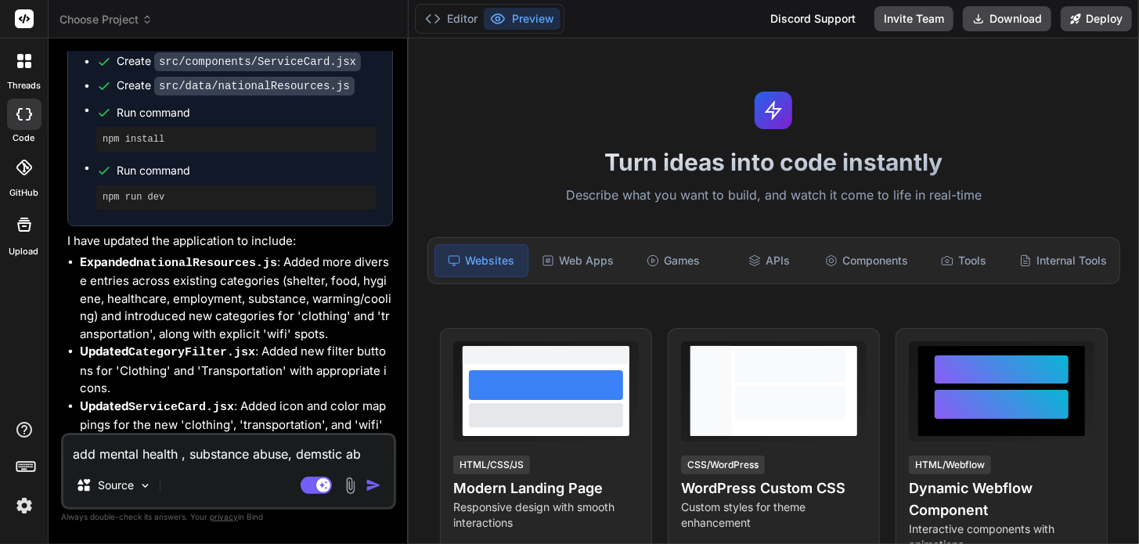
type textarea "x"
type textarea "add mental health , substance abuse, demstic abus"
type textarea "x"
type textarea "add mental health , substance abuse, demstic abuse"
type textarea "x"
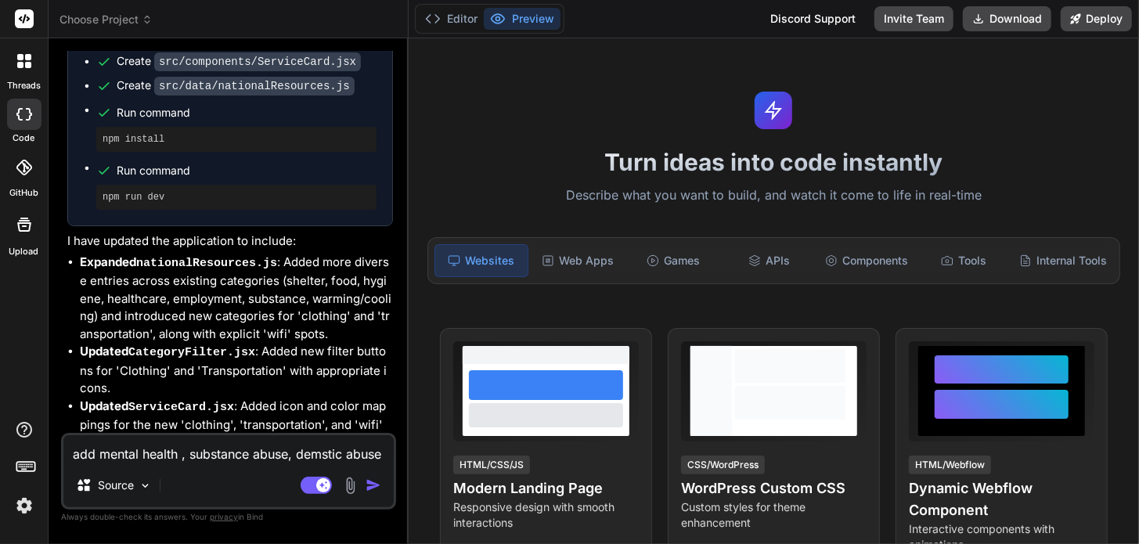
type textarea "add mental health , substance abuse, demstic abuse"
type textarea "x"
type textarea "add mental health , substance abuse, demstic abuse"
type textarea "x"
type textarea "add mental health , substance abuse, demstic abuse a"
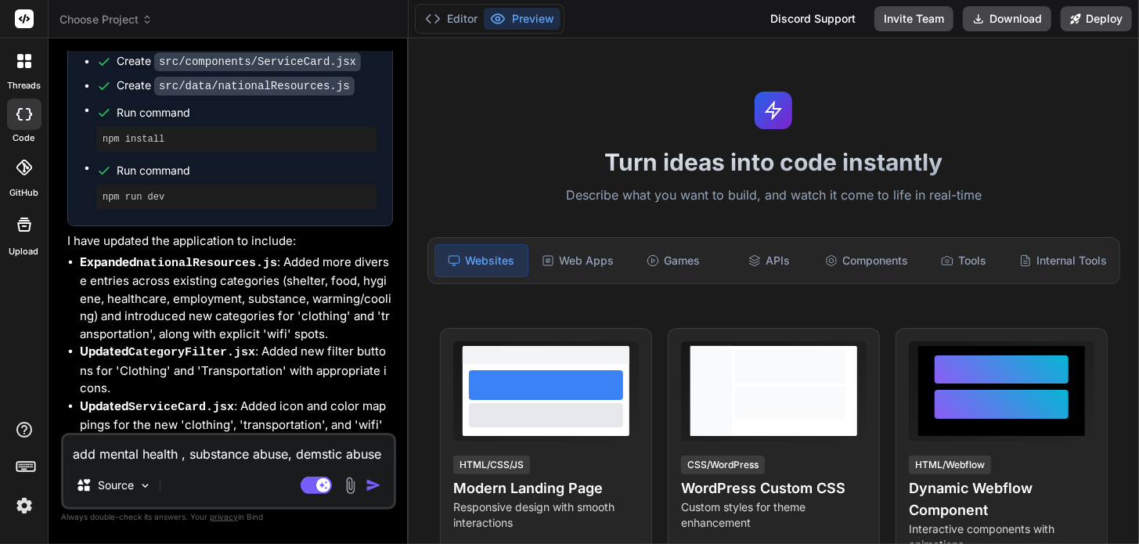
type textarea "x"
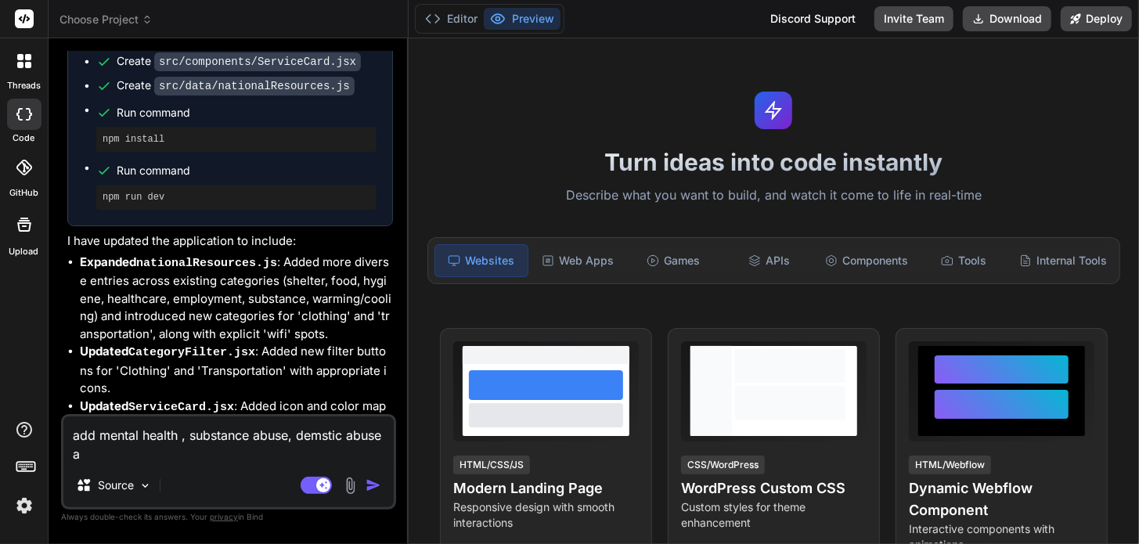
type textarea "add mental health , substance abuse, demstic abuse an"
type textarea "x"
type textarea "add mental health , substance abuse, demstic abuse and"
type textarea "x"
type textarea "add mental health , substance abuse, demstic abuse and"
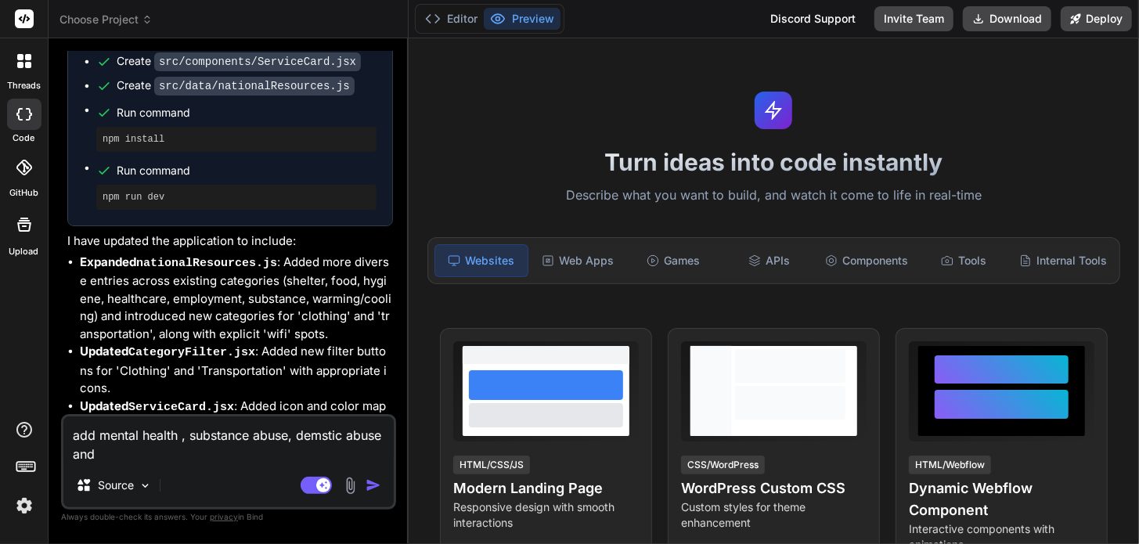
type textarea "x"
type textarea "add mental health , substance abuse, demstic abuse and c"
type textarea "x"
type textarea "add mental health , substance abuse, demstic abuse and cr"
type textarea "x"
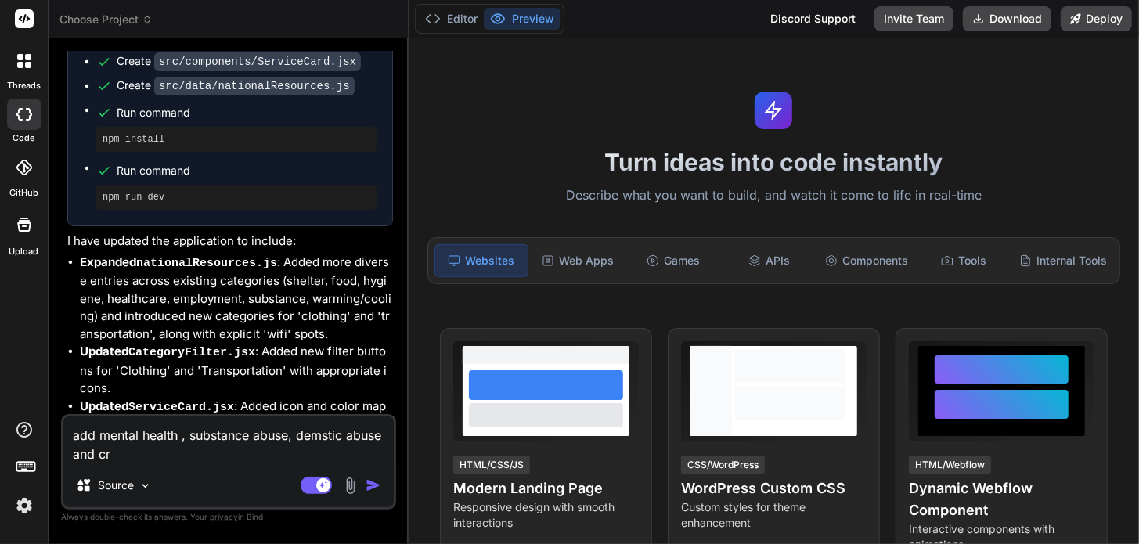
type textarea "add mental health , substance abuse, demstic abuse and cri"
type textarea "x"
type textarea "add mental health , substance abuse, demstic abuse and cris"
type textarea "x"
type textarea "add mental health , substance abuse, demstic abuse and crisi"
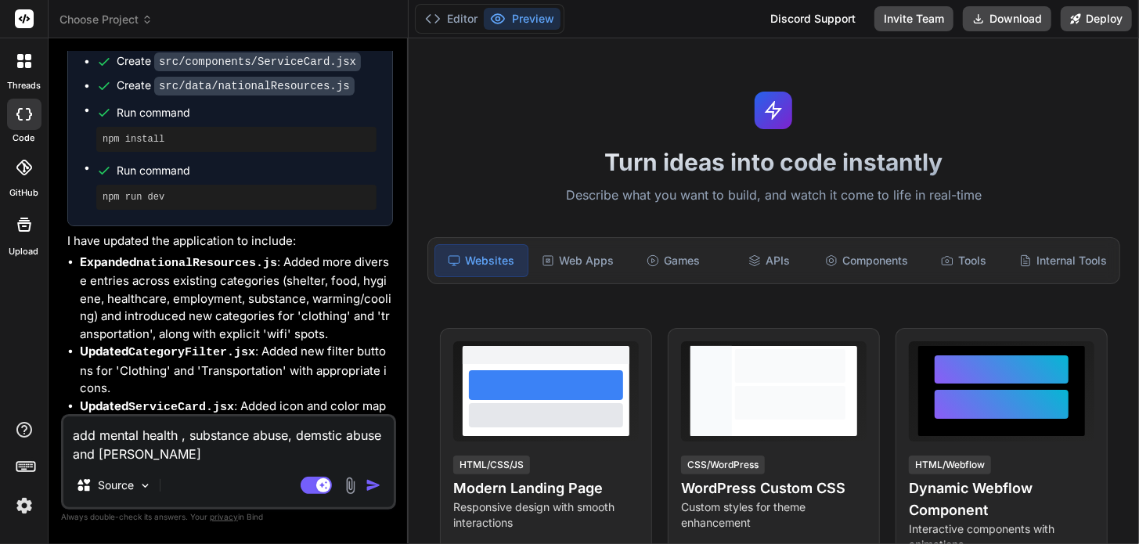
type textarea "x"
type textarea "add mental health , substance abuse, demstic abuse and crisis"
type textarea "x"
type textarea "add mental health , substance abuse, demstic abuse and crisis"
type textarea "x"
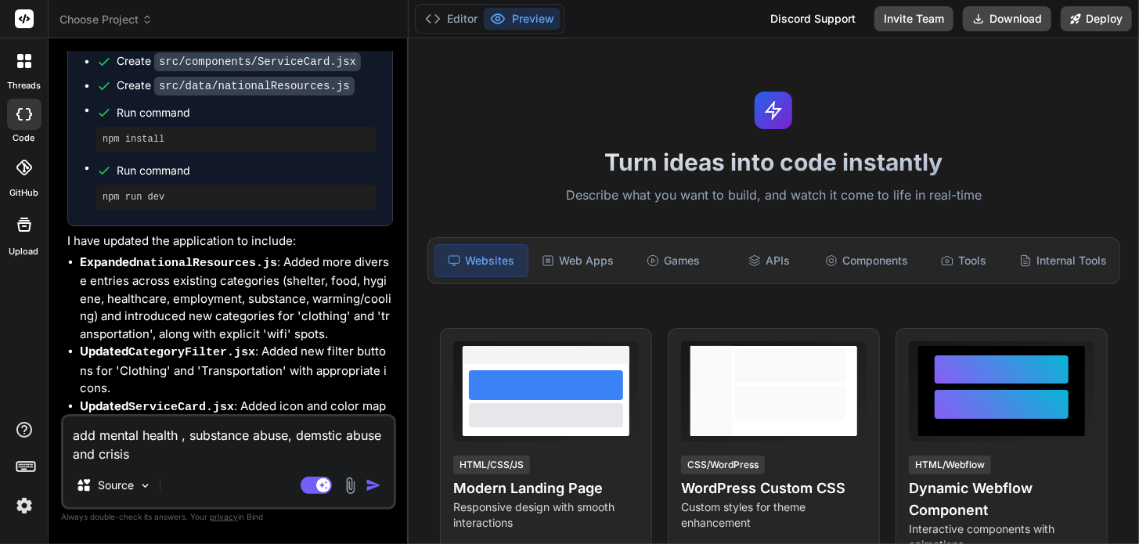
type textarea "add mental health , substance abuse, demstic abuse and crisis m"
type textarea "x"
type textarea "add mental health , substance abuse, demstic abuse and crisis ma"
type textarea "x"
type textarea "add mental health , substance abuse, demstic abuse and crisis man"
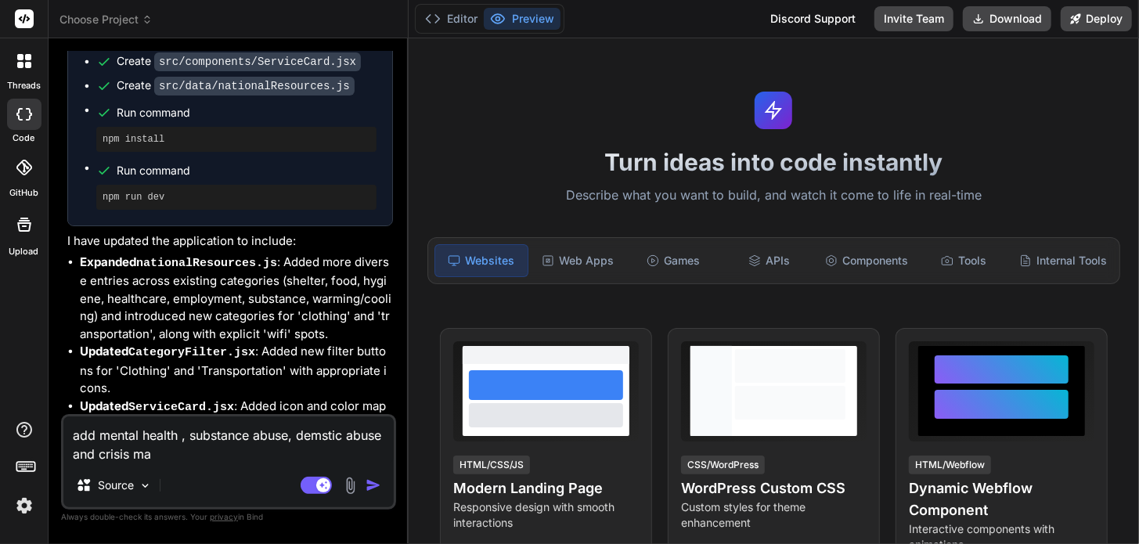
type textarea "x"
type textarea "add mental health , substance abuse, demstic abuse and crisis mana"
type textarea "x"
type textarea "add mental health , substance abuse, demstic abuse and crisis manag"
type textarea "x"
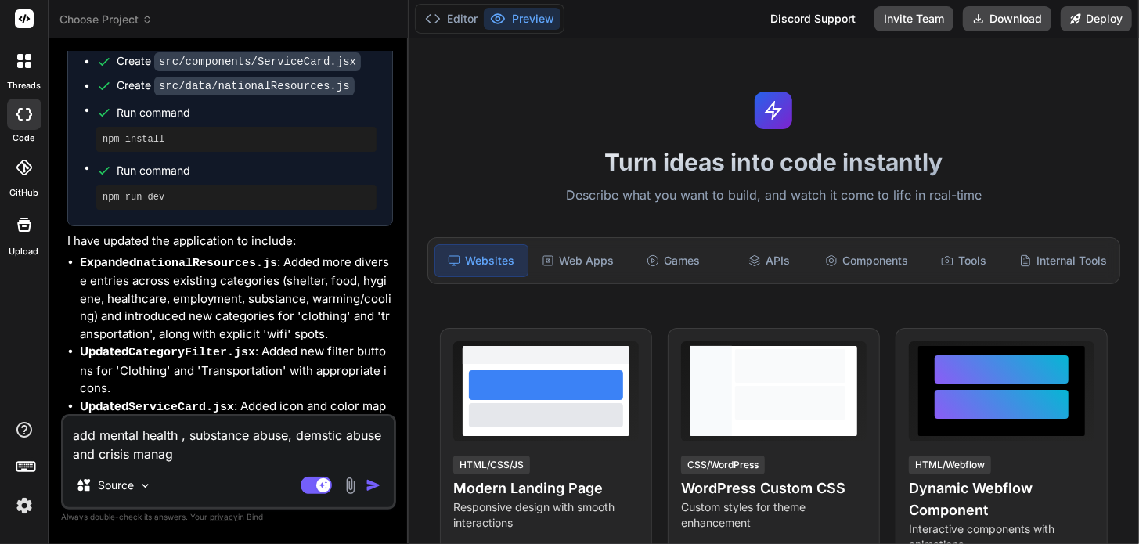
type textarea "add mental health , substance abuse, demstic abuse and crisis managm"
type textarea "x"
type textarea "add mental health , substance abuse, demstic abuse and crisis managme"
type textarea "x"
type textarea "add mental health , substance abuse, demstic abuse and crisis managmet"
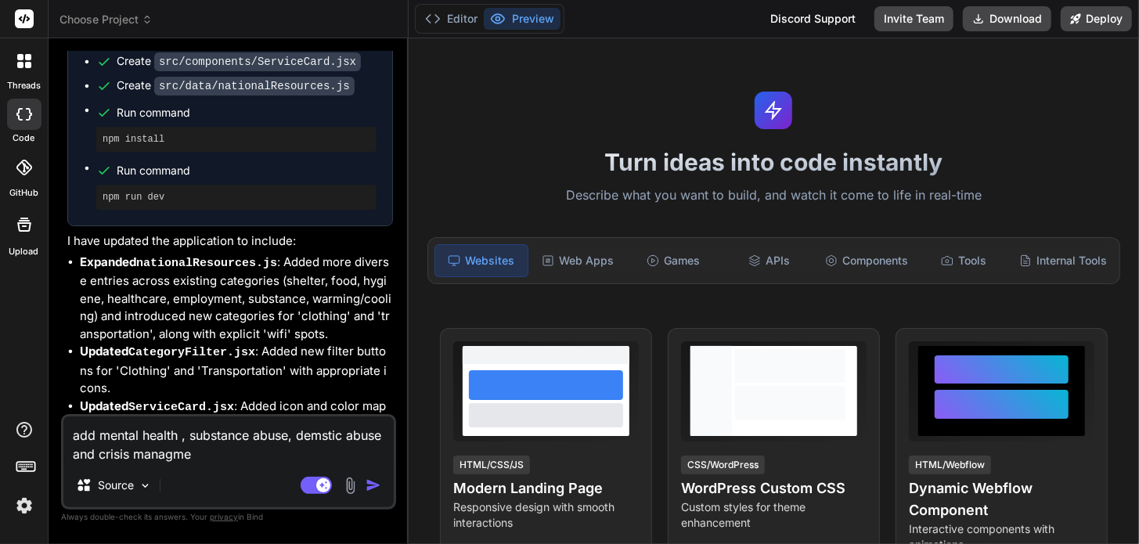
type textarea "x"
type textarea "add mental health , substance abuse, demstic abuse and crisis managmet"
type textarea "x"
type textarea "add mental health , substance abuse, demstic abuse and crisis managmet s"
type textarea "x"
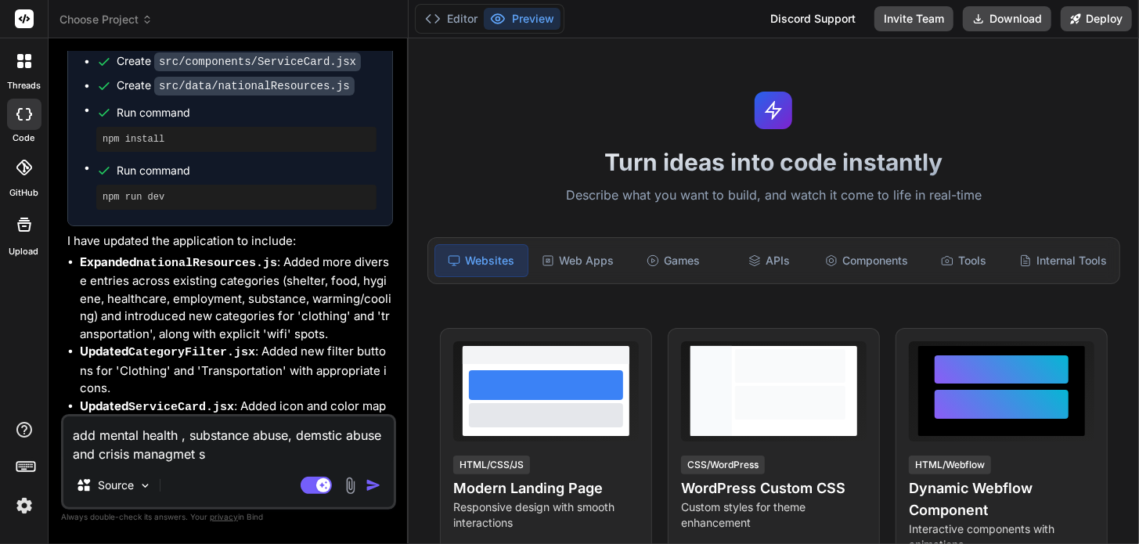
type textarea "add mental health , substance abuse, demstic abuse and crisis managmet se"
type textarea "x"
type textarea "add mental health , substance abuse, demstic abuse and crisis managmet ser"
type textarea "x"
type textarea "add mental health , substance abuse, demstic abuse and crisis managmet serv"
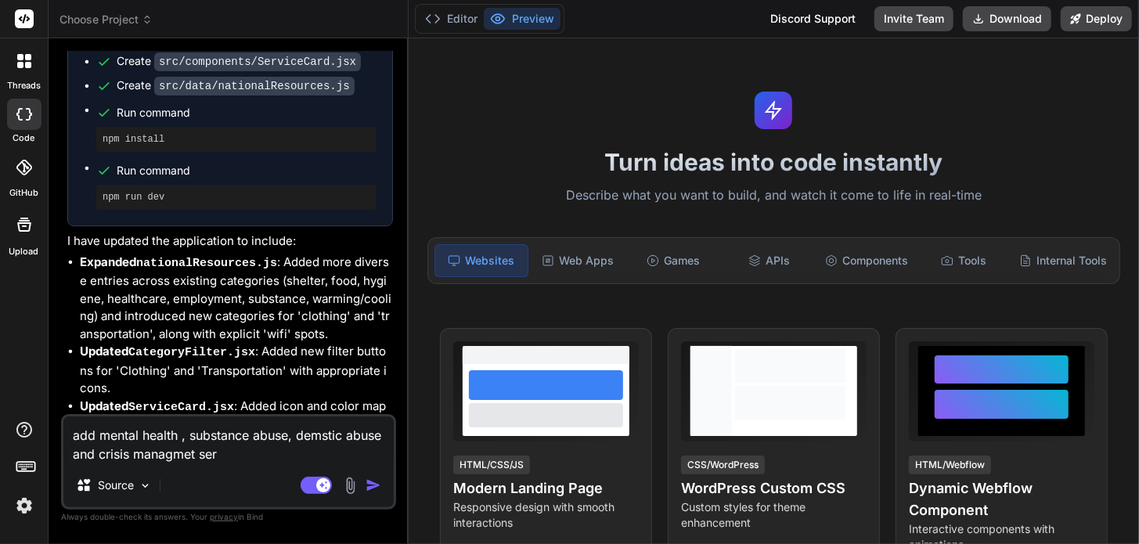
type textarea "x"
type textarea "add mental health , substance abuse, demstic abuse and crisis managmet servi"
type textarea "x"
type textarea "add mental health , substance abuse, demstic abuse and crisis managmet servic"
type textarea "x"
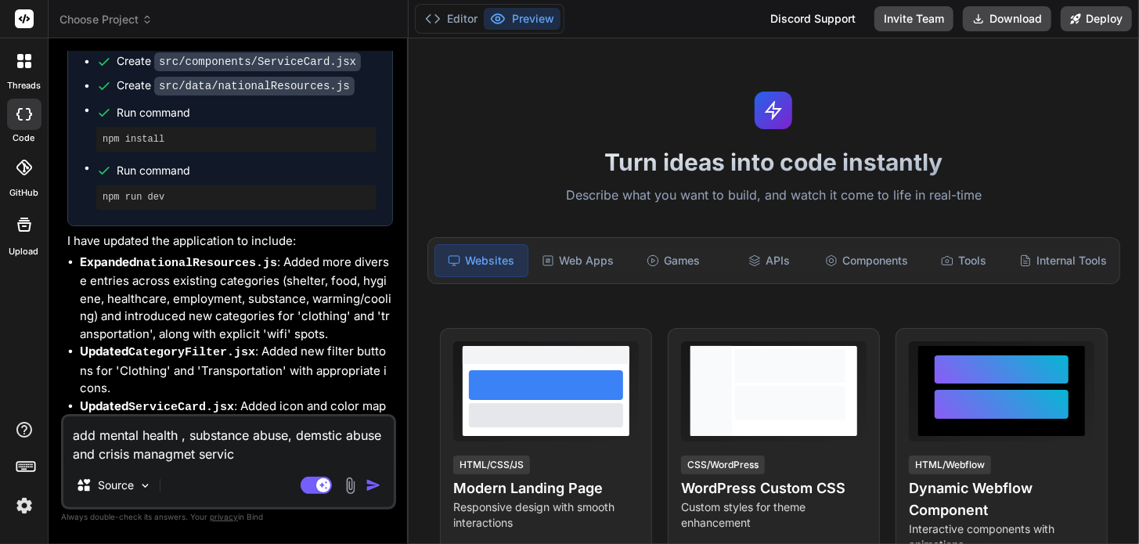
type textarea "add mental health , substance abuse, demstic abuse and crisis managmet service"
type textarea "x"
type textarea "add mental health , substance abuse, demstic abuse and crisis managmet services"
type textarea "x"
type textarea "add mental health , substance abuse, demstic abuse and crisis managmet services"
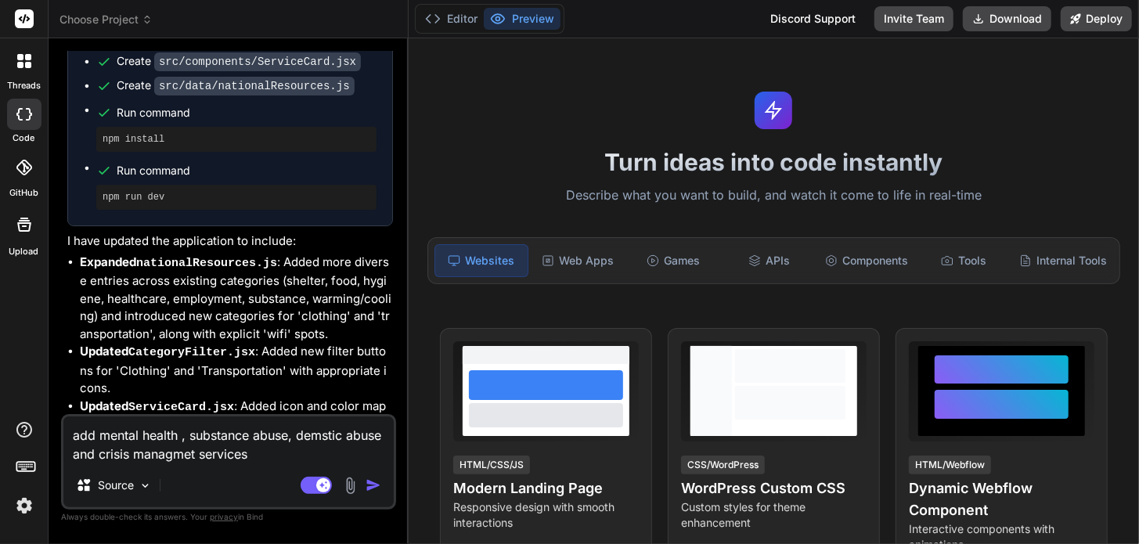
type textarea "x"
type textarea "add mental health , substance abuse, demstic abuse and crisis managmet services…"
type textarea "x"
type textarea "add mental health , substance abuse, demstic abuse and crisis managmet services…"
type textarea "x"
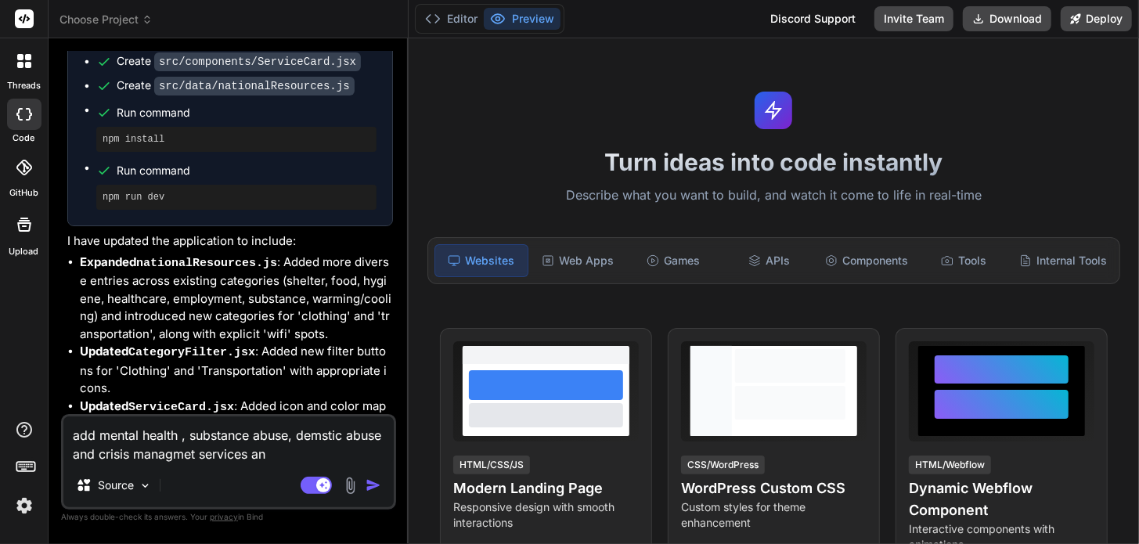
type textarea "add mental health , substance abuse, demstic abuse and crisis managmet services…"
type textarea "x"
type textarea "add mental health , substance abuse, demstic abuse and crisis managmet services…"
type textarea "x"
type textarea "add mental health , substance abuse, demstic abuse and crisis managmet services…"
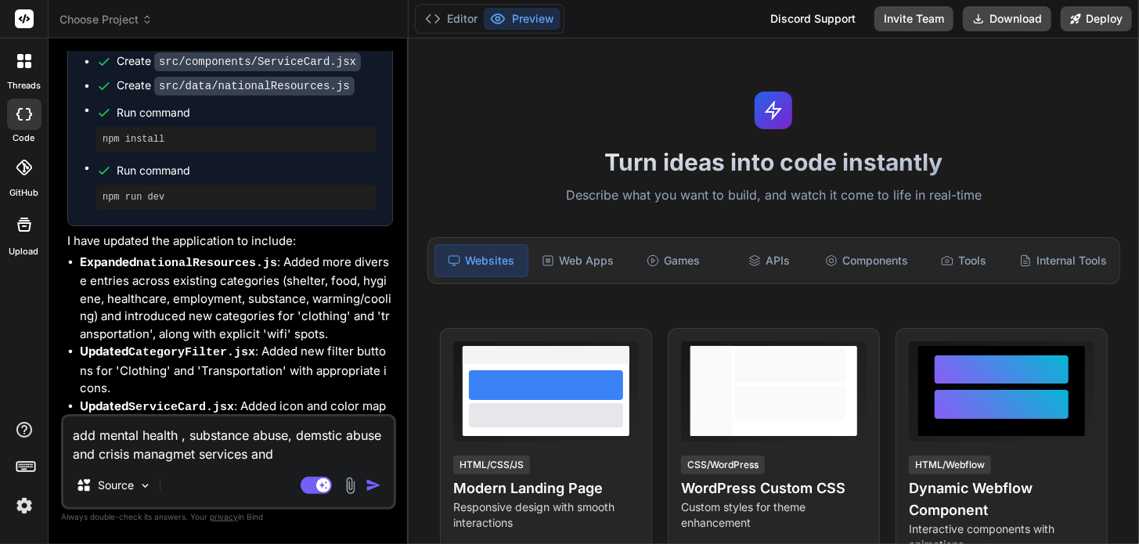
type textarea "x"
type textarea "add mental health , substance abuse, demstic abuse and crisis managmet services…"
type textarea "x"
type textarea "add mental health , substance abuse, demstic abuse and crisis managmet services…"
type textarea "x"
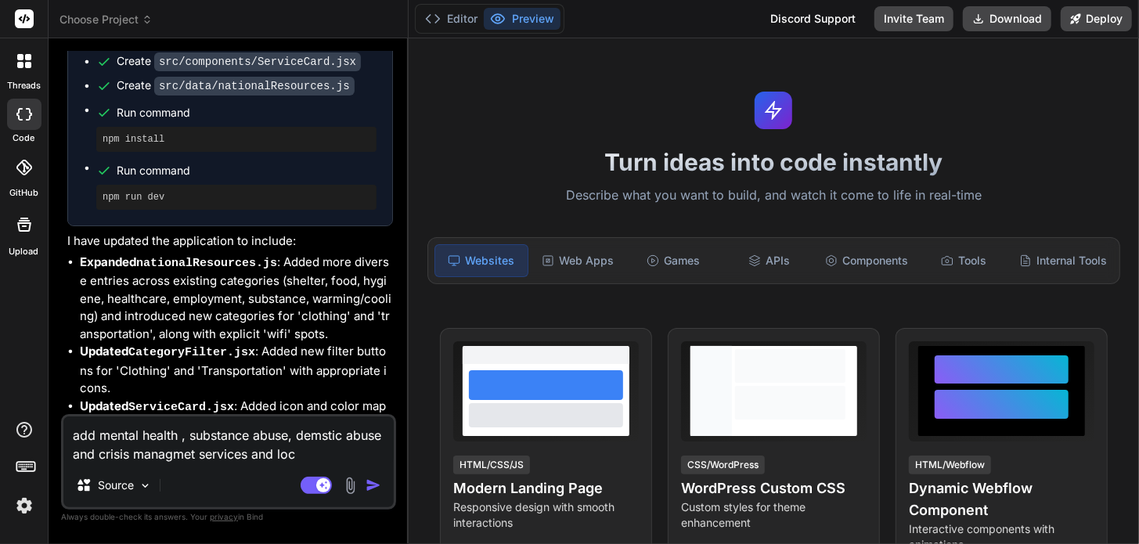
type textarea "add mental health , substance abuse, demstic abuse and crisis managmet services…"
type textarea "x"
type textarea "add mental health , substance abuse, demstic abuse and crisis managmet services…"
type textarea "x"
type textarea "add mental health , substance abuse, demstic abuse and crisis managmet services…"
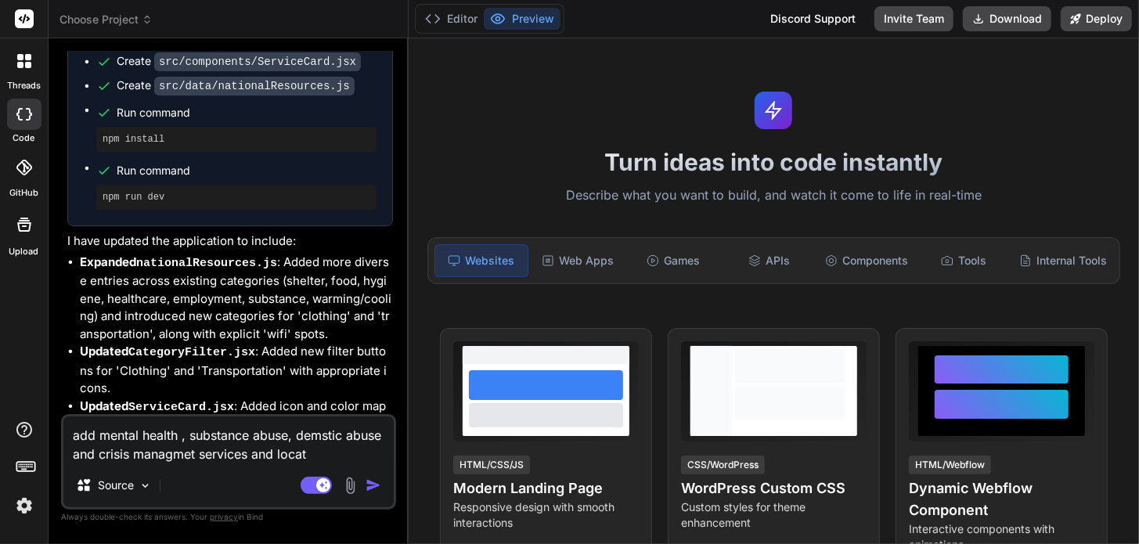
type textarea "x"
type textarea "add mental health , substance abuse, demstic abuse and crisis managmet services…"
type textarea "x"
type textarea "add mental health , substance abuse, demstic abuse and crisis managmet services…"
type textarea "x"
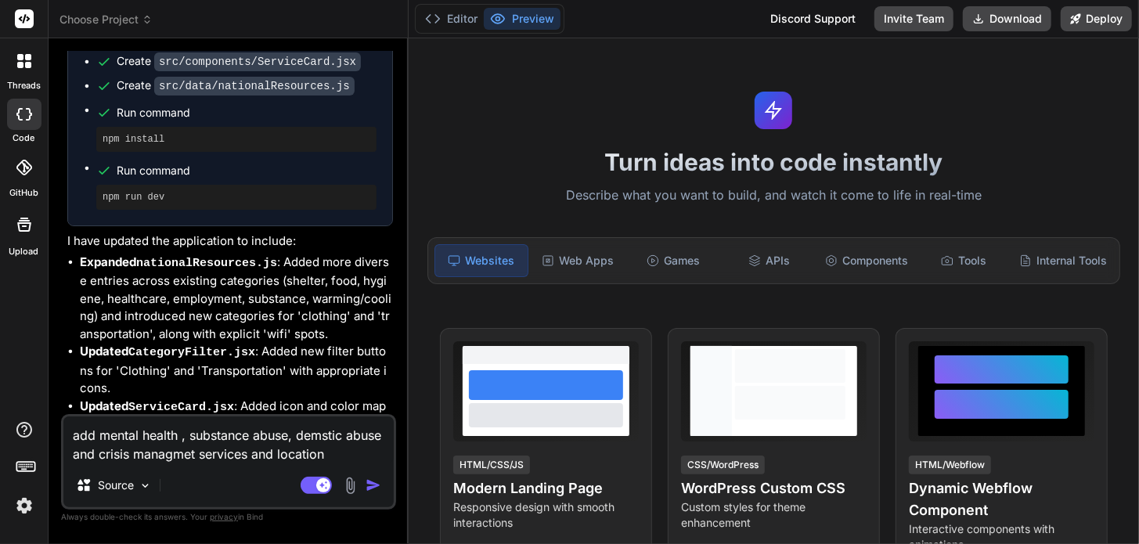
type textarea "add mental health , substance abuse, demstic abuse and crisis managmet services…"
type textarea "x"
type textarea "add mental health , substance abuse, domestic abuse and crisis managmet service…"
type textarea "x"
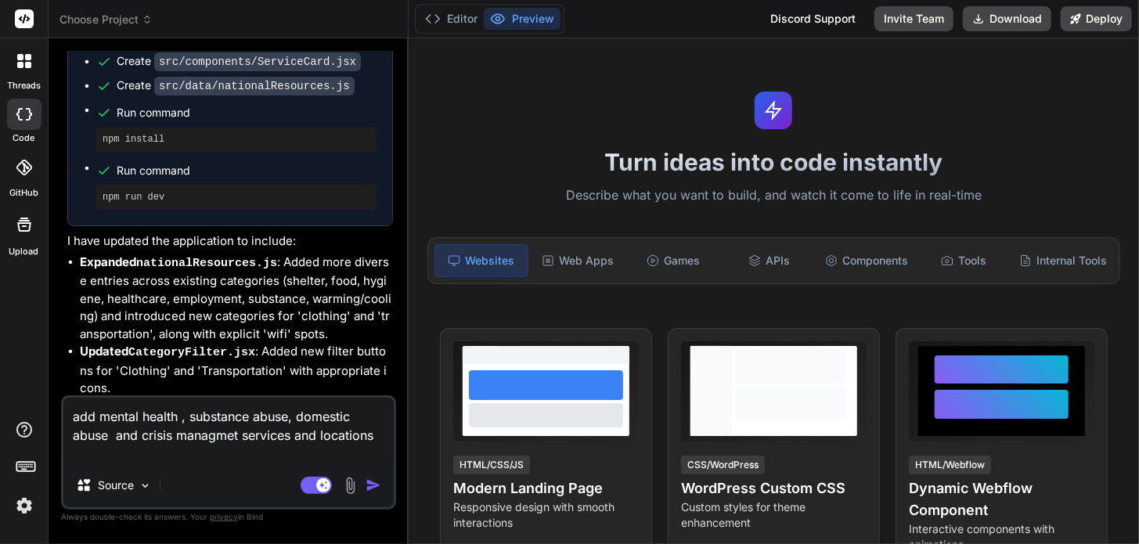
type textarea "add mental health , substance abuse, domestic abuse and crisis management servi…"
type textarea "x"
click at [137, 449] on textarea "add mental health , substance abuse, domestic abuse and crisis management servi…" at bounding box center [228, 431] width 330 height 66
type textarea "add mental health , substance abuse, domestic abuse and crisis management servi…"
type textarea "x"
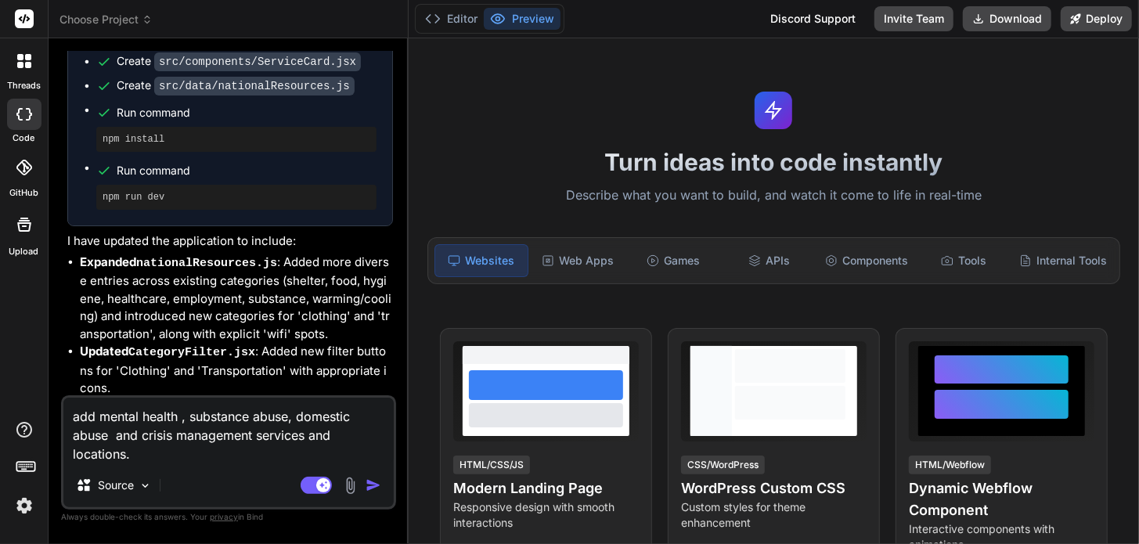
type textarea "add mental health , substance abuse, domestic abuse and crisis management servi…"
type textarea "x"
click at [990, 15] on button "Download" at bounding box center [1007, 18] width 88 height 25
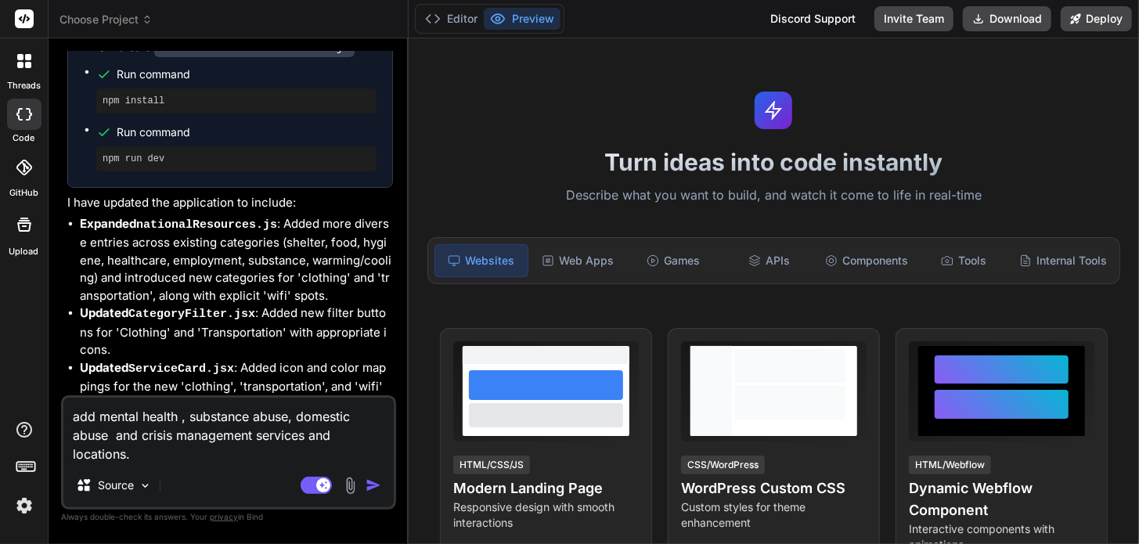
click at [160, 456] on textarea "add mental health , substance abuse, domestic abuse and crisis management servi…" at bounding box center [228, 431] width 330 height 66
type textarea "add mental health , substance abuse, domestic abuse and crisis management servi…"
type textarea "x"
type textarea "add mental health , substance abuse, domestic abuse and crisis management servi…"
type textarea "x"
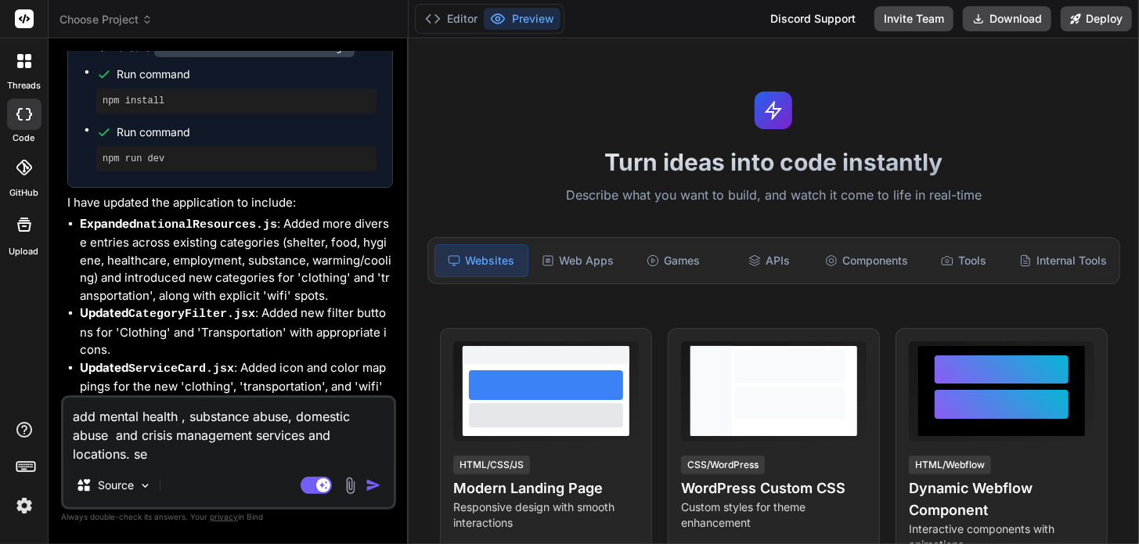
type textarea "add mental health , substance abuse, domestic abuse and crisis management servi…"
type textarea "x"
type textarea "add mental health , substance abuse, domestic abuse and crisis management servi…"
type textarea "x"
type textarea "add mental health , substance abuse, domestic abuse and crisis management servi…"
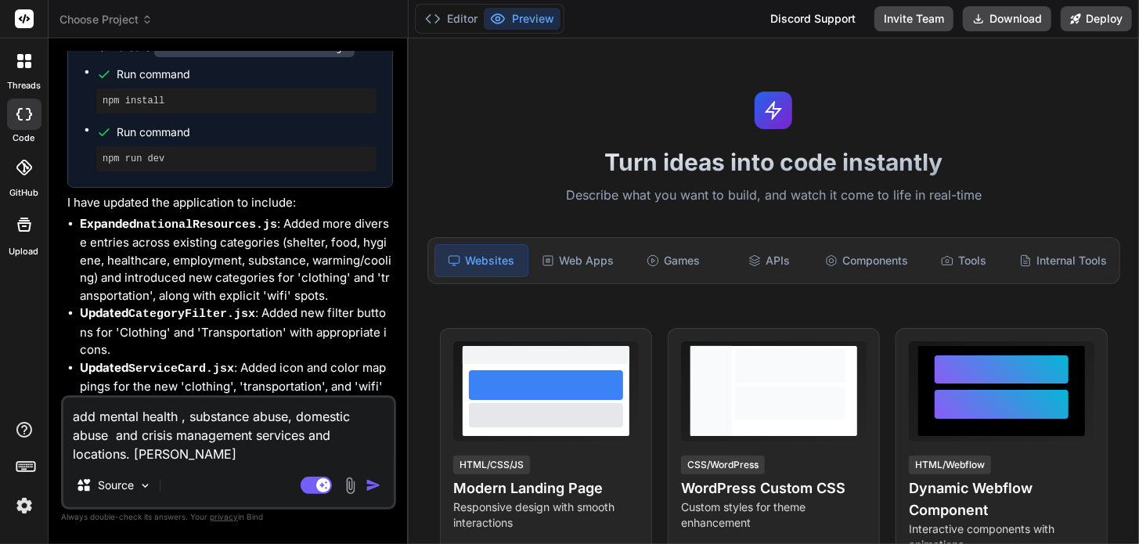
type textarea "x"
type textarea "add mental health , substance abuse, domestic abuse and crisis management servi…"
type textarea "x"
type textarea "add mental health , substance abuse, domestic abuse and crisis management servi…"
type textarea "x"
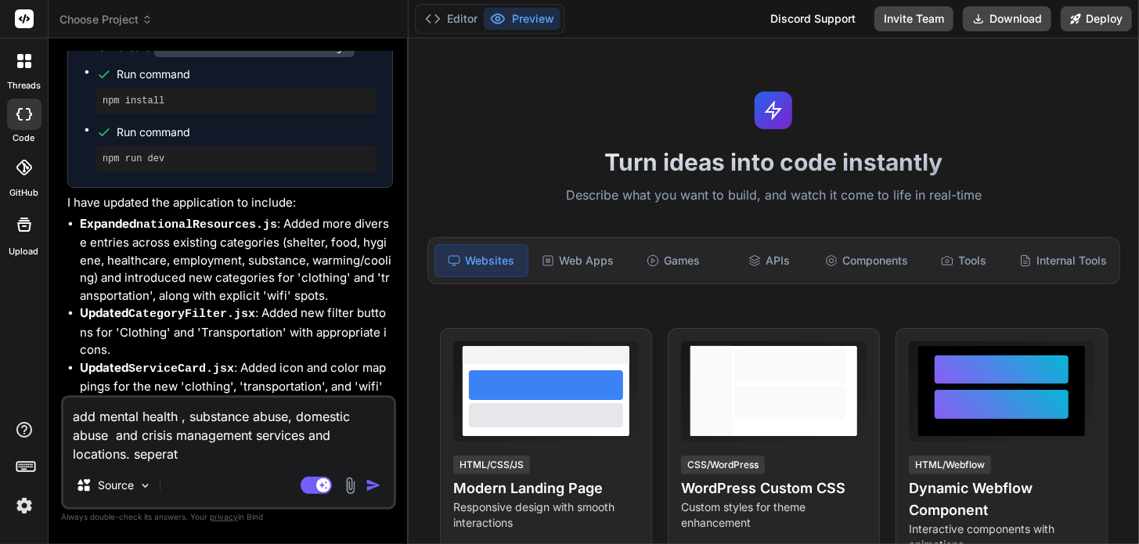
type textarea "add mental health , substance abuse, domestic abuse and crisis management servi…"
type textarea "x"
type textarea "add mental health , substance abuse, domestic abuse and crisis management servi…"
type textarea "x"
type textarea "add mental health , substance abuse, domestic abuse and crisis management servi…"
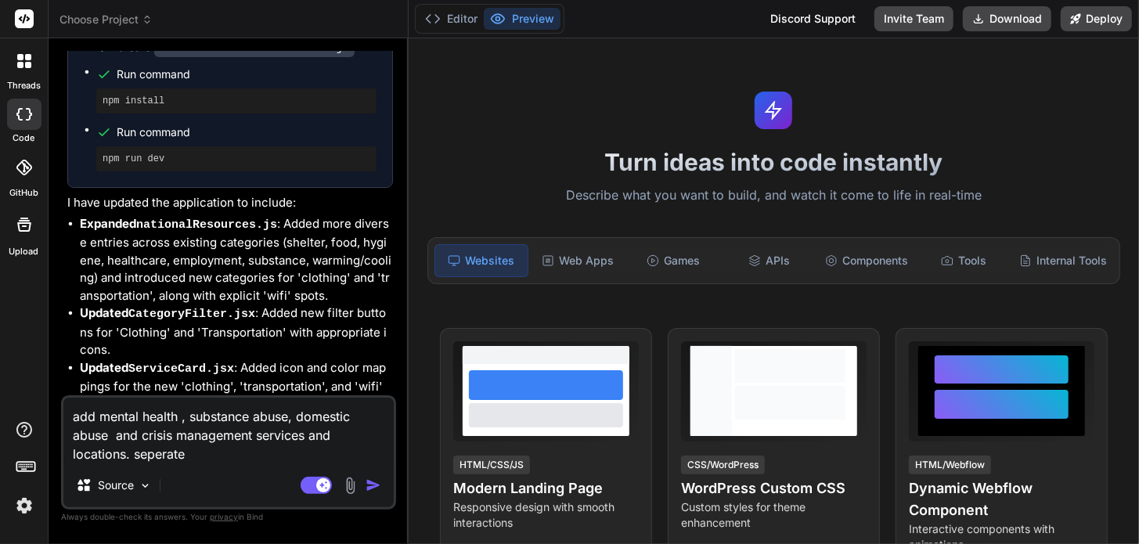
type textarea "x"
type textarea "add mental health , substance abuse, domestic abuse and crisis management servi…"
type textarea "x"
type textarea "add mental health , substance abuse, domestic abuse and crisis management servi…"
type textarea "x"
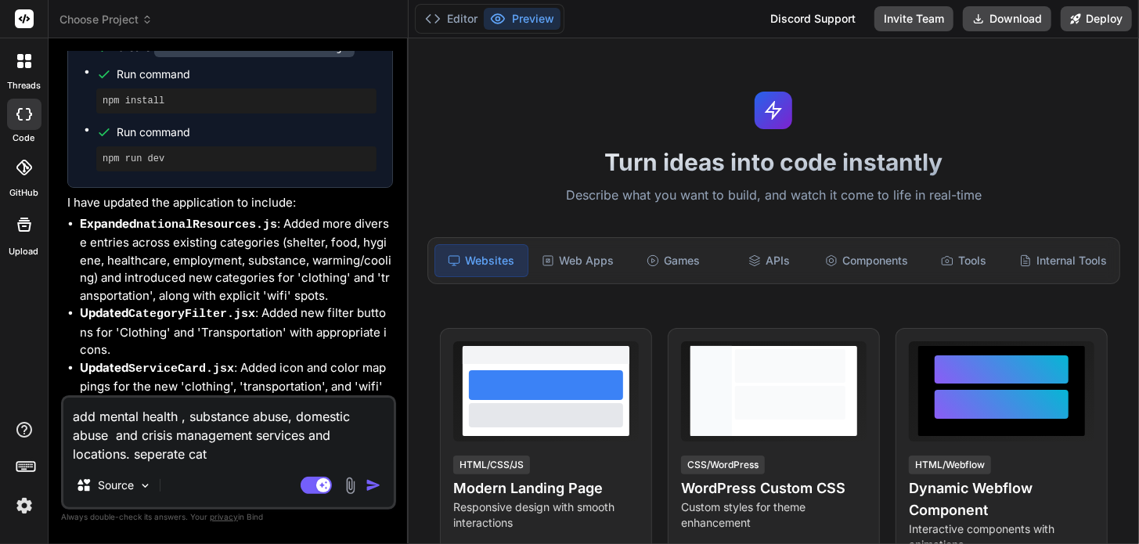
type textarea "add mental health , substance abuse, domestic abuse and crisis management servi…"
type textarea "x"
type textarea "add mental health , substance abuse, domestic abuse and crisis management servi…"
type textarea "x"
type textarea "add mental health , substance abuse, domestic abuse and crisis management servi…"
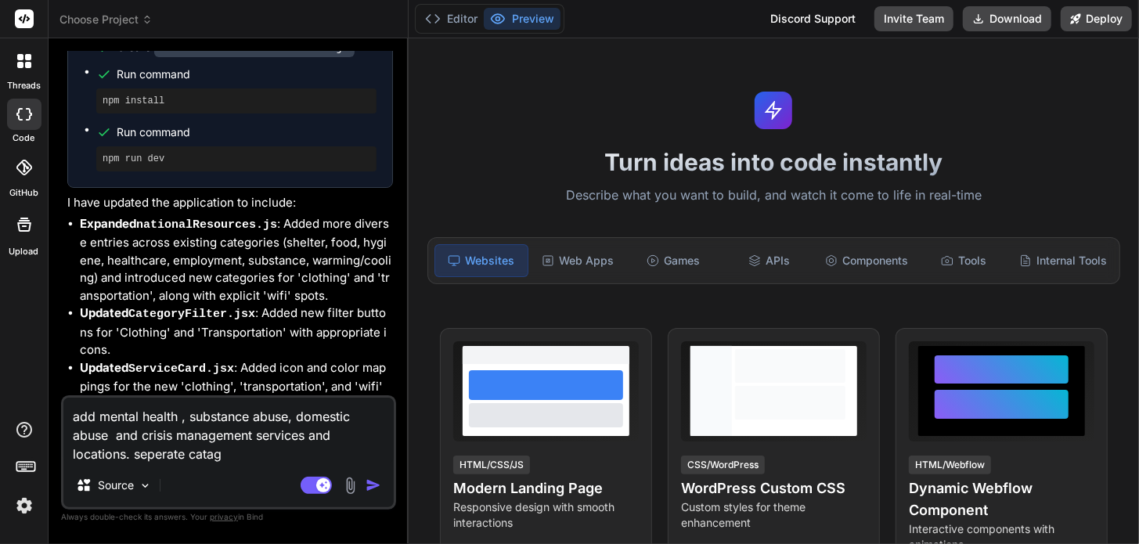
type textarea "x"
type textarea "add mental health , substance abuse, domestic abuse and crisis management servi…"
type textarea "x"
type textarea "add mental health , substance abuse, domestic abuse and crisis management servi…"
type textarea "x"
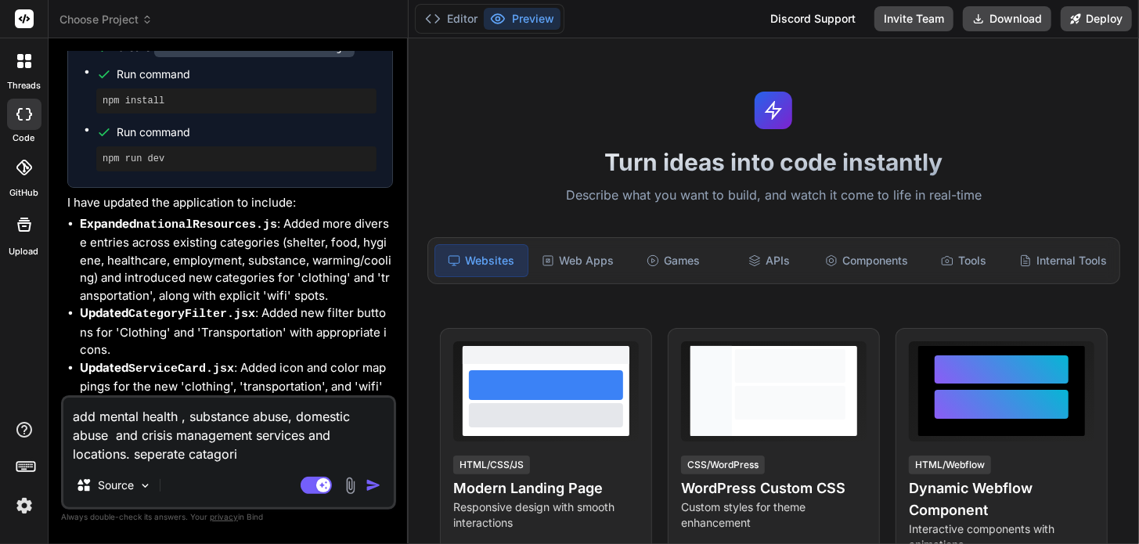
type textarea "add mental health , substance abuse, domestic abuse and crisis management servi…"
type textarea "x"
type textarea "add mental health , substance abuse, domestic abuse and crisis management servi…"
type textarea "x"
type textarea "add mental health , substance abuse, domestic abuse and crisis management servi…"
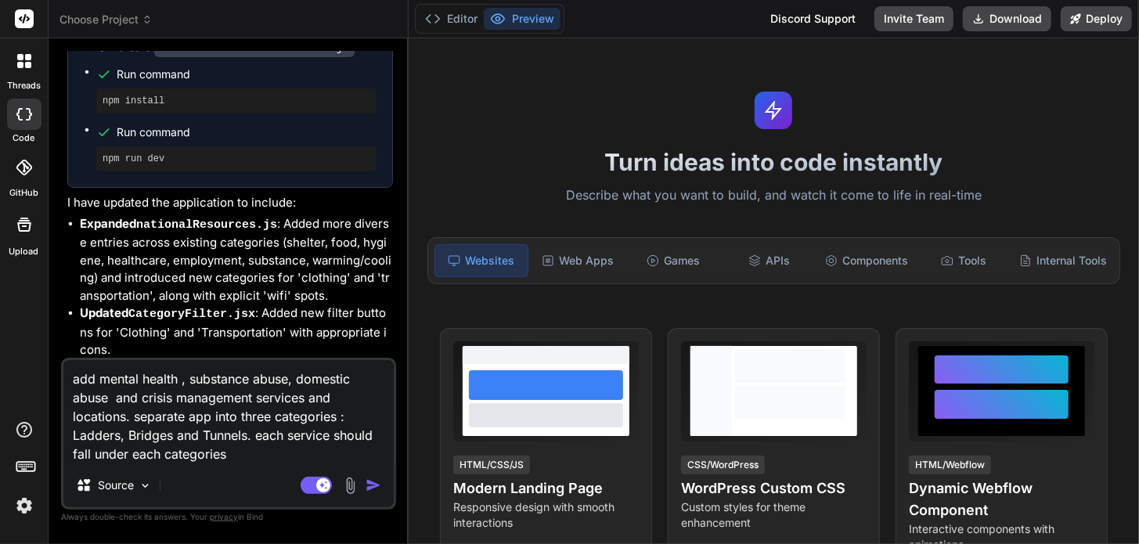
click at [377, 487] on img "button" at bounding box center [374, 485] width 16 height 16
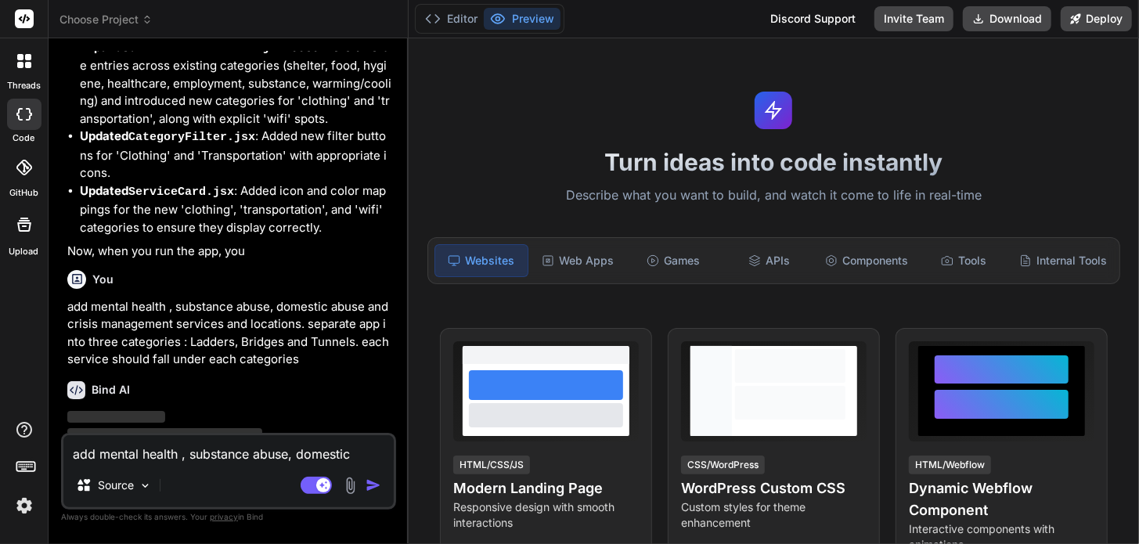
scroll to position [6812, 0]
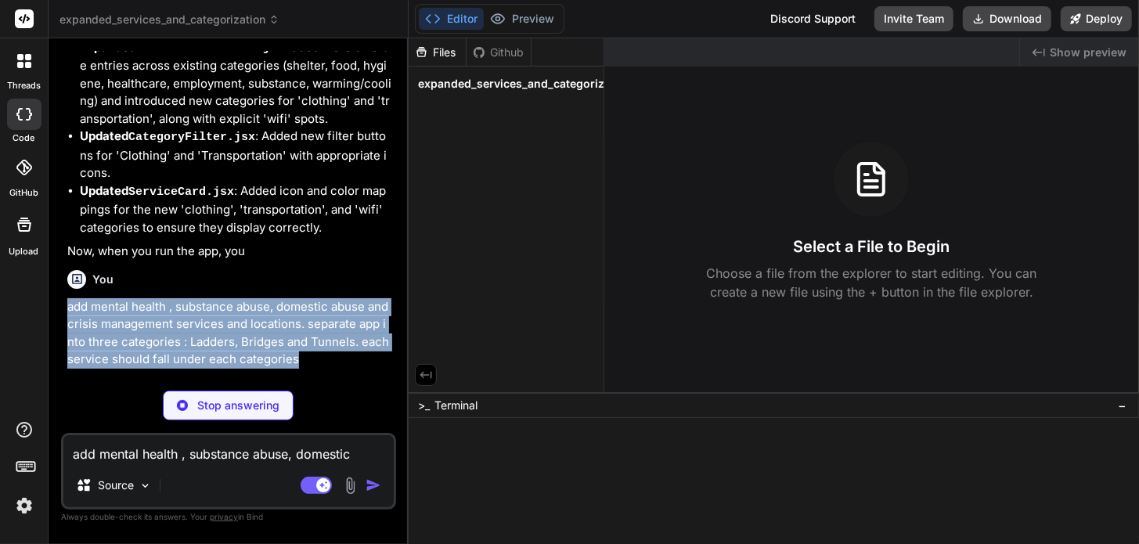
drag, startPoint x: 64, startPoint y: 259, endPoint x: 330, endPoint y: 320, distance: 272.3
click at [330, 320] on div "You add a section where the homeless can report crimes or sex trafficking Bind …" at bounding box center [230, 214] width 332 height 327
copy p "add mental health , substance abuse, domestic abuse and crisis management servi…"
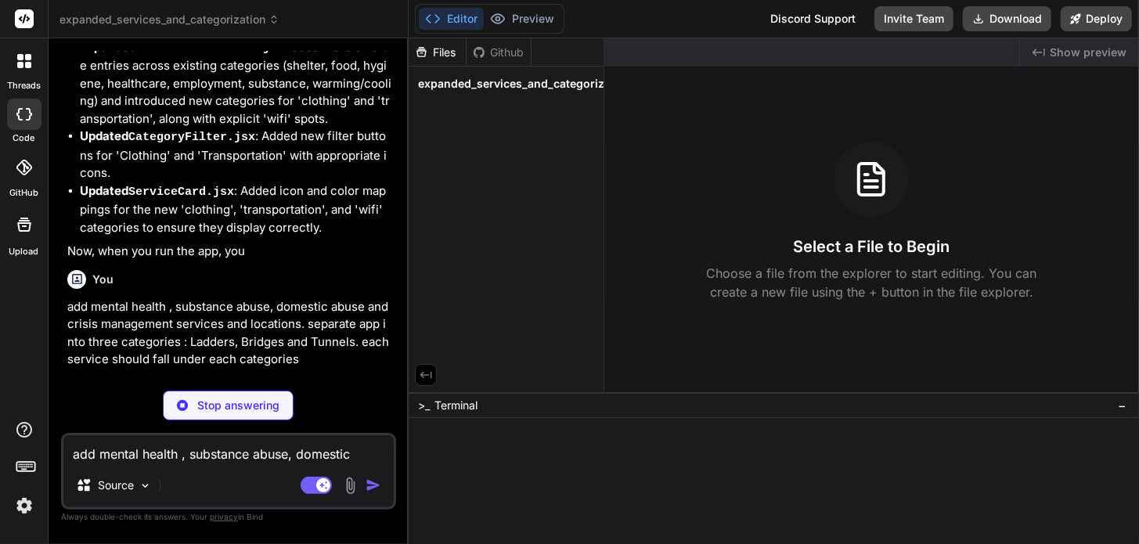
click at [251, 402] on p "Stop answering" at bounding box center [238, 406] width 82 height 16
